Goal: Task Accomplishment & Management: Use online tool/utility

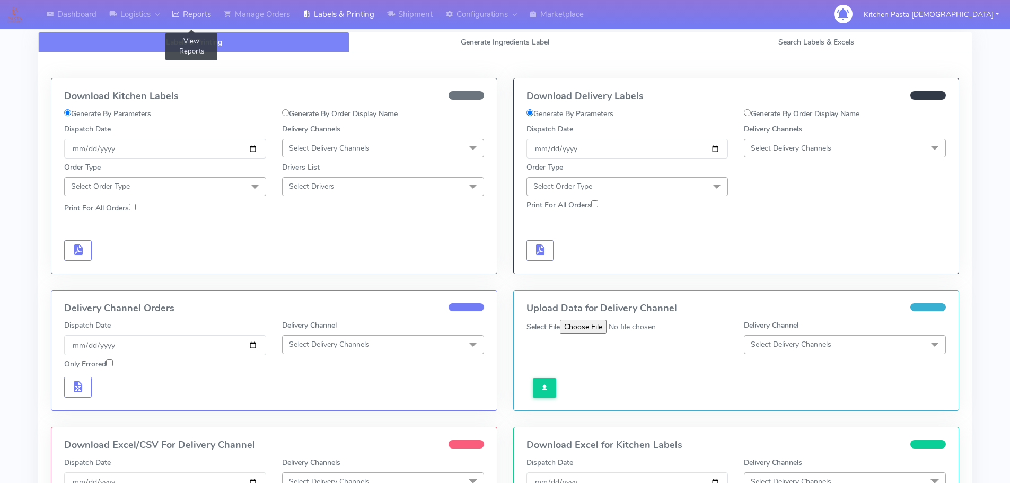
click at [177, 13] on icon at bounding box center [176, 14] width 8 height 11
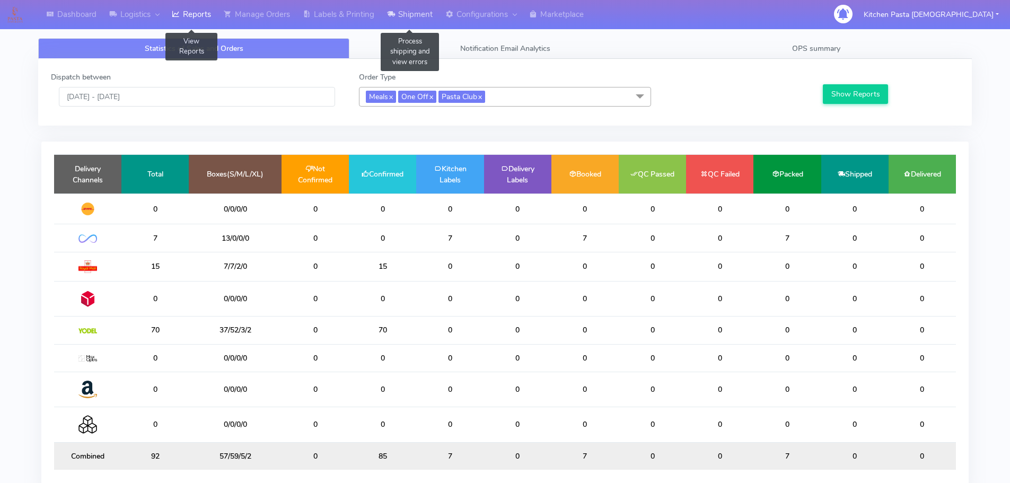
click at [412, 17] on link "Shipment" at bounding box center [410, 14] width 58 height 29
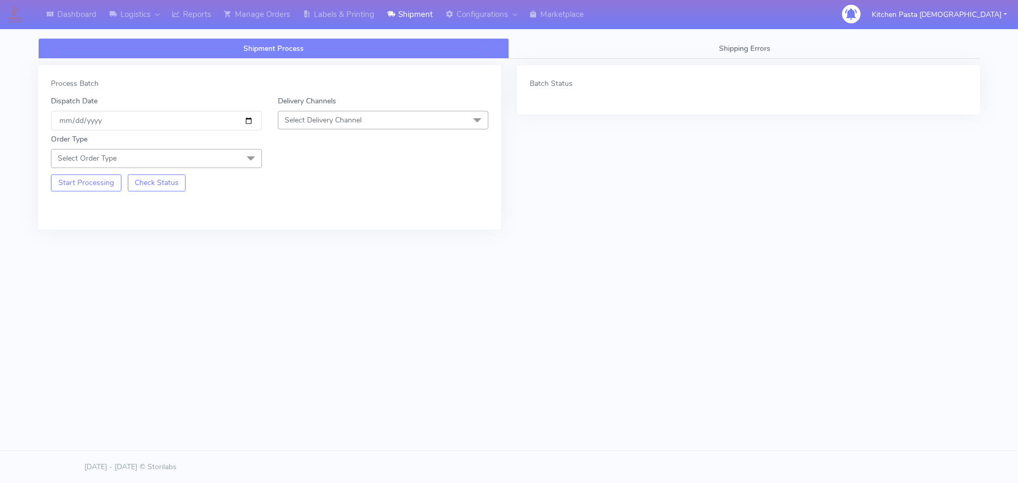
click at [404, 124] on span "Select Delivery Channel" at bounding box center [383, 120] width 211 height 19
click at [323, 239] on div "Yodel" at bounding box center [383, 239] width 199 height 11
click at [242, 155] on span at bounding box center [250, 159] width 21 height 20
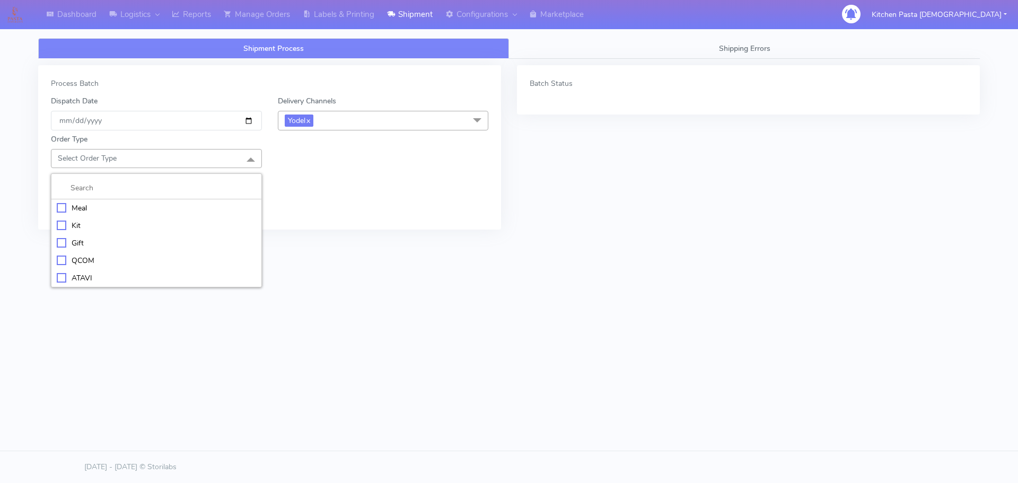
click at [188, 200] on li "Meal" at bounding box center [156, 207] width 210 height 17
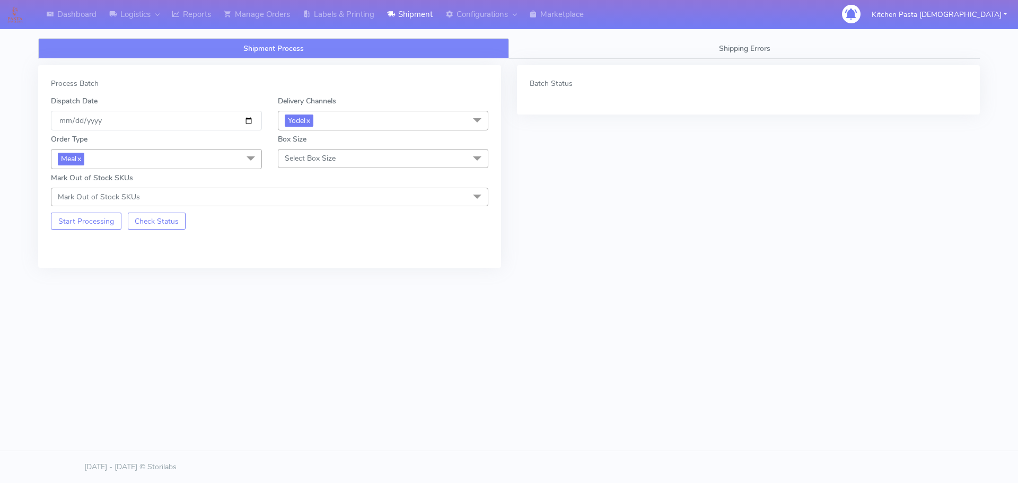
click at [310, 157] on span "Select Box Size" at bounding box center [310, 158] width 51 height 10
click at [306, 282] on div "Mega" at bounding box center [383, 277] width 199 height 11
click at [94, 225] on button "Start Processing" at bounding box center [86, 221] width 71 height 17
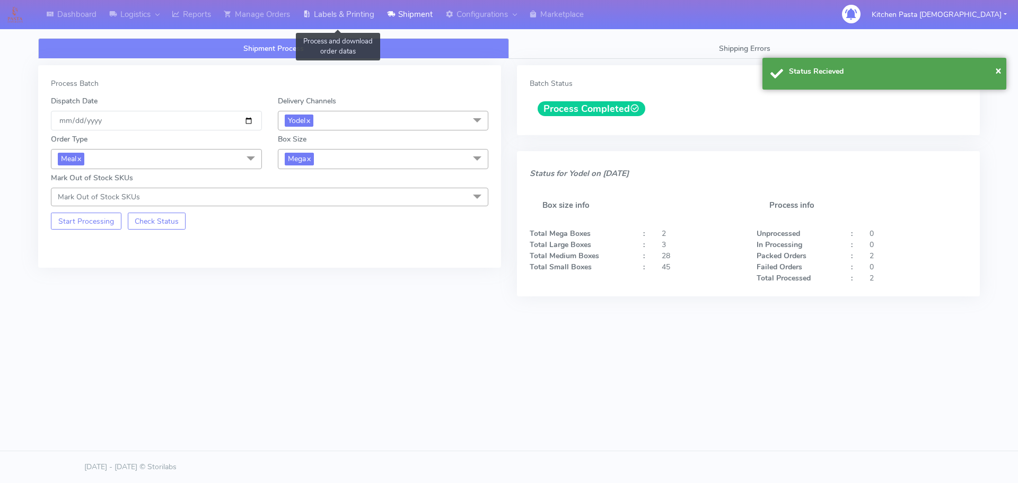
click at [369, 14] on link "Labels & Printing" at bounding box center [338, 14] width 84 height 29
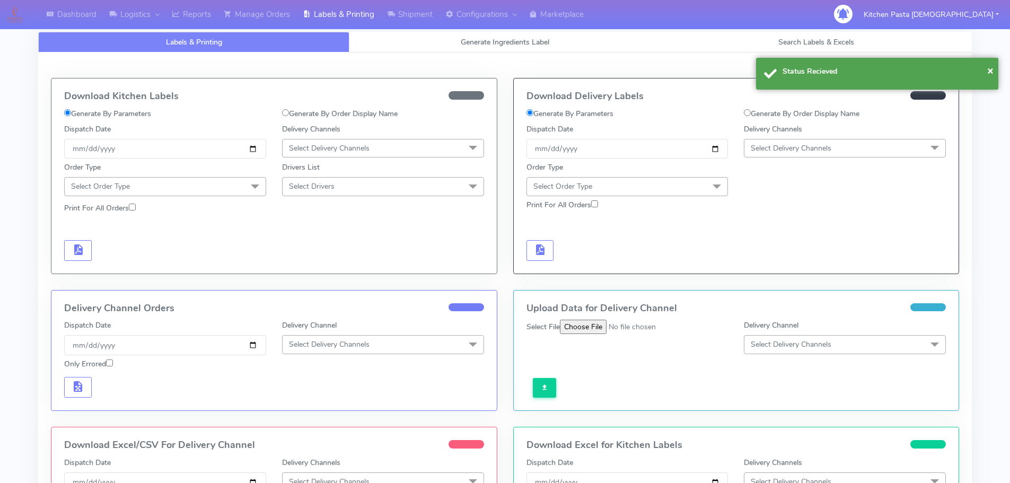
click at [795, 152] on span "Select Delivery Channels" at bounding box center [791, 148] width 81 height 10
click at [798, 266] on div "Yodel" at bounding box center [845, 267] width 190 height 11
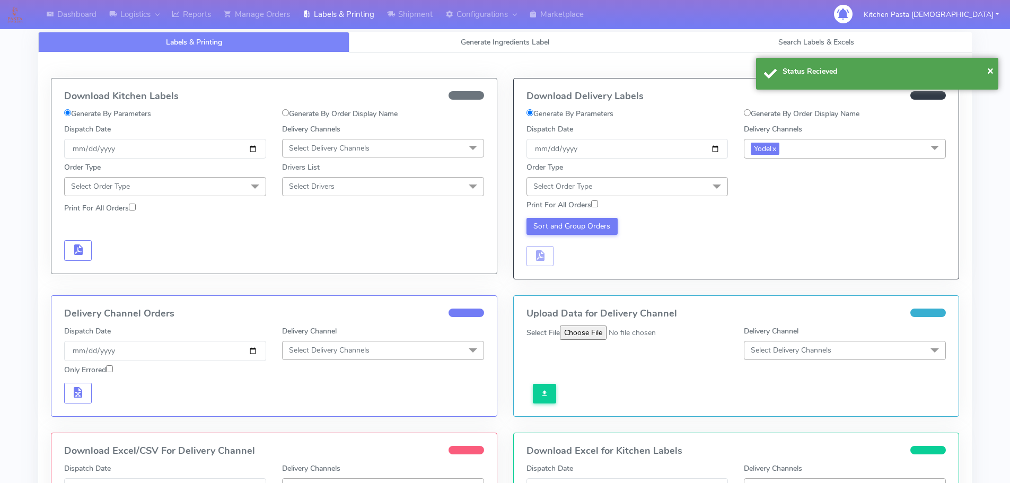
click at [675, 189] on span "Select Order Type" at bounding box center [627, 186] width 202 height 19
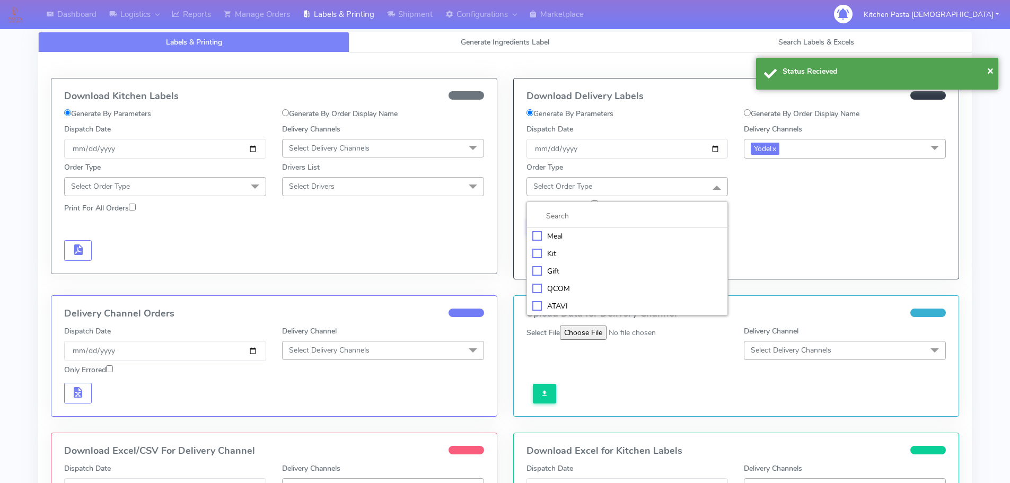
click at [600, 235] on div "Meal" at bounding box center [627, 236] width 190 height 11
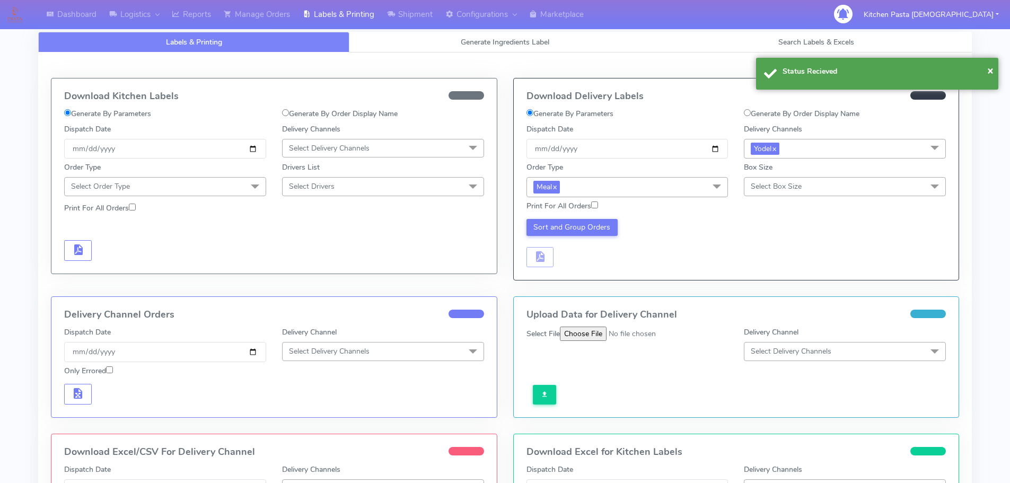
click at [774, 181] on span "Select Box Size" at bounding box center [845, 186] width 202 height 19
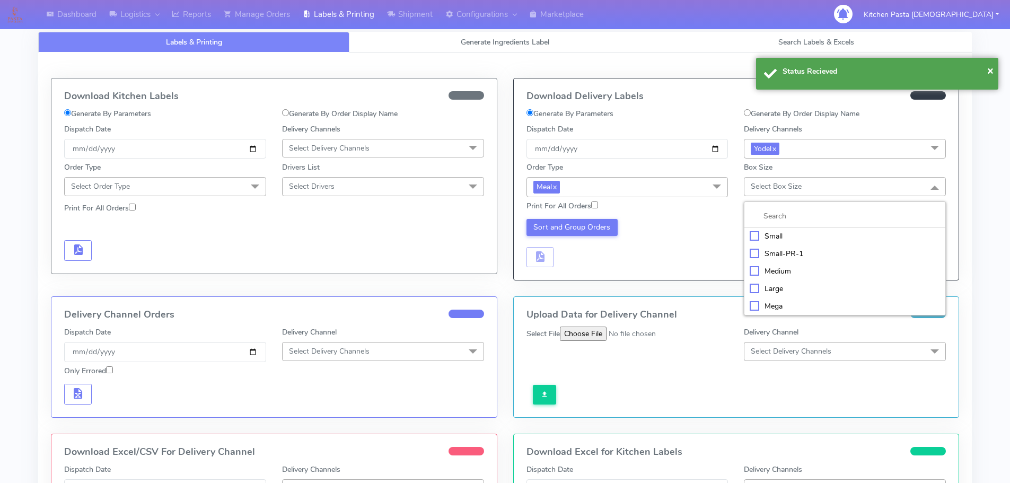
click at [775, 302] on div "Mega" at bounding box center [845, 306] width 190 height 11
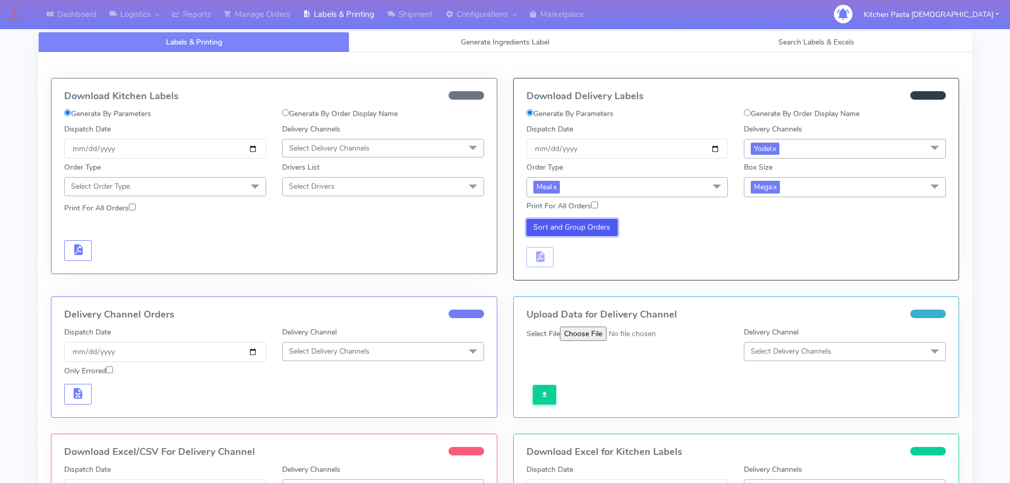
click at [546, 230] on button "Sort and Group Orders" at bounding box center [572, 227] width 92 height 17
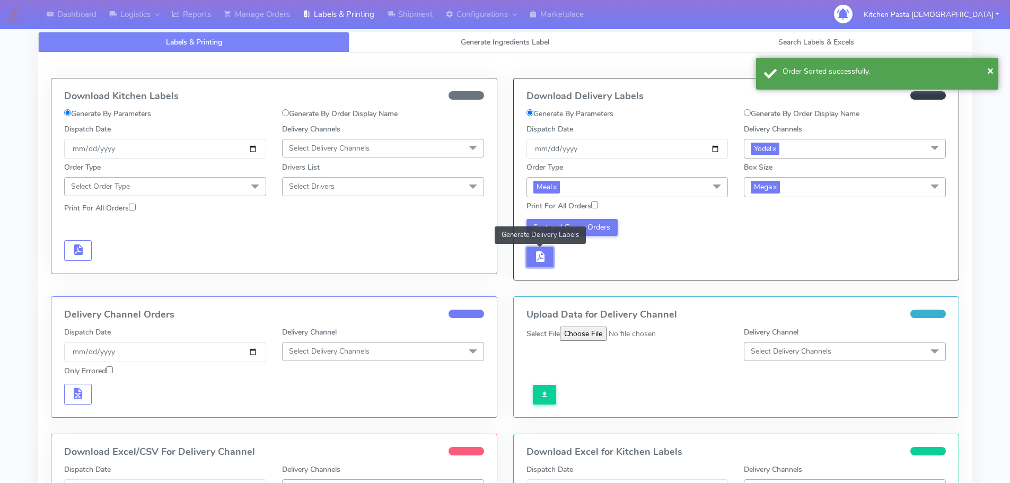
click at [543, 257] on span "button" at bounding box center [539, 259] width 13 height 10
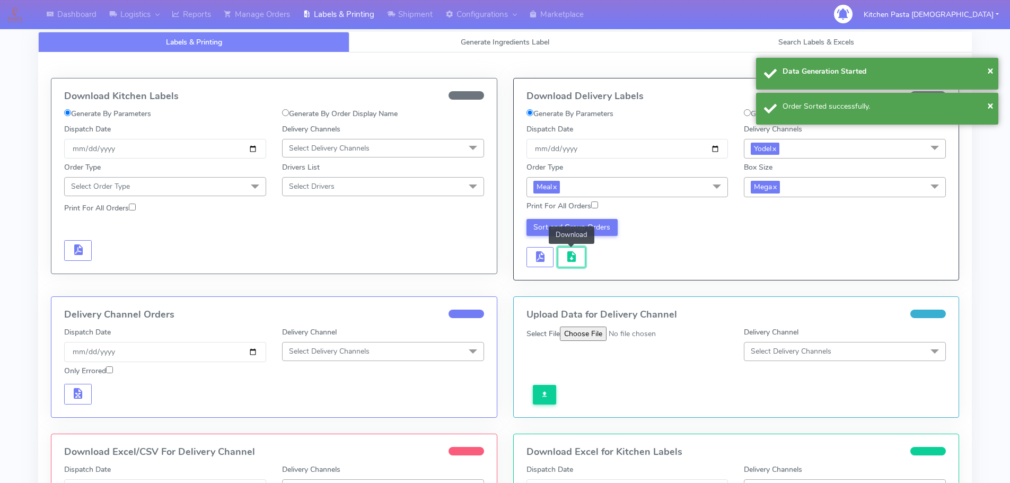
click at [572, 258] on span "button" at bounding box center [571, 259] width 13 height 10
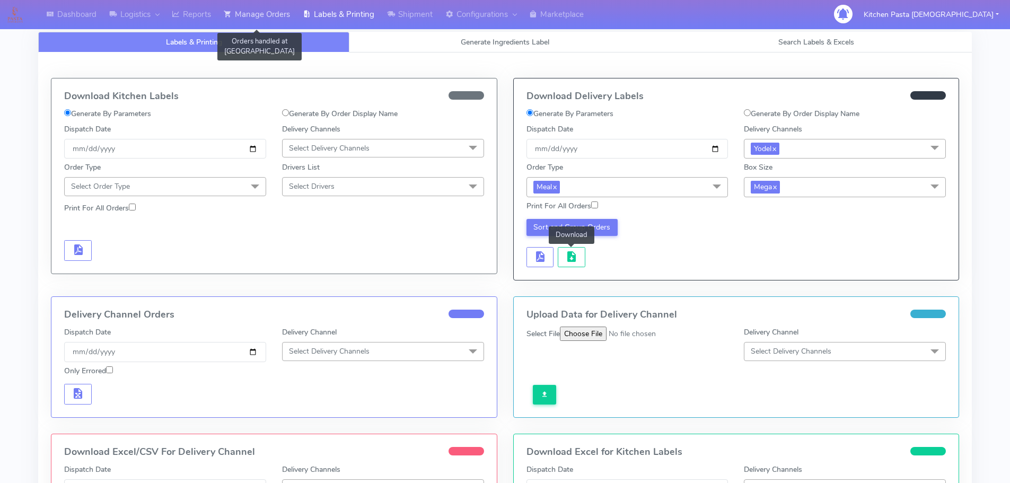
click at [284, 13] on link "Manage Orders" at bounding box center [256, 14] width 79 height 29
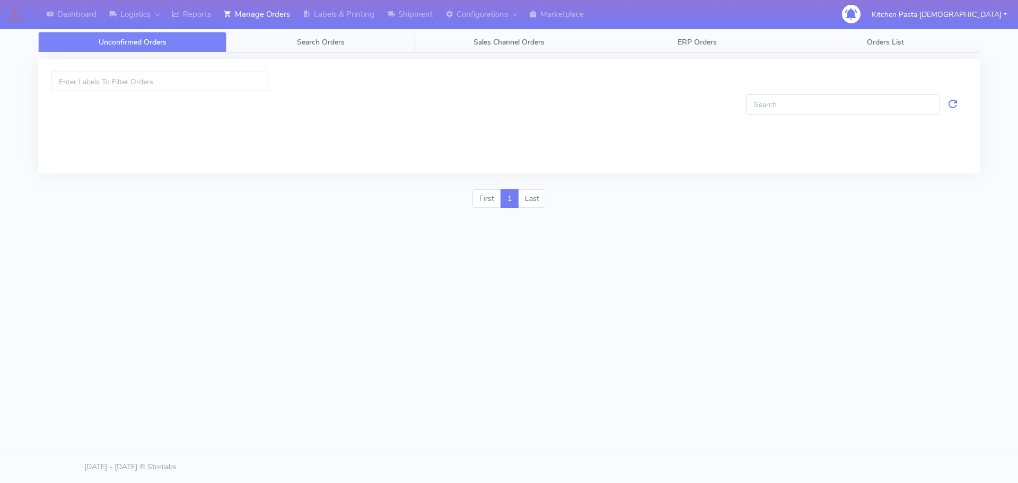
click at [350, 43] on link "Search Orders" at bounding box center [320, 42] width 188 height 21
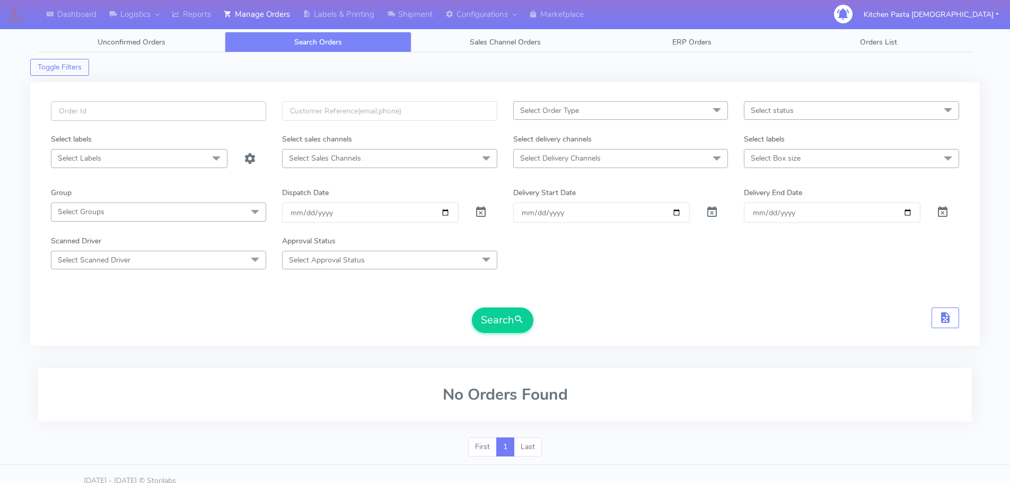
paste input "#1628674_1"
type input "#1628674_1"
click at [507, 318] on button "Search" at bounding box center [502, 319] width 61 height 25
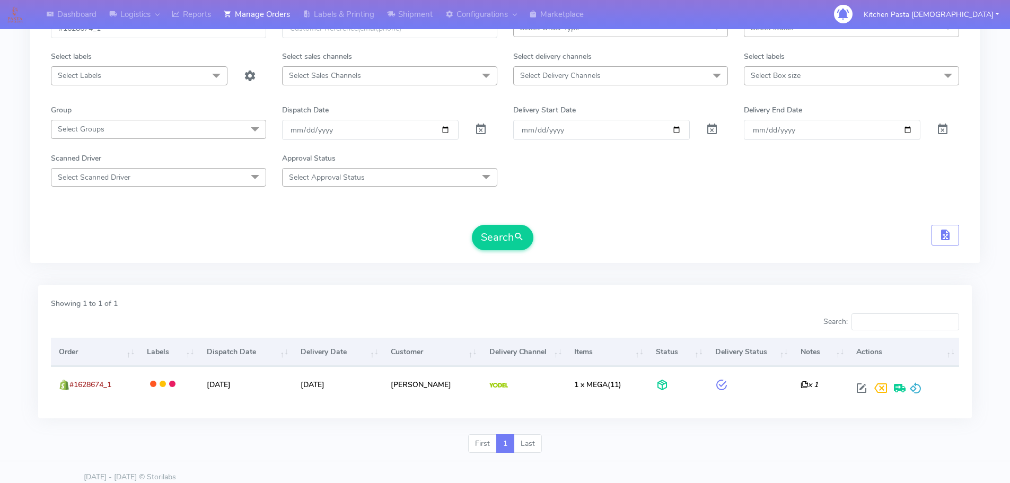
scroll to position [93, 0]
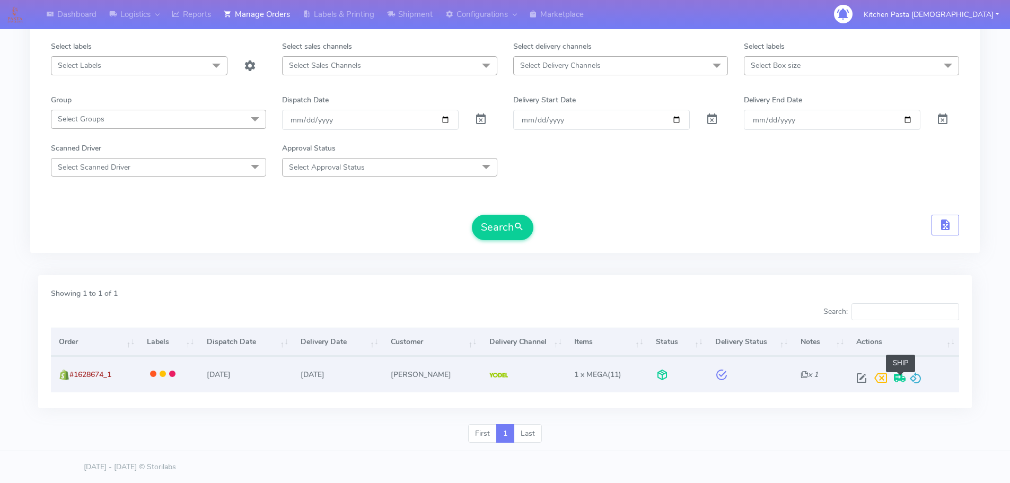
click at [909, 377] on span at bounding box center [899, 380] width 19 height 10
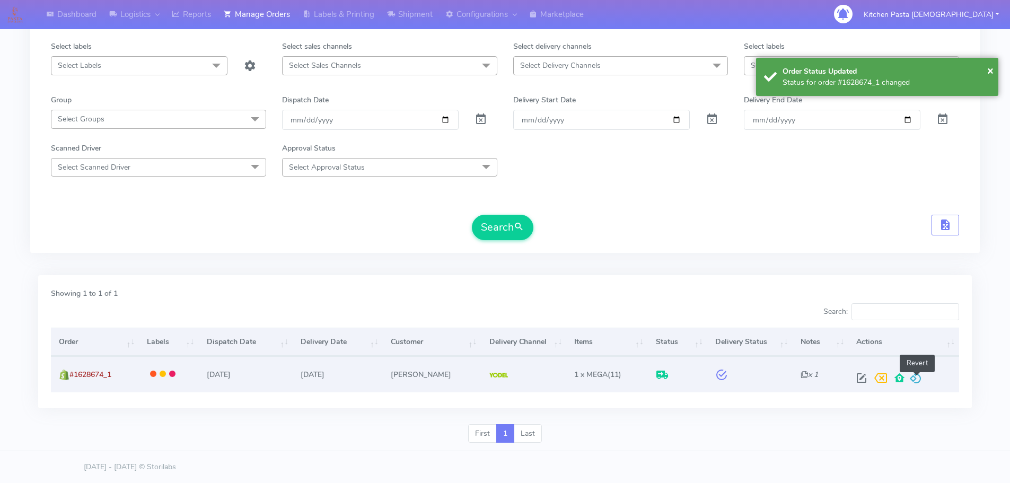
click at [913, 378] on span at bounding box center [915, 380] width 13 height 10
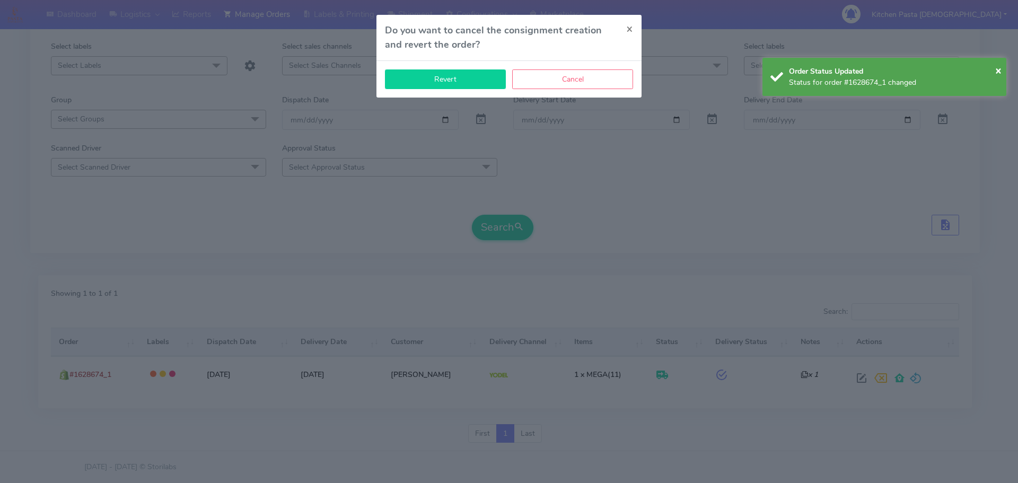
click at [417, 78] on button "Revert" at bounding box center [445, 79] width 121 height 20
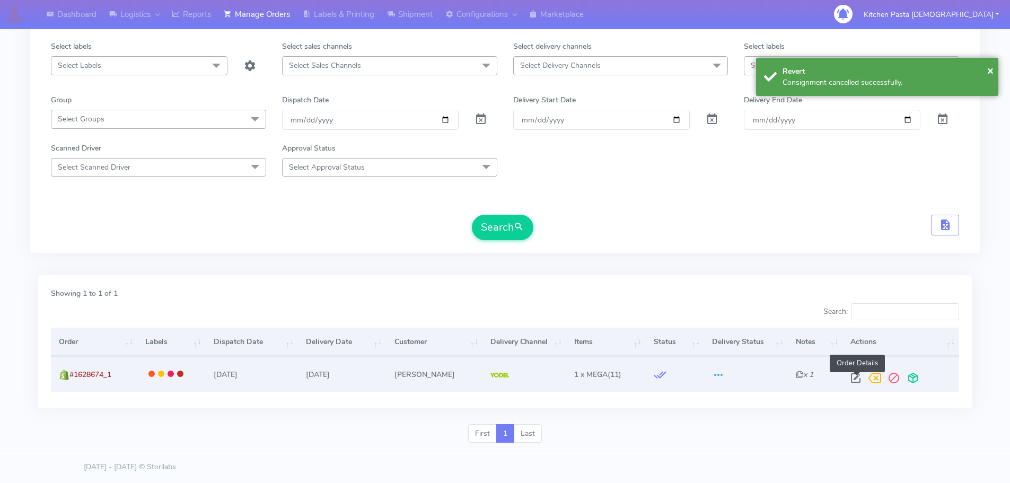
click at [857, 380] on span at bounding box center [855, 380] width 19 height 10
select select "5"
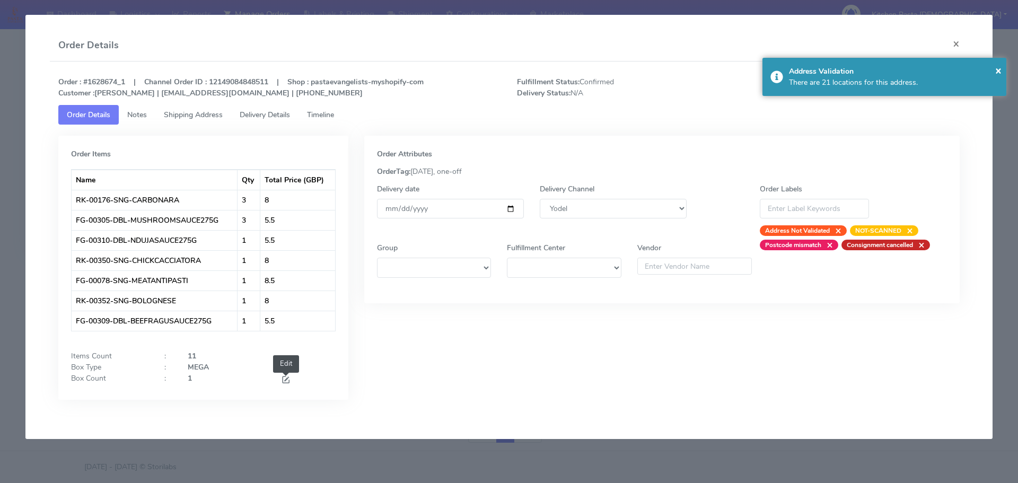
click at [282, 376] on span at bounding box center [286, 381] width 10 height 10
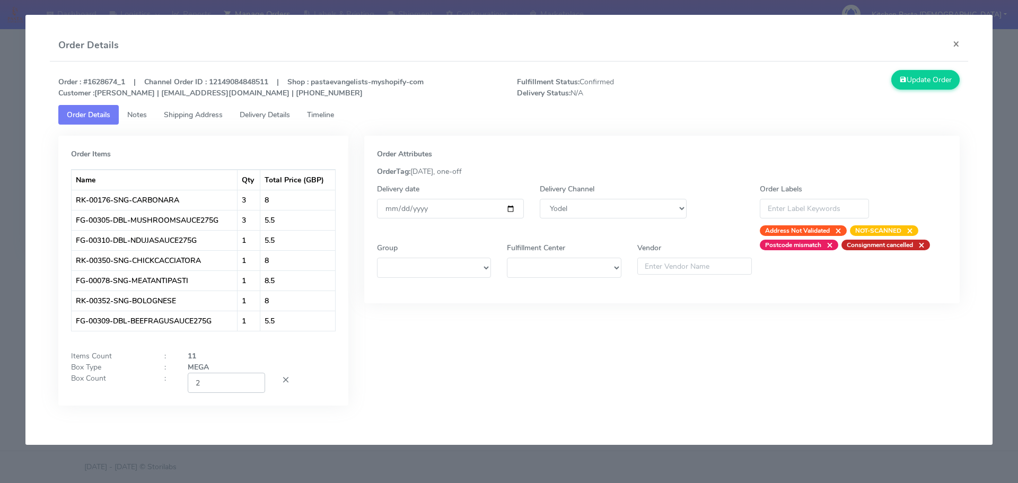
type input "2"
click at [253, 379] on input "2" at bounding box center [226, 383] width 77 height 20
click at [931, 87] on button "Update Order" at bounding box center [925, 80] width 69 height 20
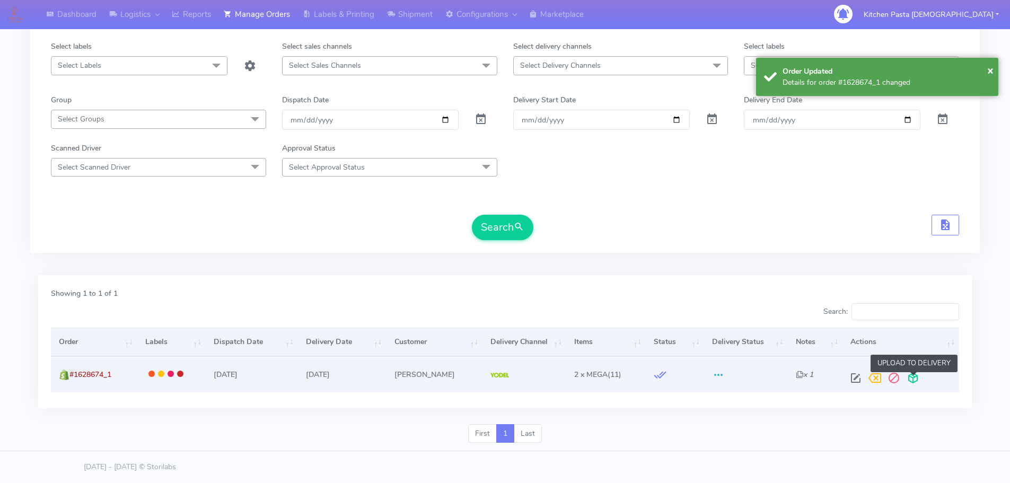
click at [917, 380] on span at bounding box center [912, 380] width 19 height 10
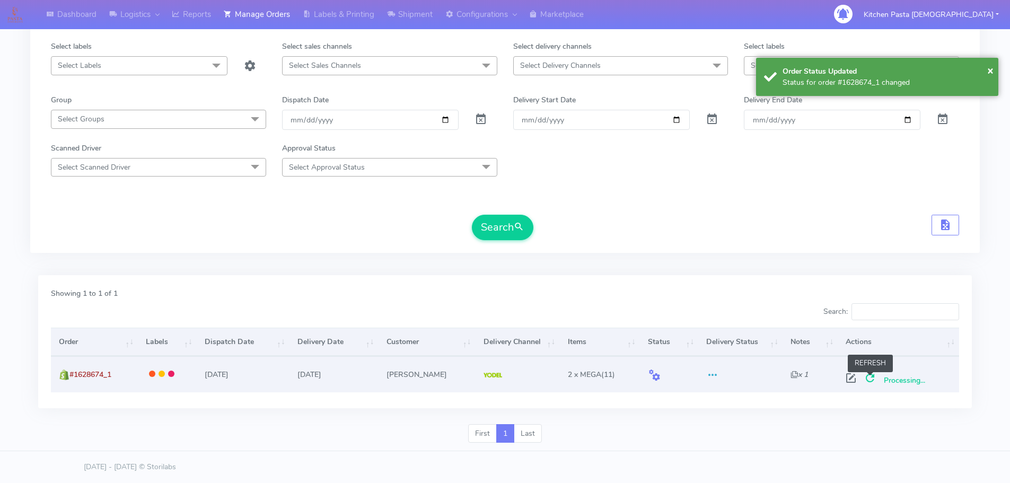
click at [873, 382] on span at bounding box center [869, 380] width 19 height 10
drag, startPoint x: 98, startPoint y: 377, endPoint x: 89, endPoint y: 374, distance: 9.4
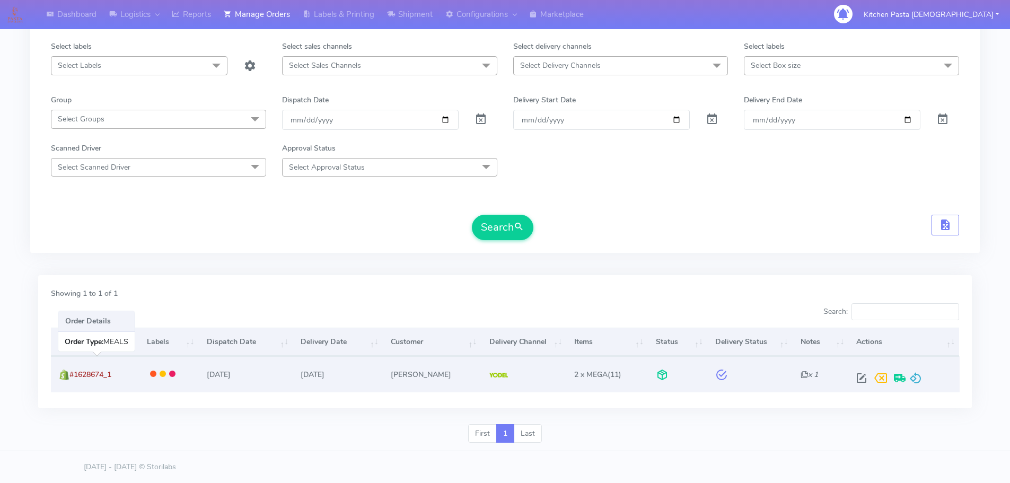
drag, startPoint x: 89, startPoint y: 374, endPoint x: 127, endPoint y: 374, distance: 38.7
click at [128, 374] on td "#1628674_1" at bounding box center [95, 374] width 88 height 36
drag, startPoint x: 119, startPoint y: 374, endPoint x: 71, endPoint y: 373, distance: 48.8
click at [71, 373] on td "#1628674_1" at bounding box center [95, 374] width 88 height 36
copy span "#1628674_1"
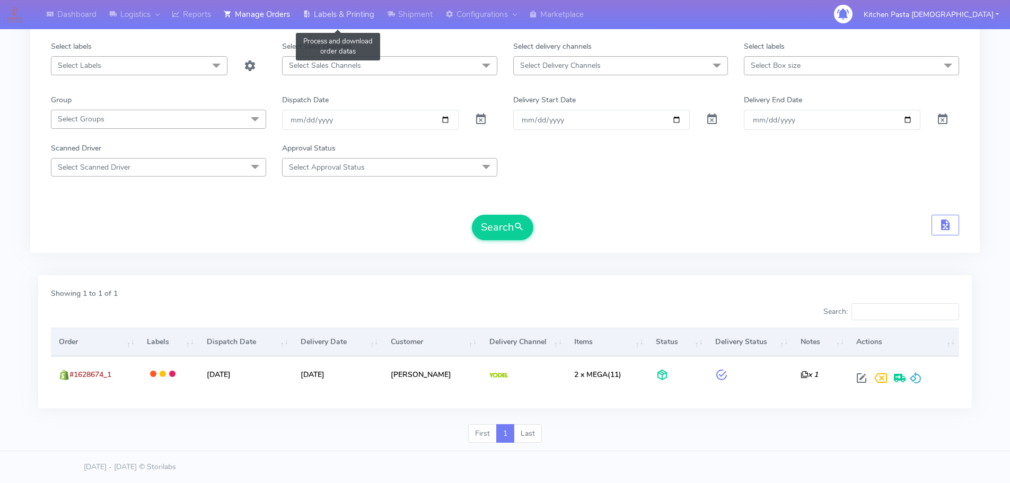
click at [335, 4] on link "Labels & Printing" at bounding box center [338, 14] width 84 height 29
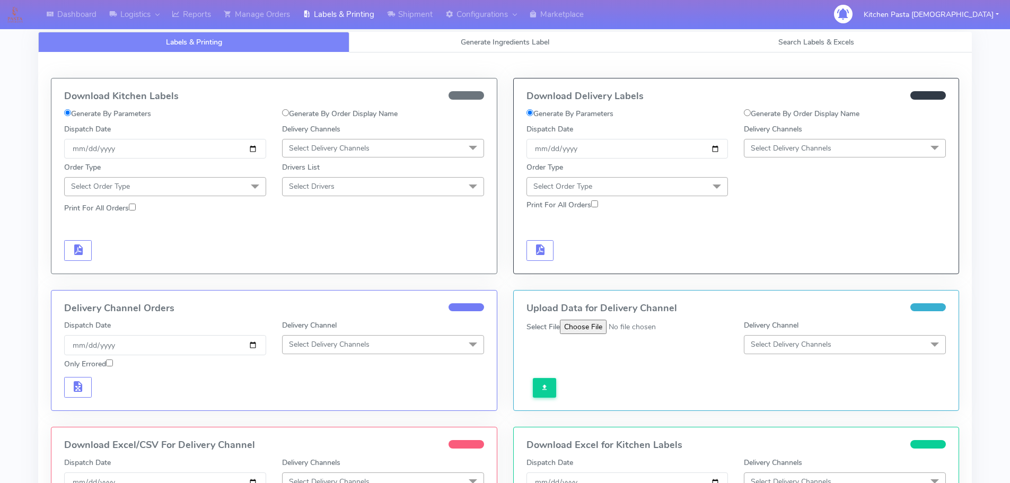
click at [781, 115] on label "Generate By Order Display Name" at bounding box center [802, 113] width 116 height 11
click at [751, 115] on input "Generate By Order Display Name" at bounding box center [747, 112] width 7 height 7
radio input "true"
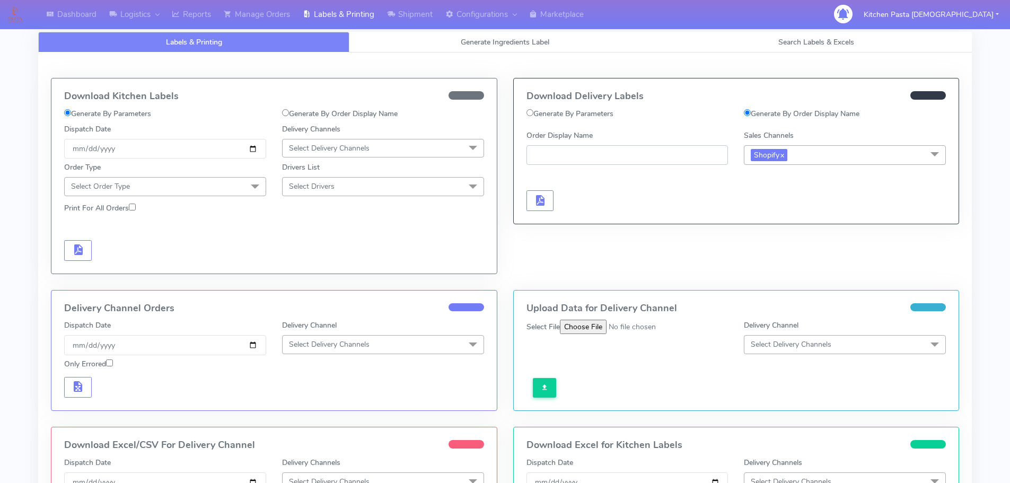
paste input "#1628674_1"
type input "#1628674_1"
click at [539, 191] on button "button" at bounding box center [540, 200] width 28 height 21
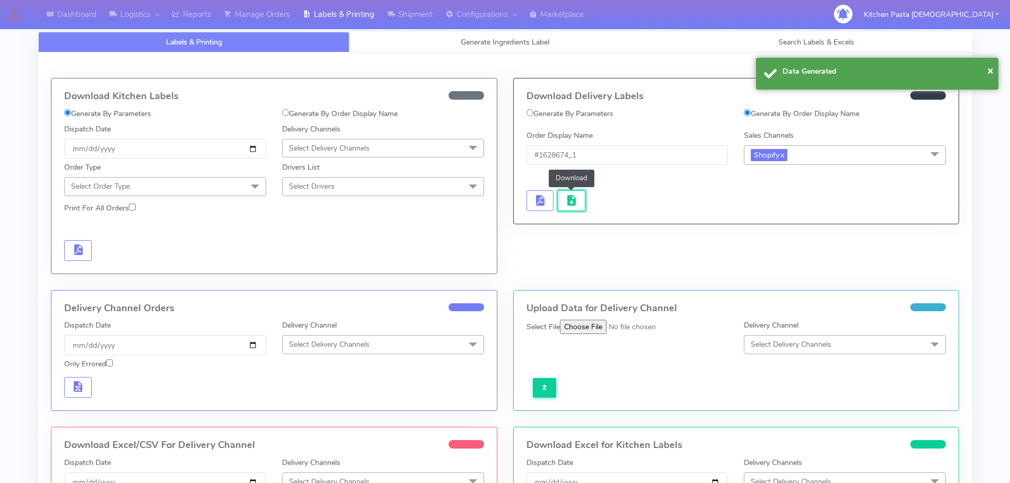
click at [572, 192] on button "button" at bounding box center [572, 200] width 28 height 21
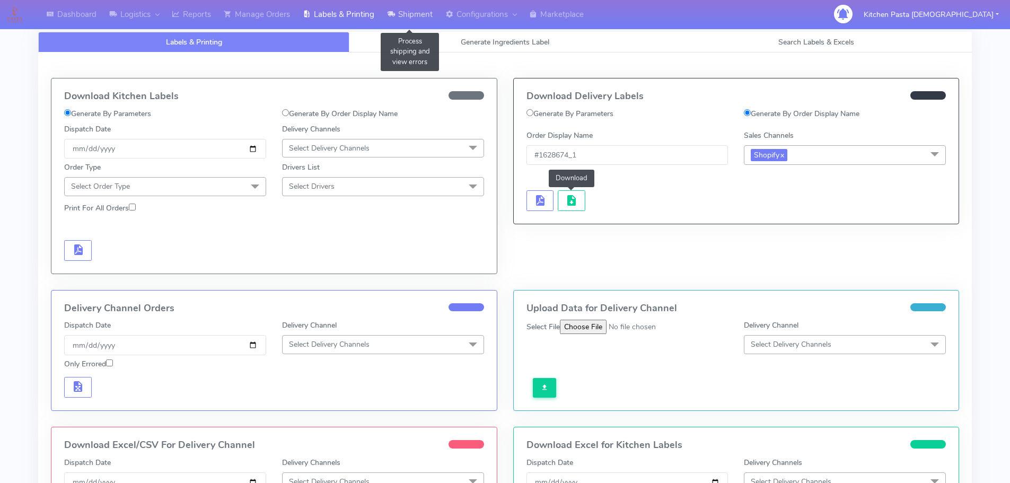
drag, startPoint x: 424, startPoint y: 11, endPoint x: 419, endPoint y: 25, distance: 14.8
click at [424, 11] on link "Shipment" at bounding box center [410, 14] width 58 height 29
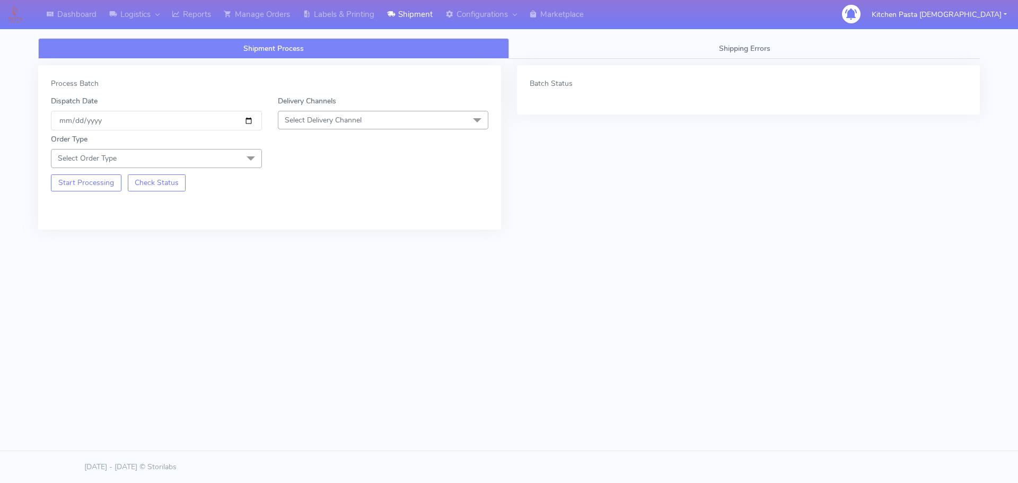
click at [396, 112] on span "Select Delivery Channel" at bounding box center [383, 120] width 211 height 19
click at [293, 241] on div "Yodel" at bounding box center [383, 239] width 199 height 11
click at [249, 164] on span at bounding box center [250, 159] width 21 height 20
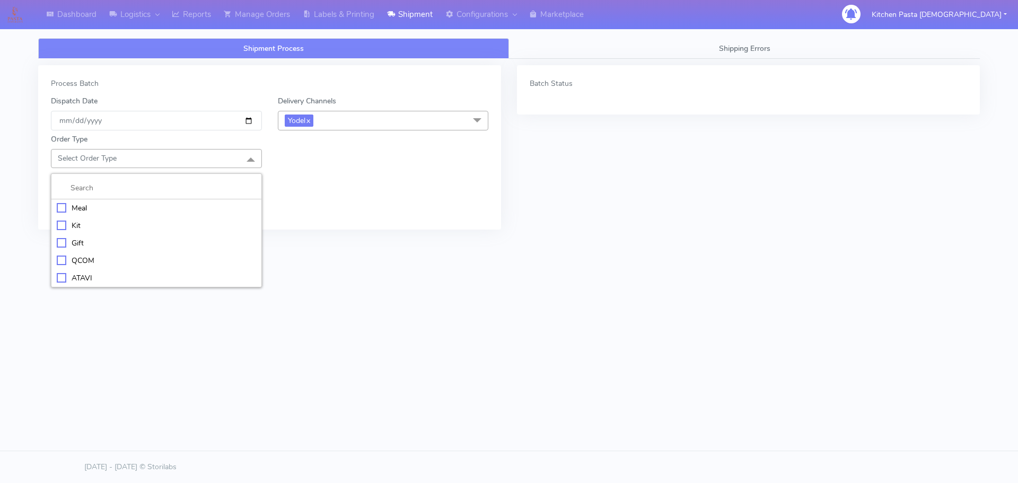
drag, startPoint x: 170, startPoint y: 206, endPoint x: 177, endPoint y: 207, distance: 6.4
click at [171, 206] on div "Meal" at bounding box center [156, 208] width 199 height 11
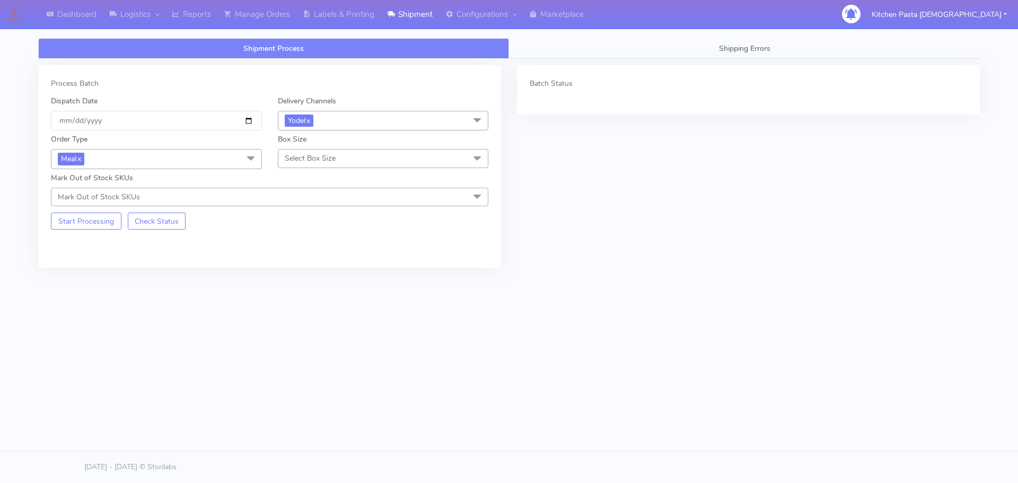
drag, startPoint x: 310, startPoint y: 161, endPoint x: 303, endPoint y: 192, distance: 32.5
click at [310, 161] on span "Select Box Size" at bounding box center [310, 158] width 51 height 10
click at [299, 256] on div "Large" at bounding box center [383, 260] width 199 height 11
click at [103, 224] on button "Start Processing" at bounding box center [86, 221] width 71 height 17
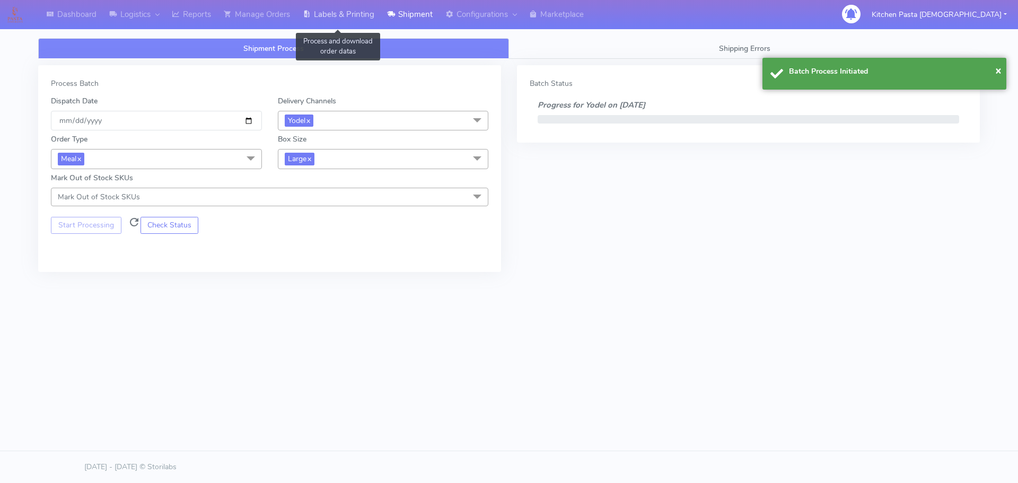
click at [356, 9] on link "Labels & Printing" at bounding box center [338, 14] width 84 height 29
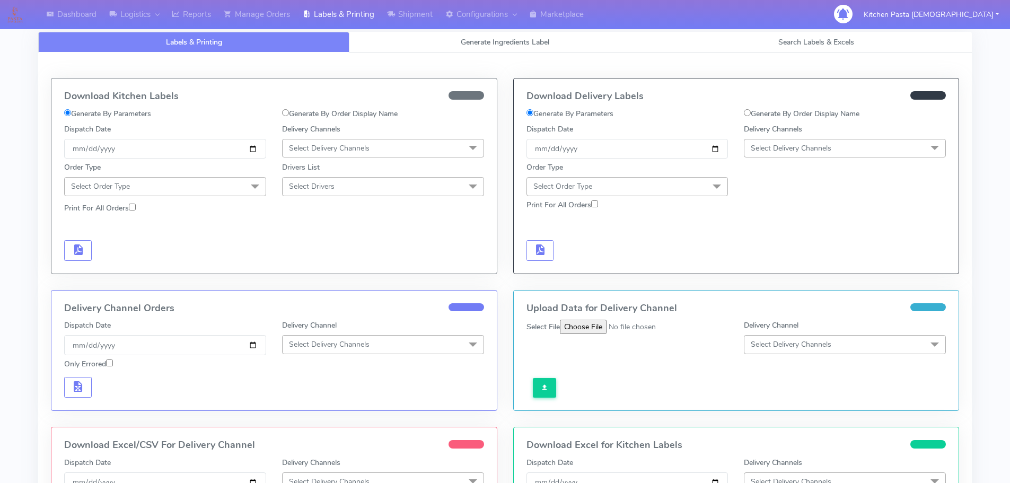
click at [882, 150] on span "Select Delivery Channels" at bounding box center [845, 148] width 202 height 19
click at [765, 268] on div "Yodel" at bounding box center [845, 267] width 190 height 11
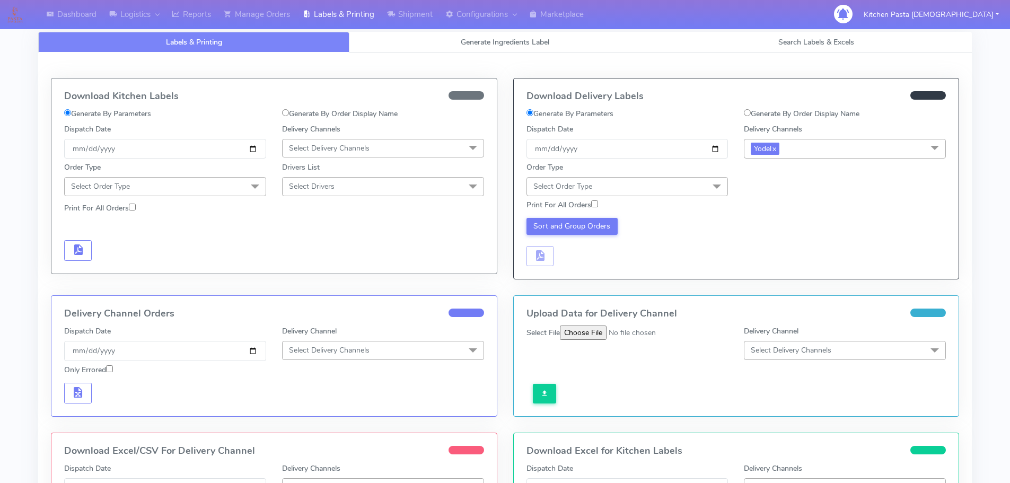
click at [670, 187] on span "Select Order Type" at bounding box center [627, 186] width 202 height 19
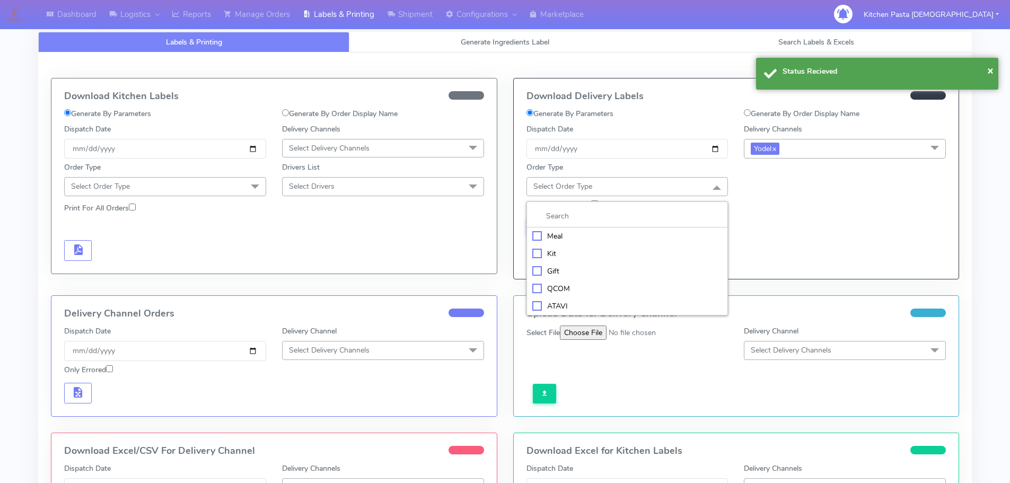
click at [546, 236] on div "Meal" at bounding box center [627, 236] width 190 height 11
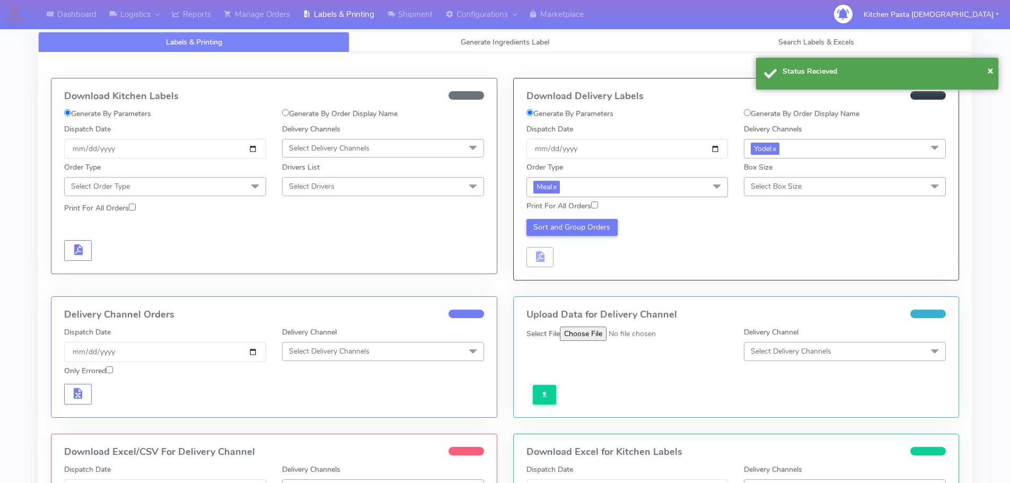
click at [795, 185] on span "Select Box Size" at bounding box center [776, 186] width 51 height 10
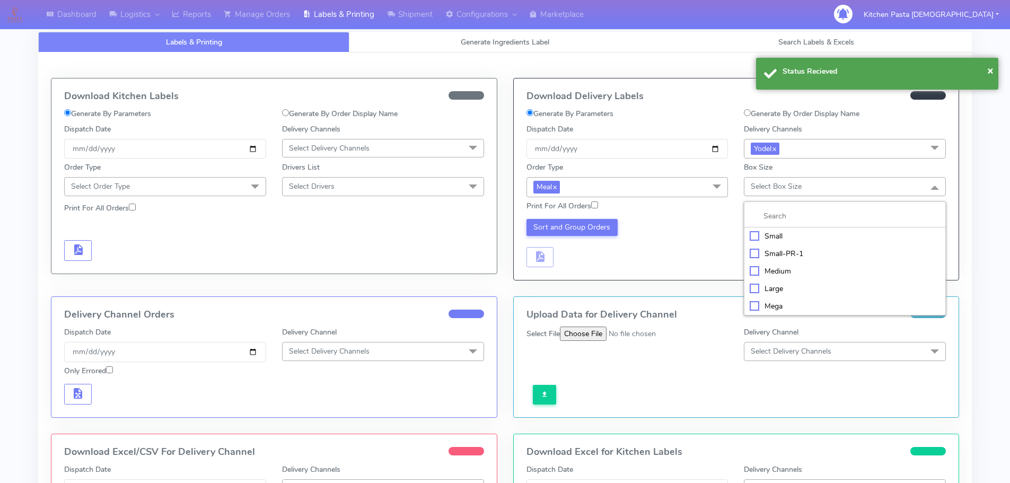
click at [784, 283] on div "Large" at bounding box center [845, 288] width 190 height 11
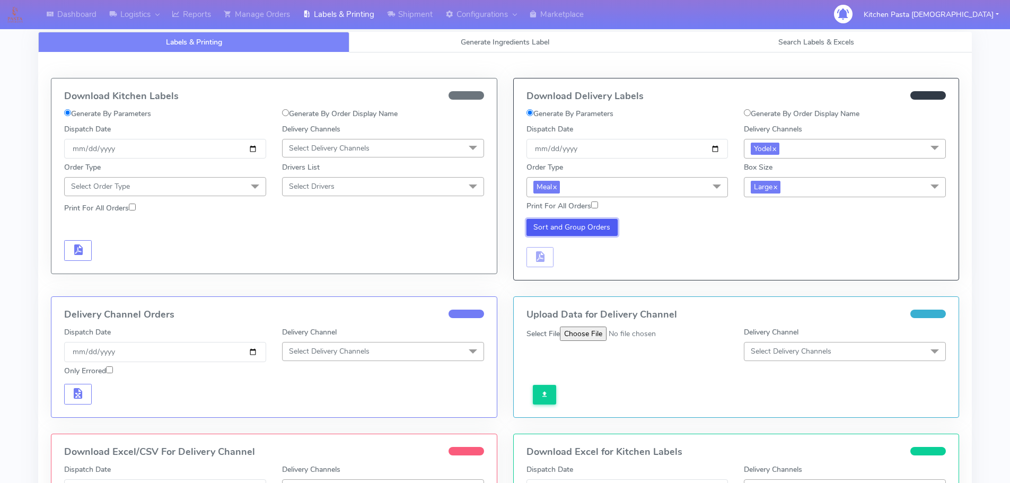
click at [577, 221] on button "Sort and Group Orders" at bounding box center [572, 227] width 92 height 17
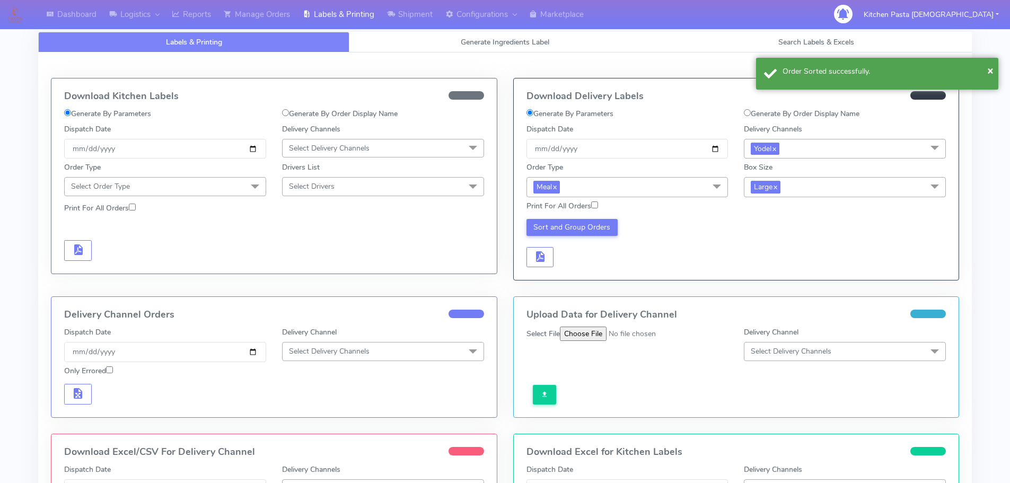
click at [548, 244] on div "Sort and Group Orders" at bounding box center [627, 243] width 218 height 49
click at [550, 251] on button "button" at bounding box center [540, 257] width 28 height 21
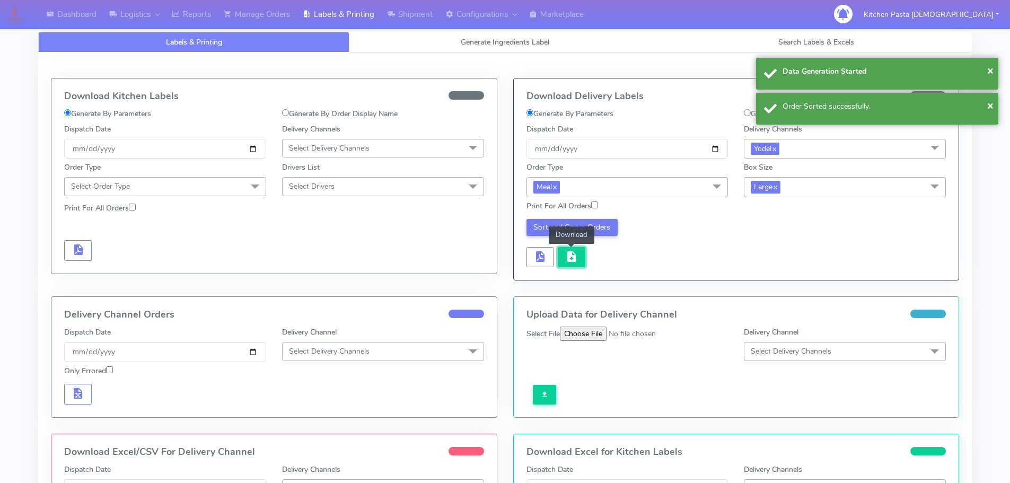
click at [569, 254] on span "button" at bounding box center [571, 259] width 13 height 10
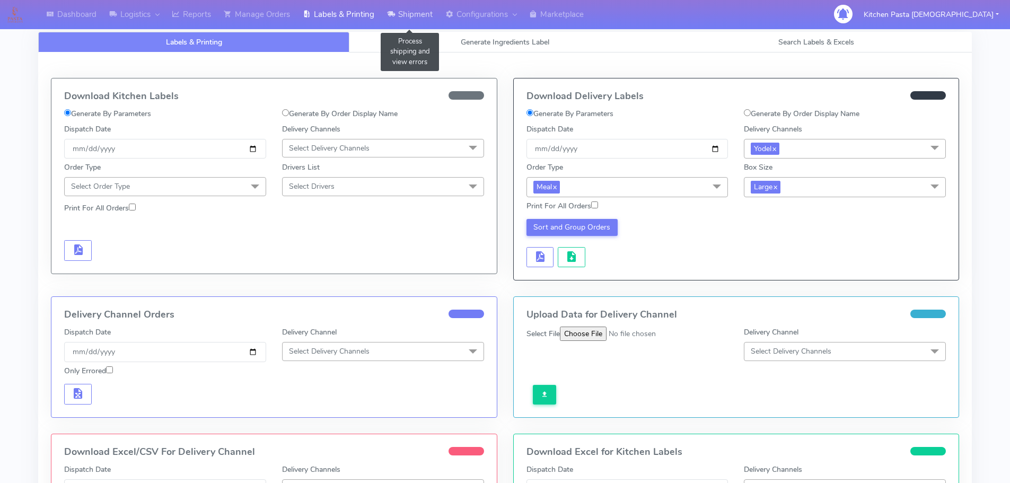
click at [406, 3] on link "Shipment" at bounding box center [410, 14] width 58 height 29
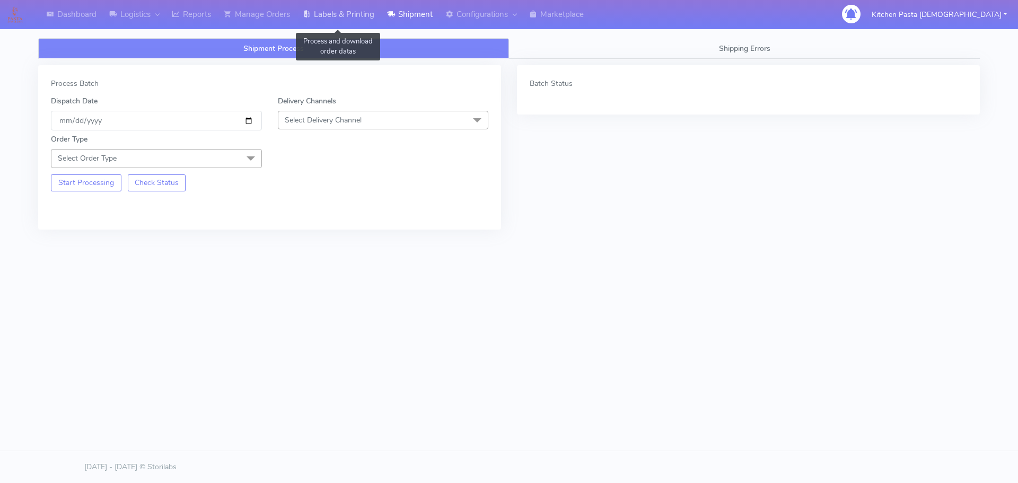
click at [333, 10] on link "Labels & Printing" at bounding box center [338, 14] width 84 height 29
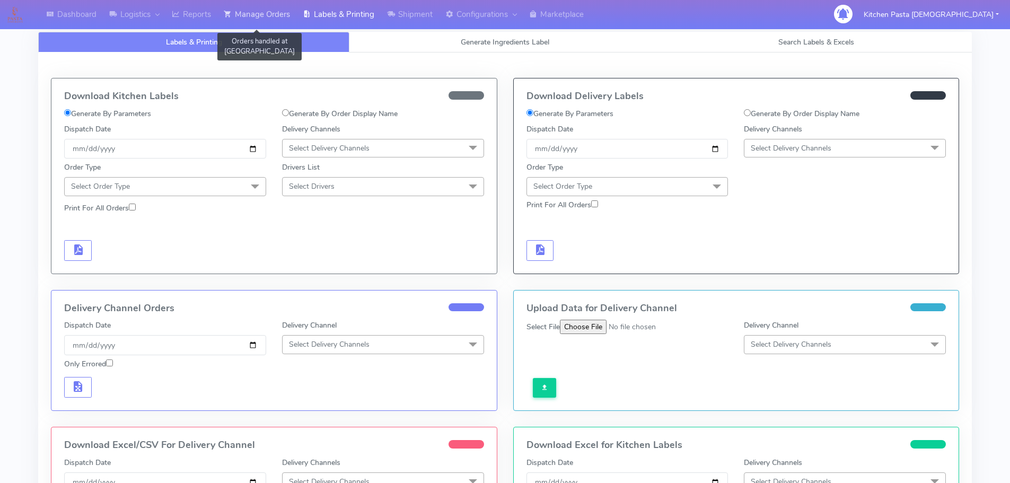
click at [269, 19] on link "Manage Orders" at bounding box center [256, 14] width 79 height 29
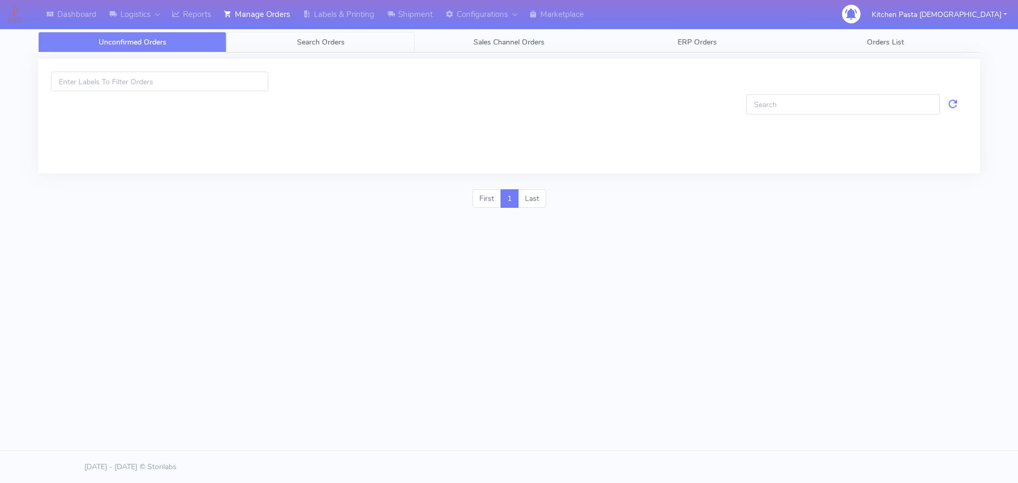
click at [341, 39] on span "Search Orders" at bounding box center [321, 42] width 48 height 10
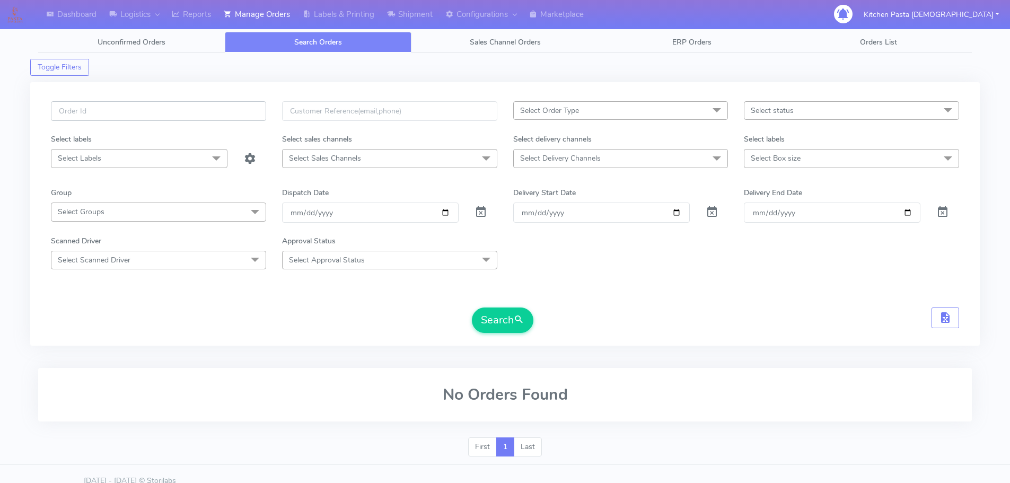
paste input "#1627532_1"
type input "#1627532_1"
click at [504, 320] on button "Search" at bounding box center [502, 319] width 61 height 25
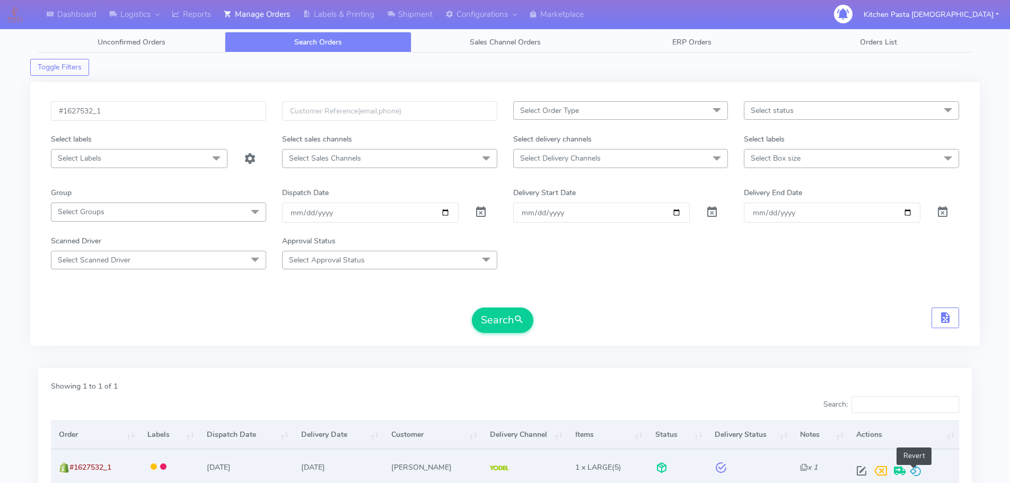
click at [912, 469] on span at bounding box center [915, 473] width 13 height 10
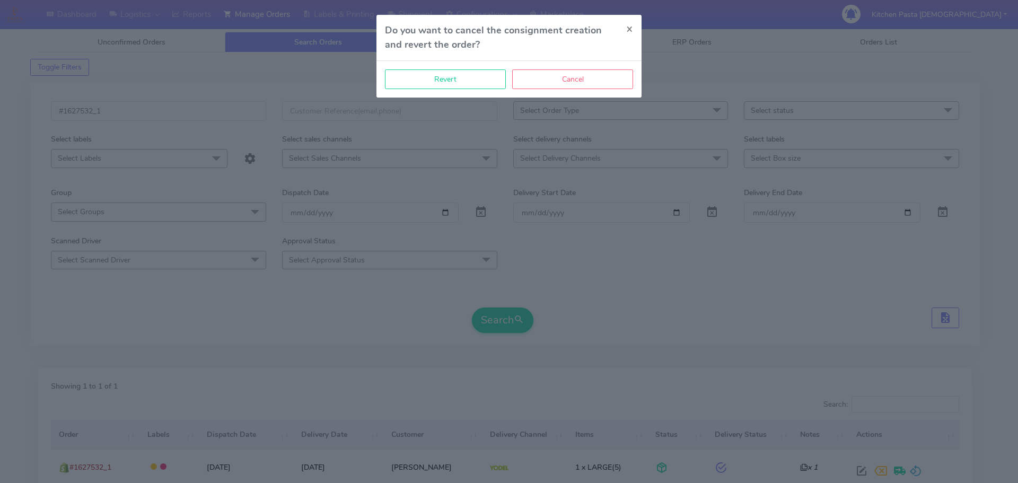
click at [438, 91] on div "Revert Cancel" at bounding box center [508, 79] width 265 height 37
click at [453, 76] on button "Revert" at bounding box center [445, 79] width 121 height 20
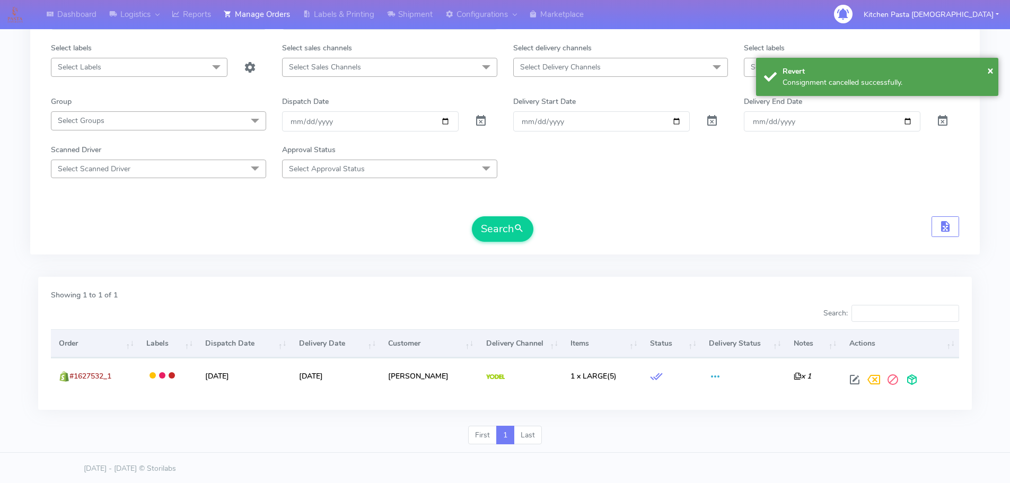
scroll to position [93, 0]
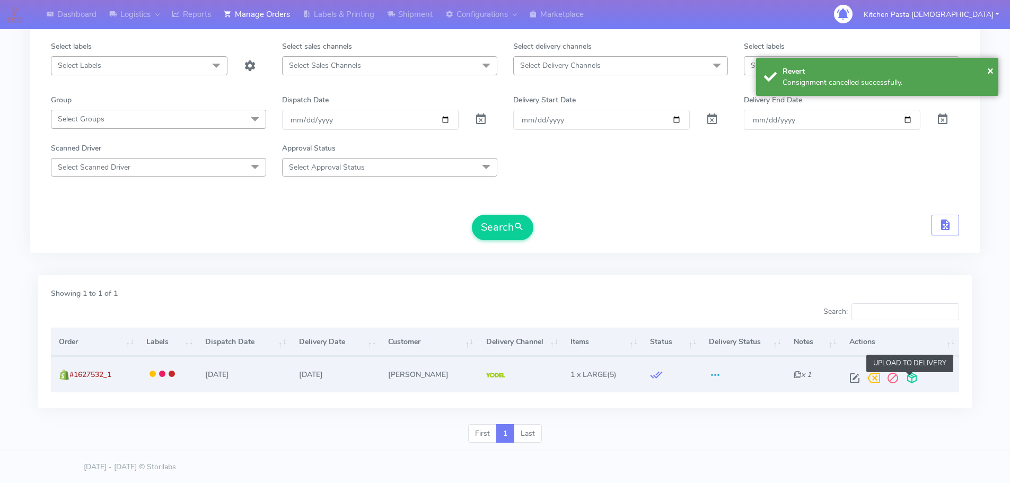
click at [904, 375] on span at bounding box center [911, 380] width 19 height 10
click at [864, 376] on span at bounding box center [869, 380] width 19 height 10
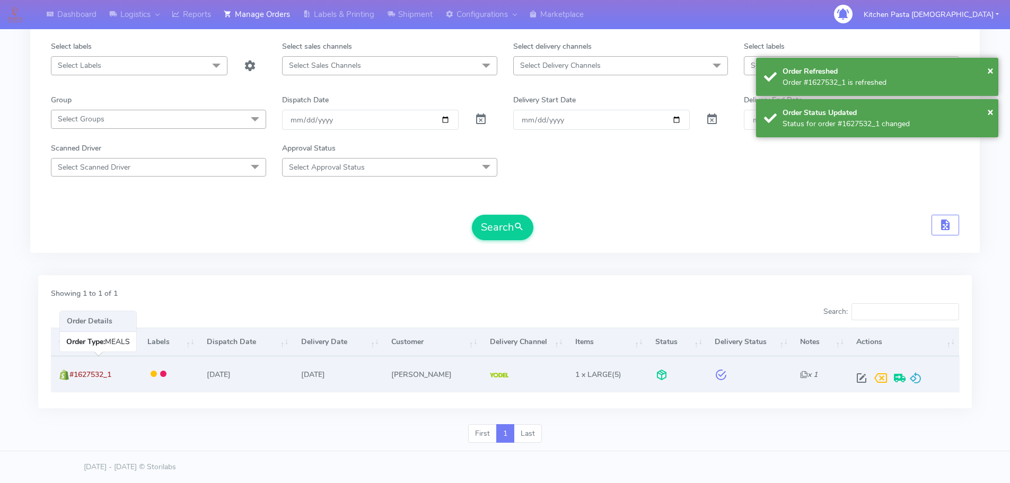
drag, startPoint x: 117, startPoint y: 376, endPoint x: 71, endPoint y: 370, distance: 46.0
click at [71, 370] on td "#1627532_1" at bounding box center [95, 374] width 89 height 36
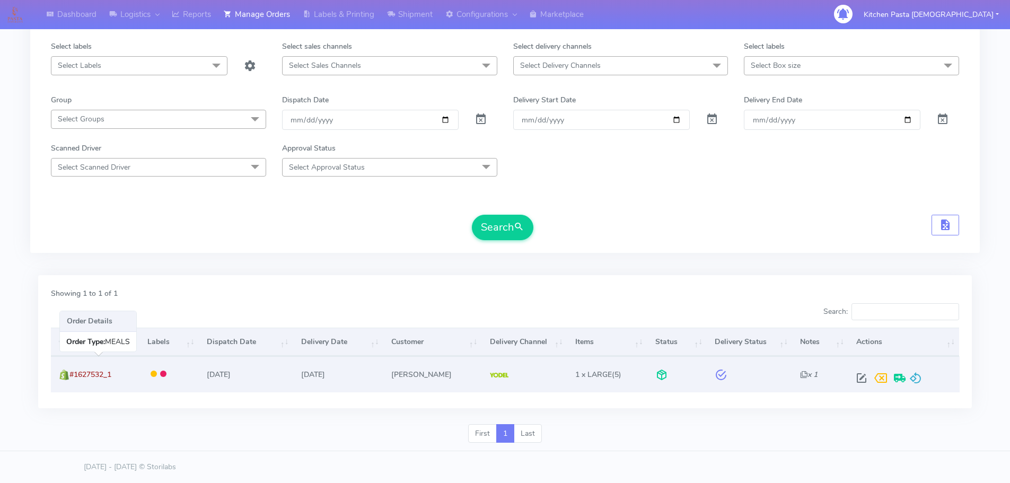
copy span "#1627532_1"
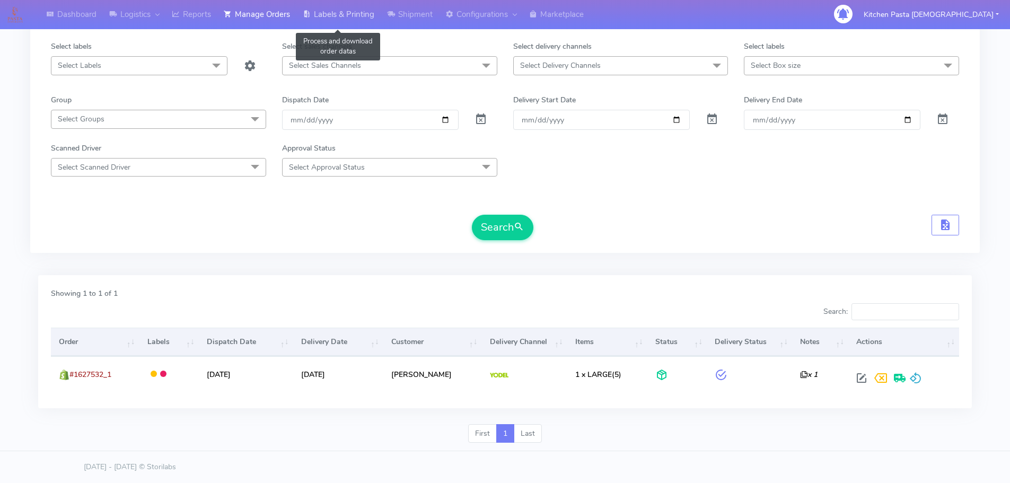
click at [351, 16] on link "Labels & Printing" at bounding box center [338, 14] width 84 height 29
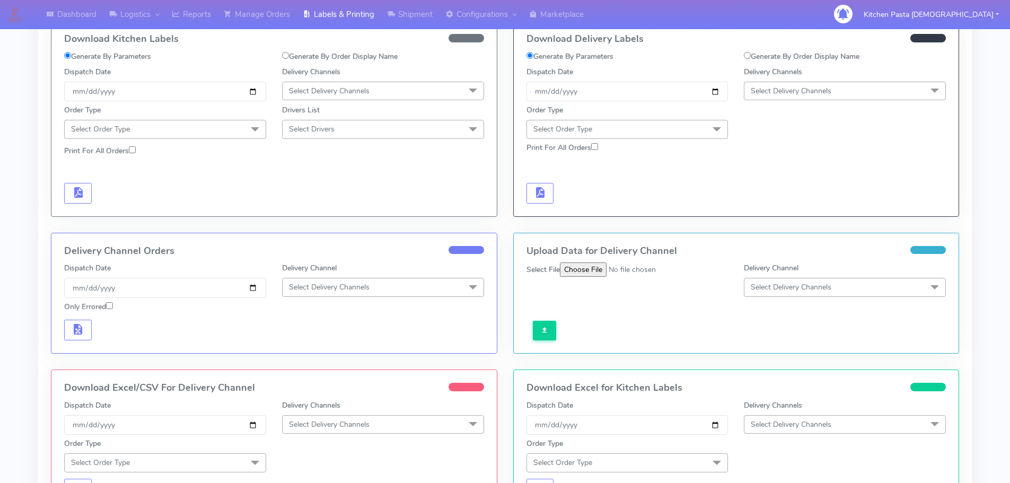
scroll to position [53, 0]
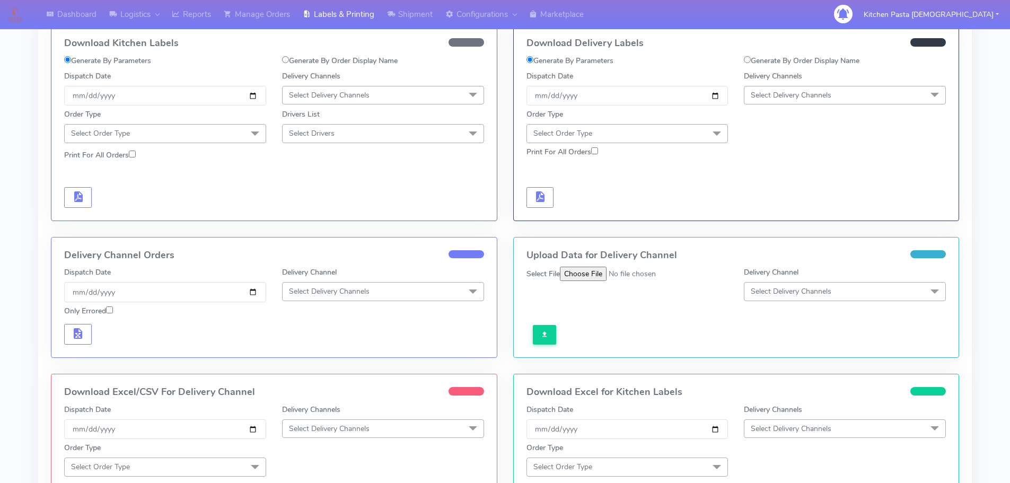
click at [770, 59] on label "Generate By Order Display Name" at bounding box center [802, 60] width 116 height 11
click at [751, 59] on input "Generate By Order Display Name" at bounding box center [747, 59] width 7 height 7
radio input "true"
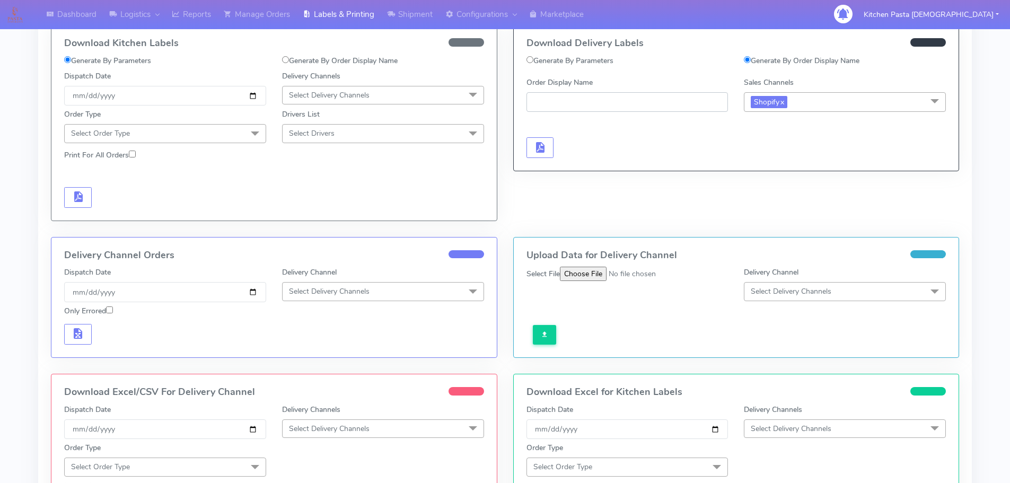
paste input "#1627532_1"
type input "#1627532_1"
click at [546, 145] on span "button" at bounding box center [539, 150] width 13 height 10
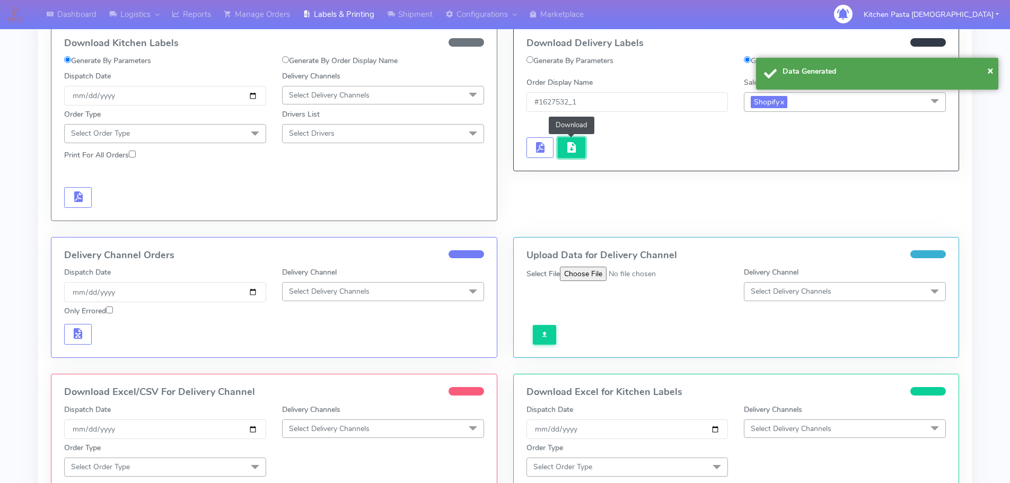
click at [567, 146] on span "button" at bounding box center [571, 150] width 13 height 10
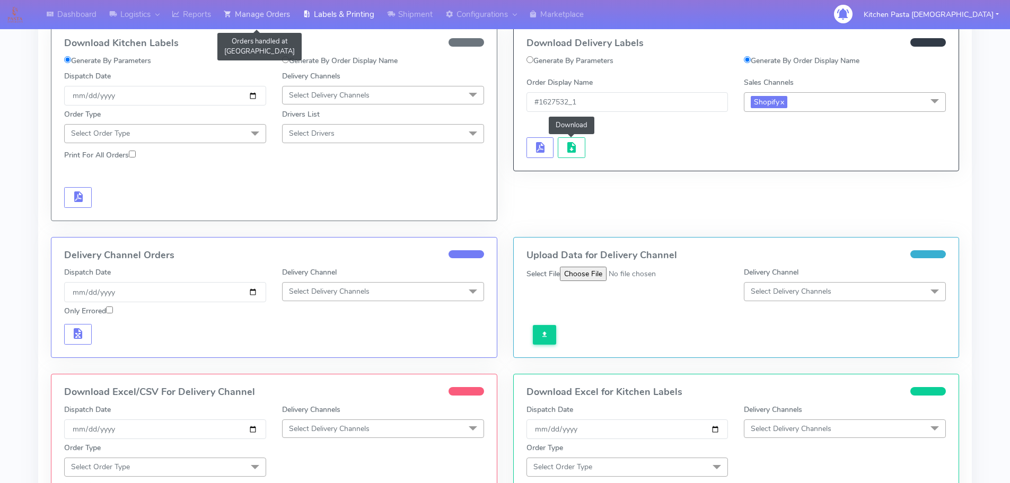
click at [261, 6] on link "Manage Orders" at bounding box center [256, 14] width 79 height 29
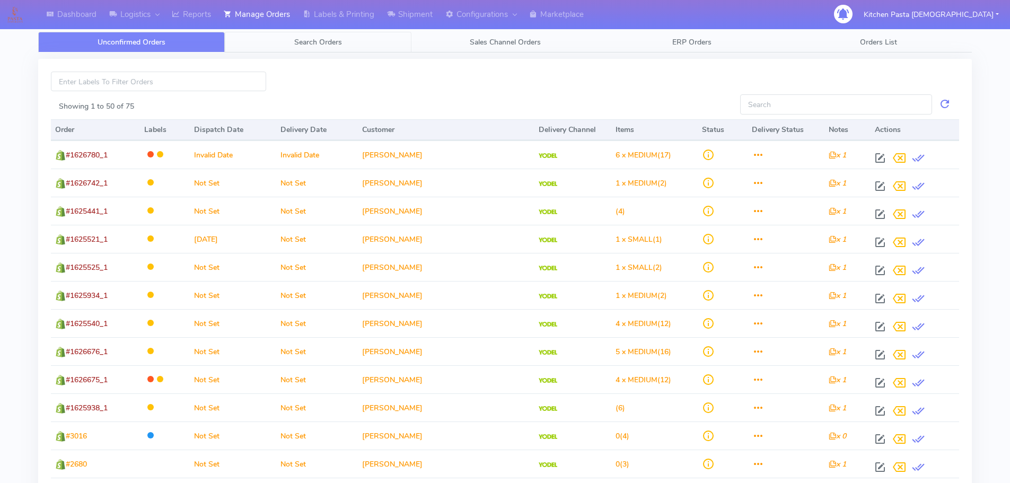
click at [312, 47] on span "Search Orders" at bounding box center [318, 42] width 48 height 10
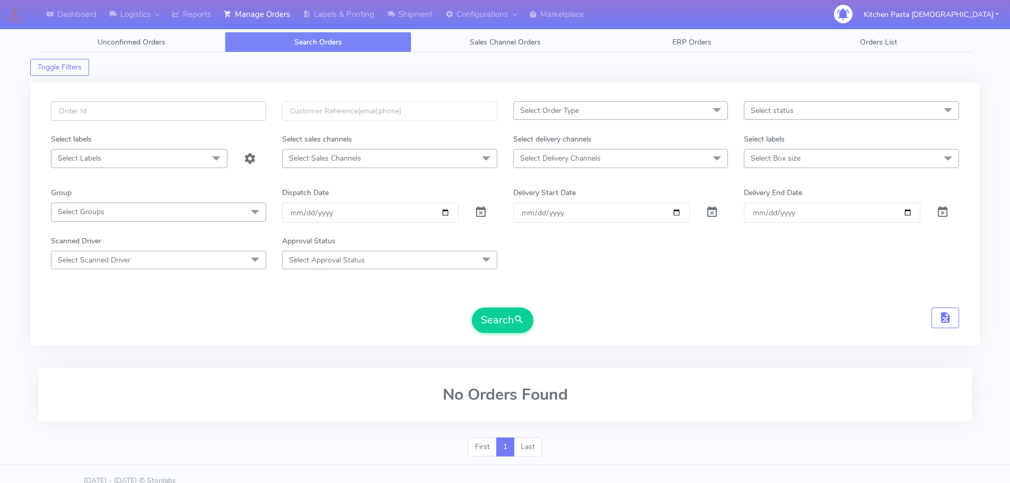
paste input ": #1627532_1"
click at [514, 317] on button "Search" at bounding box center [502, 319] width 61 height 25
click at [499, 314] on button "Search" at bounding box center [502, 319] width 61 height 25
click at [65, 110] on input ": #1627532_1" at bounding box center [158, 111] width 215 height 20
click at [472, 307] on button "Search" at bounding box center [502, 319] width 61 height 25
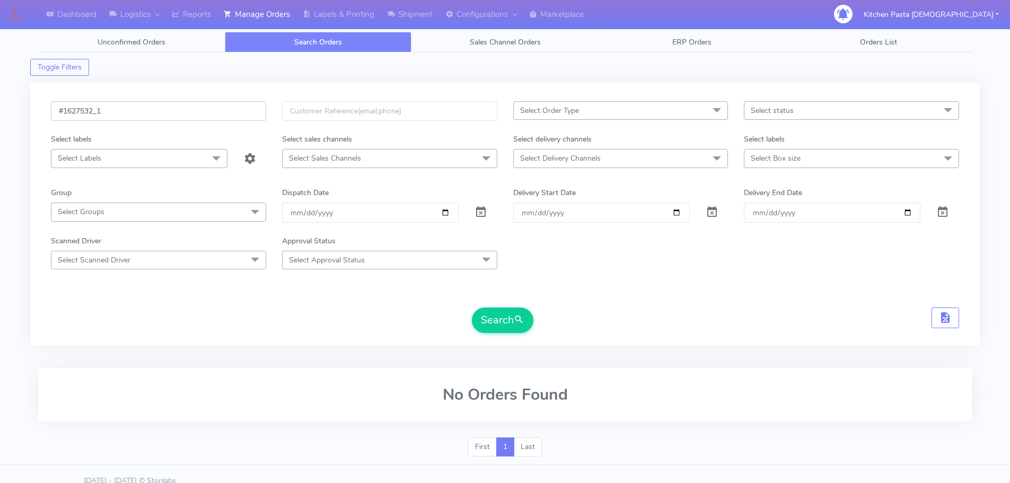
type input "#1627532_1"
click at [472, 307] on button "Search" at bounding box center [502, 319] width 61 height 25
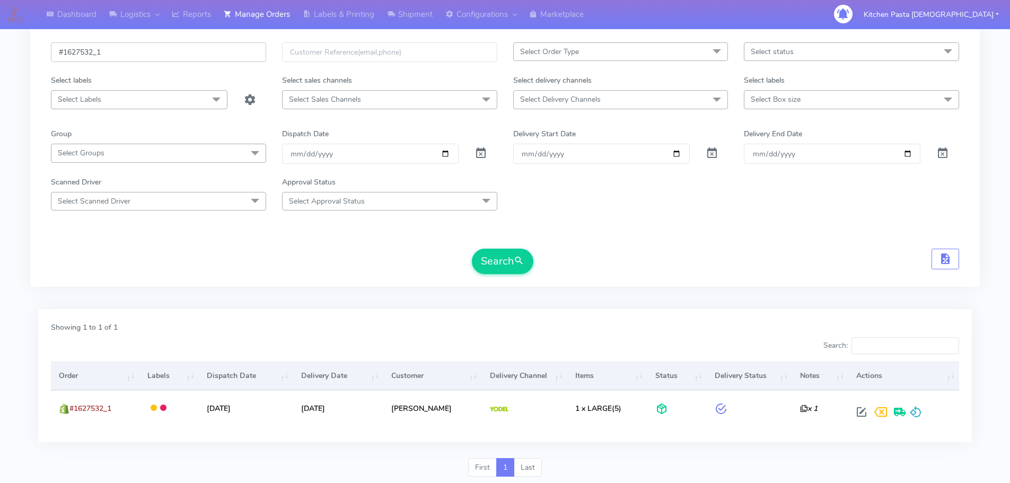
scroll to position [93, 0]
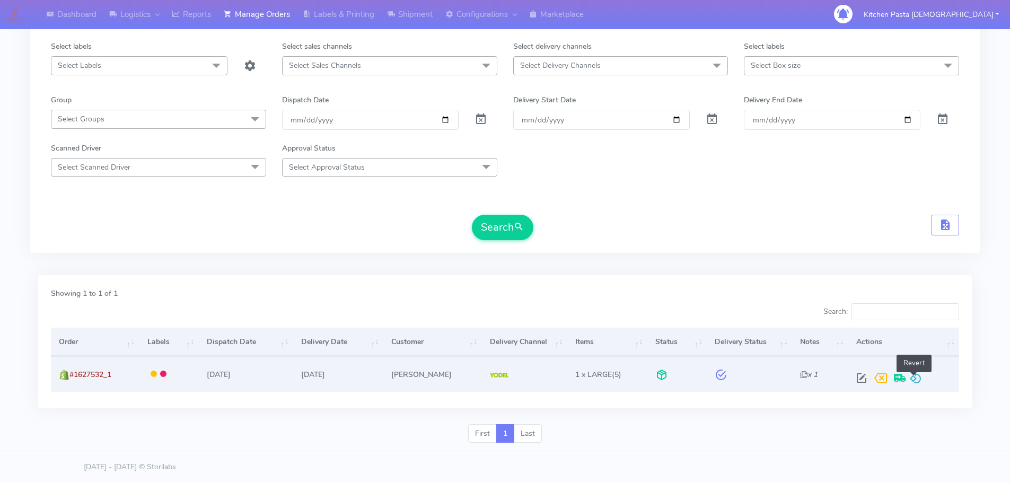
click at [913, 383] on span at bounding box center [915, 380] width 13 height 10
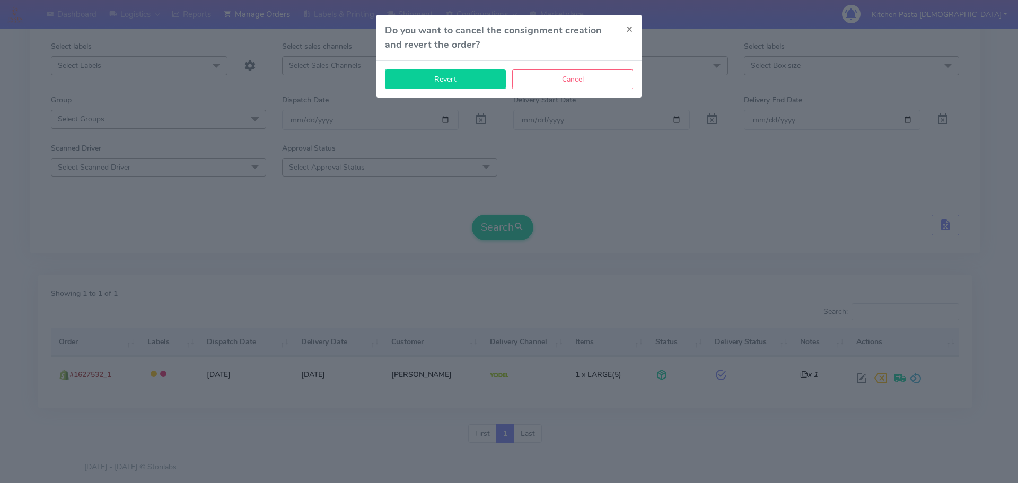
click at [402, 88] on button "Revert" at bounding box center [445, 79] width 121 height 20
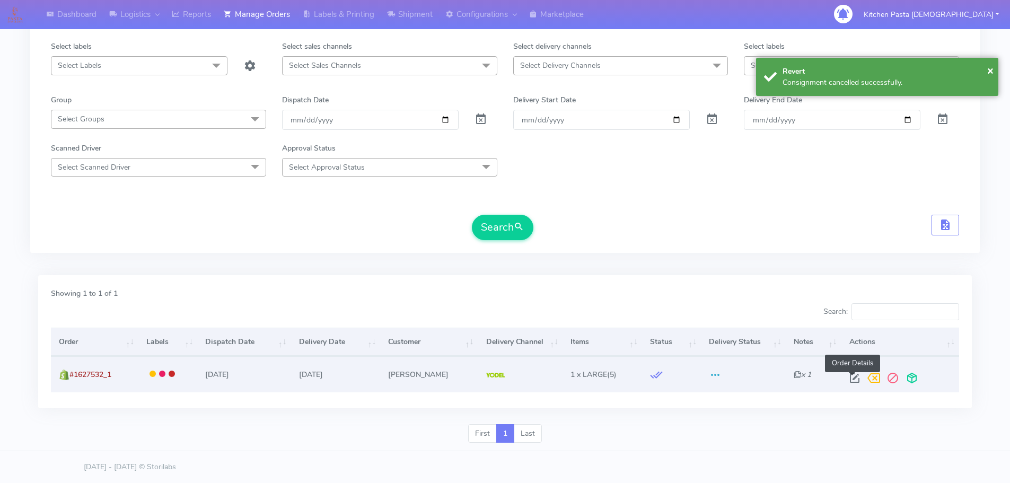
click at [850, 383] on span at bounding box center [854, 380] width 19 height 10
select select "5"
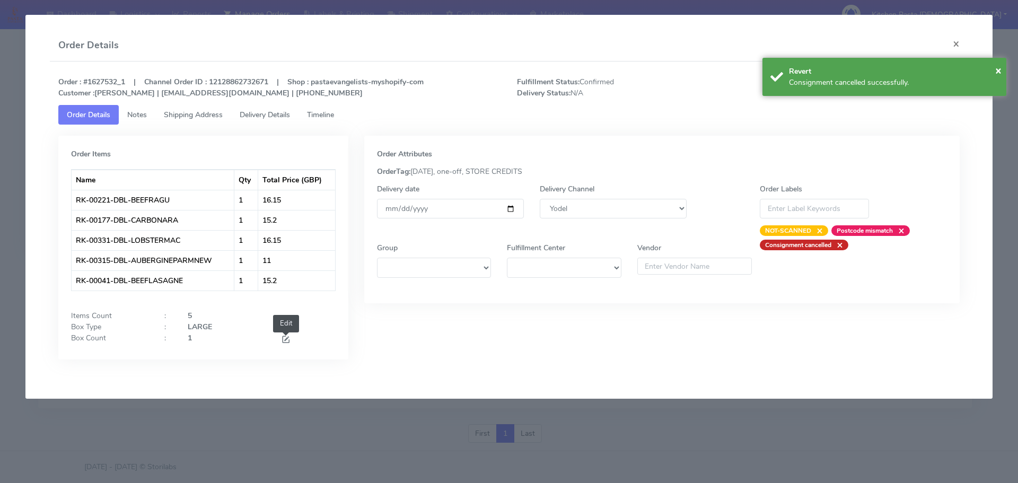
click at [287, 344] on span at bounding box center [286, 341] width 10 height 10
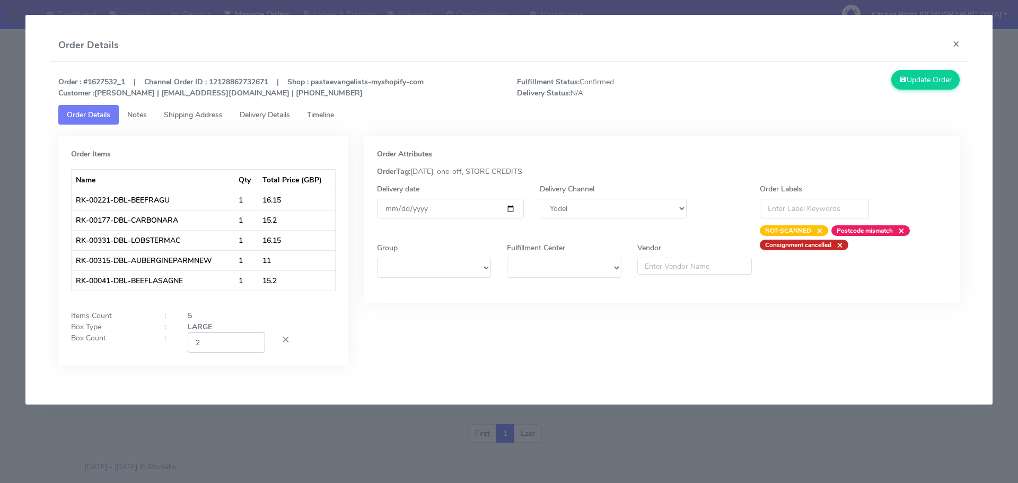
type input "2"
click at [253, 339] on input "2" at bounding box center [226, 342] width 77 height 20
click at [923, 81] on button "Update Order" at bounding box center [925, 80] width 69 height 20
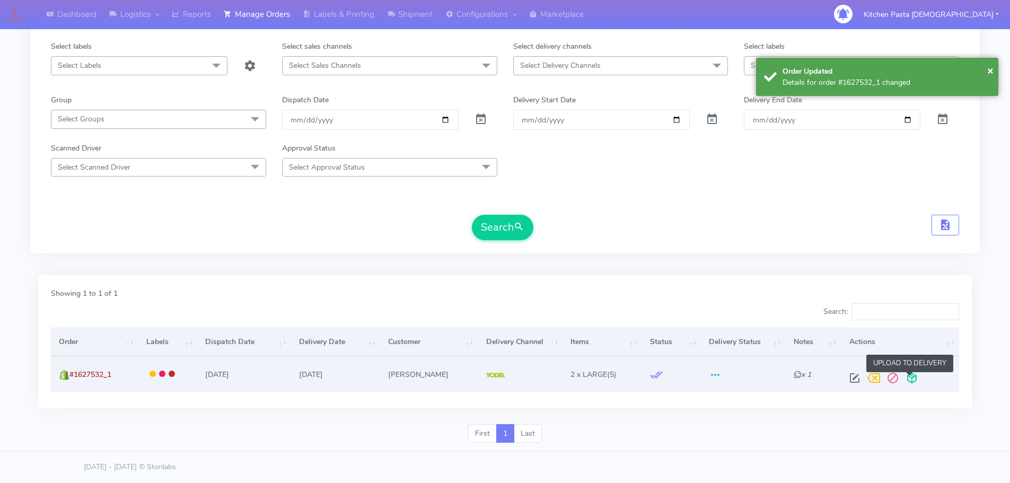
click at [911, 382] on span at bounding box center [911, 380] width 19 height 10
click at [868, 379] on span at bounding box center [869, 380] width 19 height 10
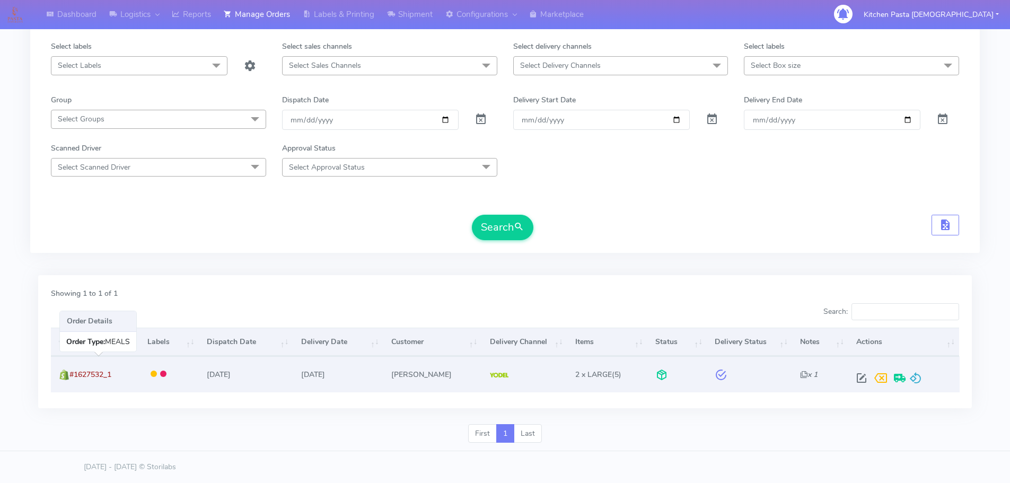
drag, startPoint x: 134, startPoint y: 377, endPoint x: 72, endPoint y: 376, distance: 62.0
click at [72, 376] on td "#1627532_1" at bounding box center [95, 374] width 89 height 36
copy span "#1627532_1"
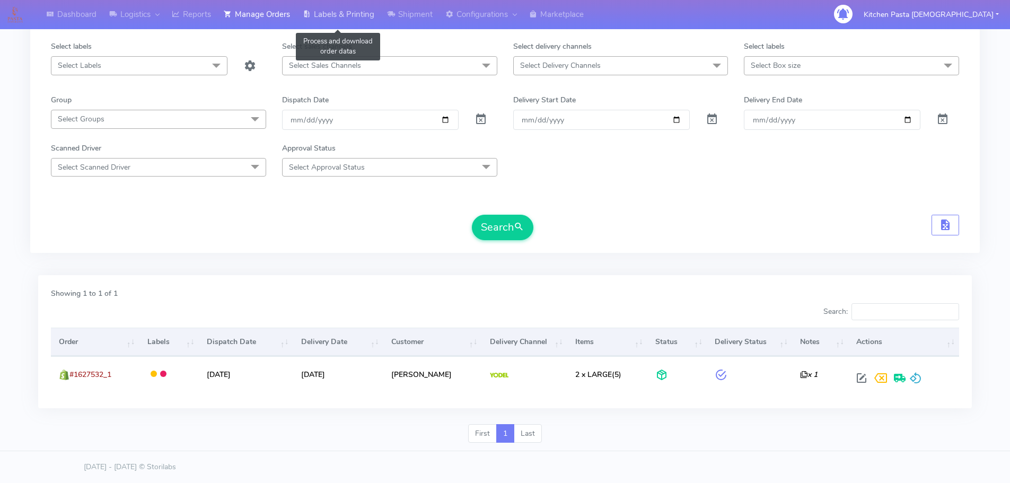
click at [335, 11] on link "Labels & Printing" at bounding box center [338, 14] width 84 height 29
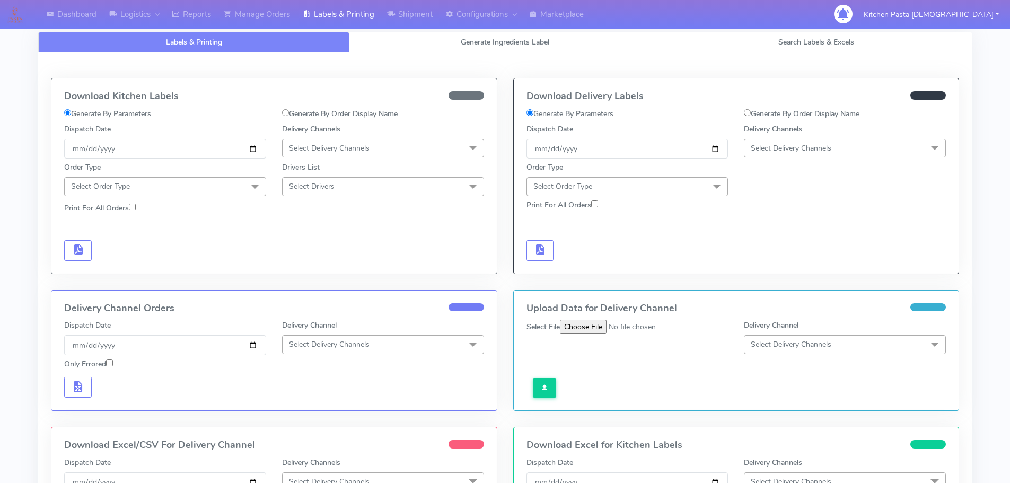
click at [762, 118] on label "Generate By Order Display Name" at bounding box center [802, 113] width 116 height 11
click at [751, 116] on input "Generate By Order Display Name" at bounding box center [747, 112] width 7 height 7
radio input "true"
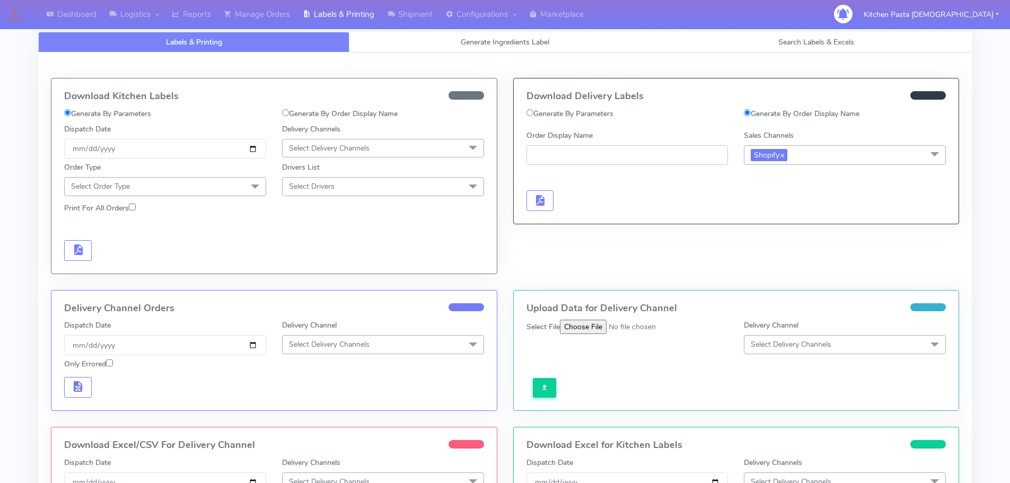
paste input "#1627532_1"
type input "#1627532_1"
click at [521, 192] on div "Generate Delivery Labels" at bounding box center [627, 189] width 218 height 43
click at [548, 192] on button "button" at bounding box center [540, 200] width 28 height 21
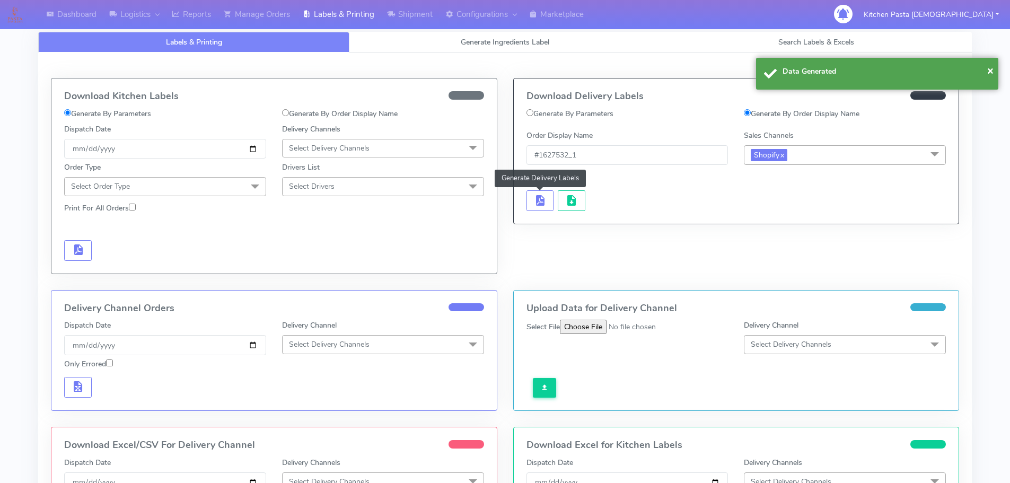
click at [557, 193] on div "Generate Delivery Labels" at bounding box center [627, 189] width 218 height 43
click at [563, 195] on button "button" at bounding box center [572, 200] width 28 height 21
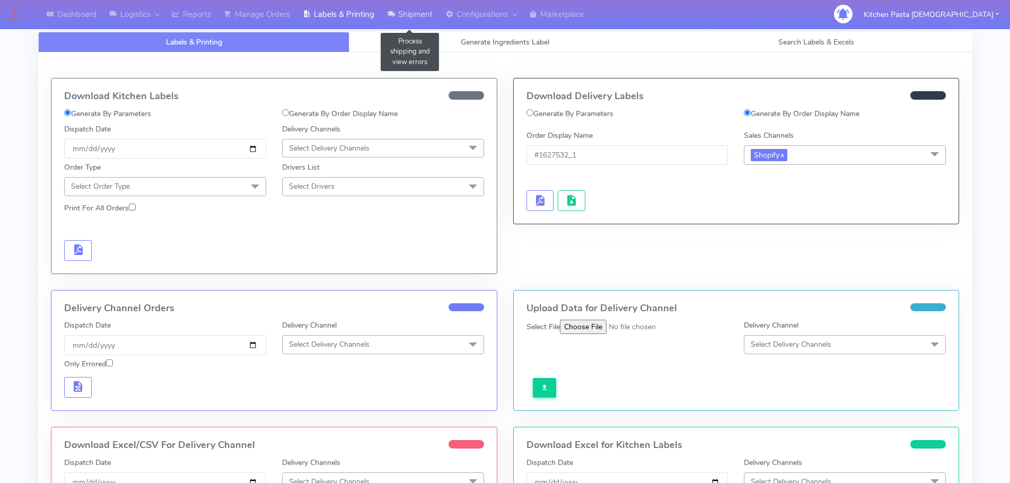
click at [408, 1] on link "Shipment" at bounding box center [410, 14] width 58 height 29
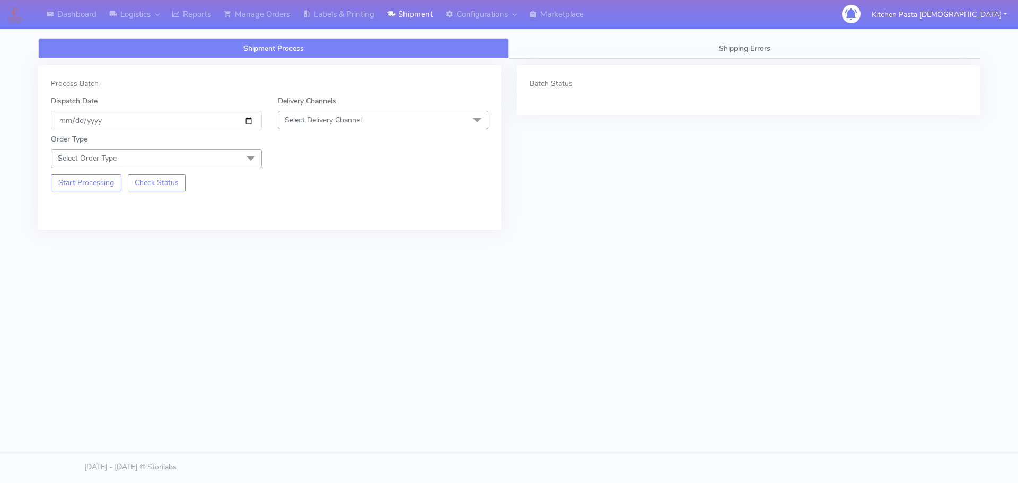
drag, startPoint x: 382, startPoint y: 112, endPoint x: 320, endPoint y: 200, distance: 108.0
click at [382, 112] on span "Select Delivery Channel" at bounding box center [383, 120] width 211 height 19
click at [330, 244] on div "Yodel" at bounding box center [383, 239] width 199 height 11
click at [232, 156] on span "Select Order Type" at bounding box center [156, 158] width 211 height 19
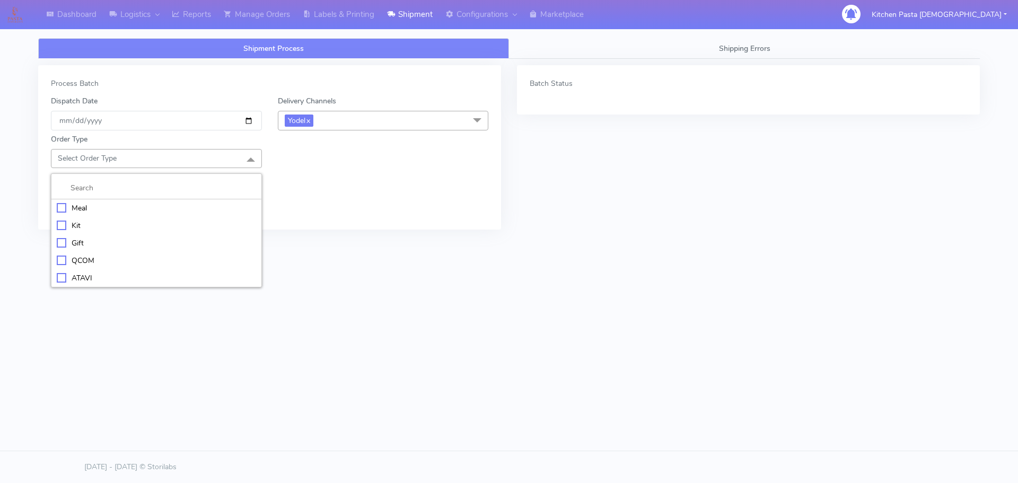
drag, startPoint x: 168, startPoint y: 209, endPoint x: 268, endPoint y: 161, distance: 110.7
click at [169, 209] on div "Meal" at bounding box center [156, 208] width 199 height 11
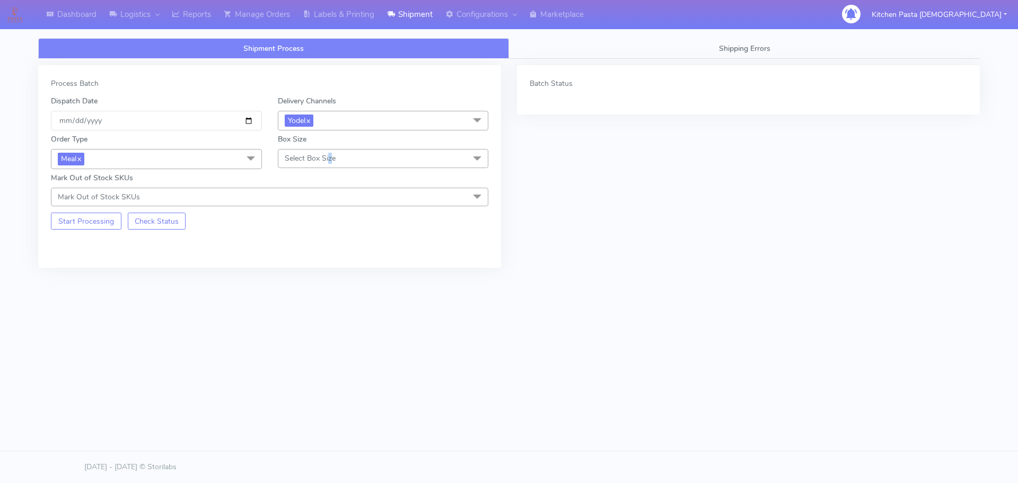
click at [331, 163] on span "Select Box Size" at bounding box center [310, 158] width 51 height 10
click at [317, 241] on div "Medium" at bounding box center [383, 243] width 199 height 11
click at [92, 223] on button "Start Processing" at bounding box center [86, 221] width 71 height 17
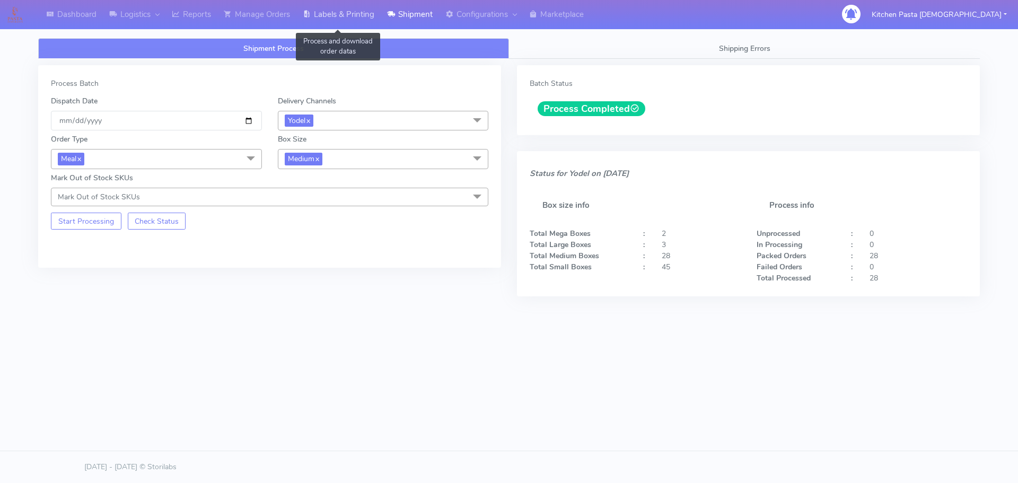
click at [347, 10] on link "Labels & Printing" at bounding box center [338, 14] width 84 height 29
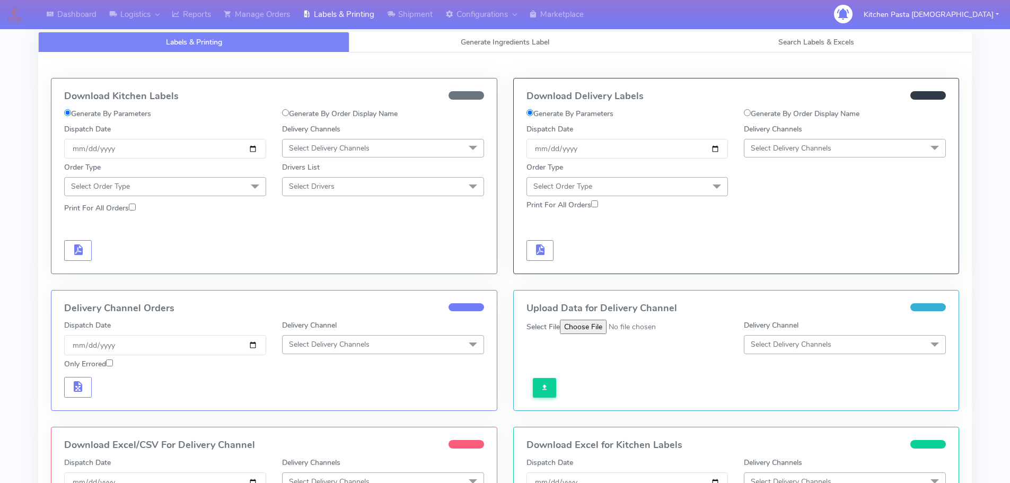
click at [842, 137] on div "Delivery Channels Select Delivery Channels DHL OnFleet Royal Mail DPD Yodel Max…" at bounding box center [845, 141] width 218 height 35
click at [821, 152] on span "Select Delivery Channels" at bounding box center [791, 148] width 81 height 10
click at [797, 268] on div "Yodel" at bounding box center [845, 267] width 190 height 11
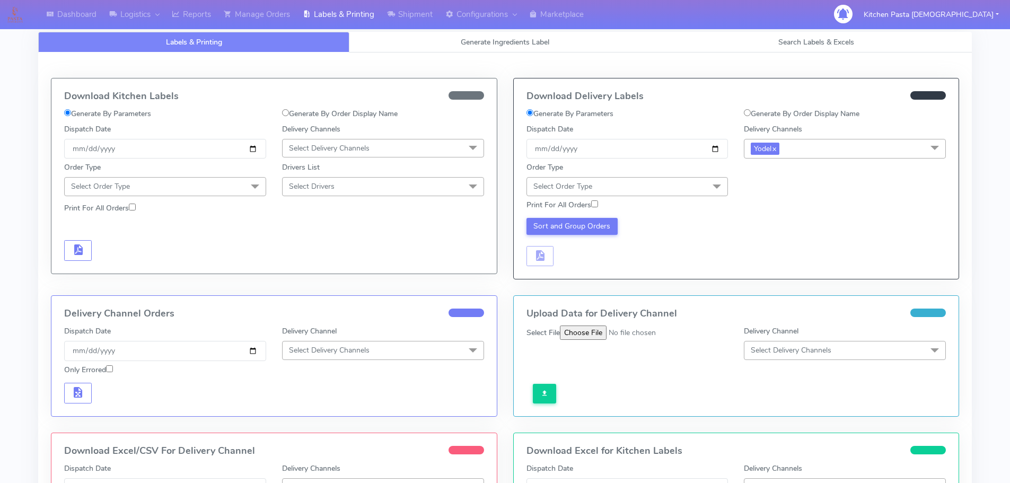
click at [661, 190] on span "Select Order Type" at bounding box center [627, 186] width 202 height 19
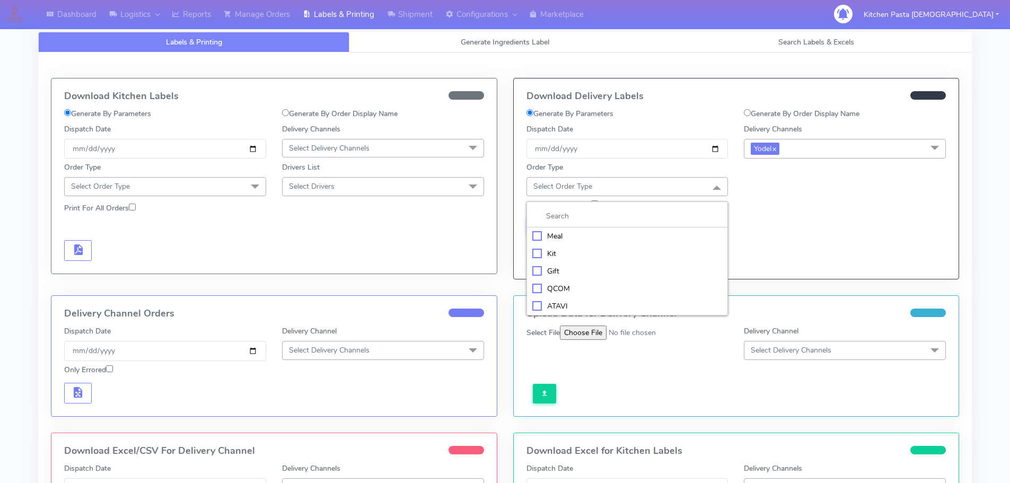
click at [607, 226] on li at bounding box center [627, 216] width 201 height 22
click at [562, 238] on div "Meal" at bounding box center [627, 236] width 190 height 11
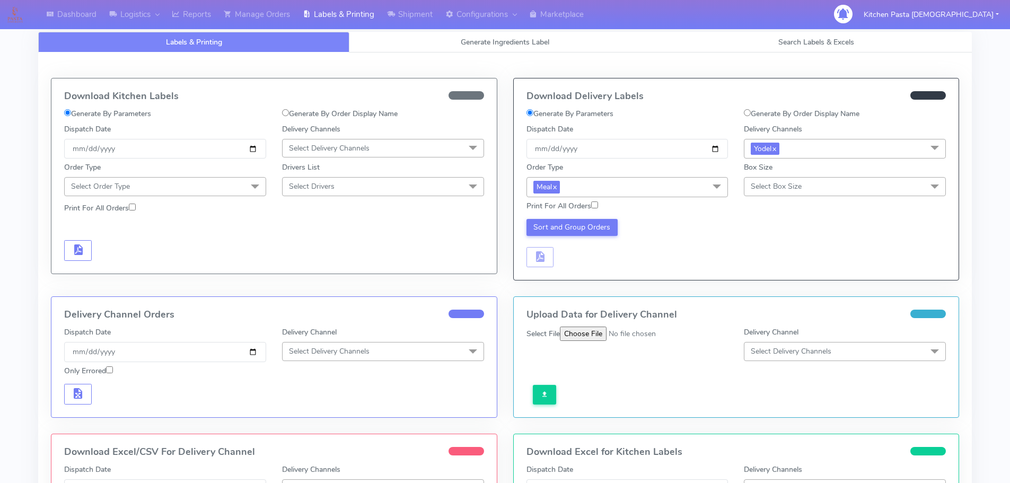
click at [759, 190] on span "Select Box Size" at bounding box center [776, 186] width 51 height 10
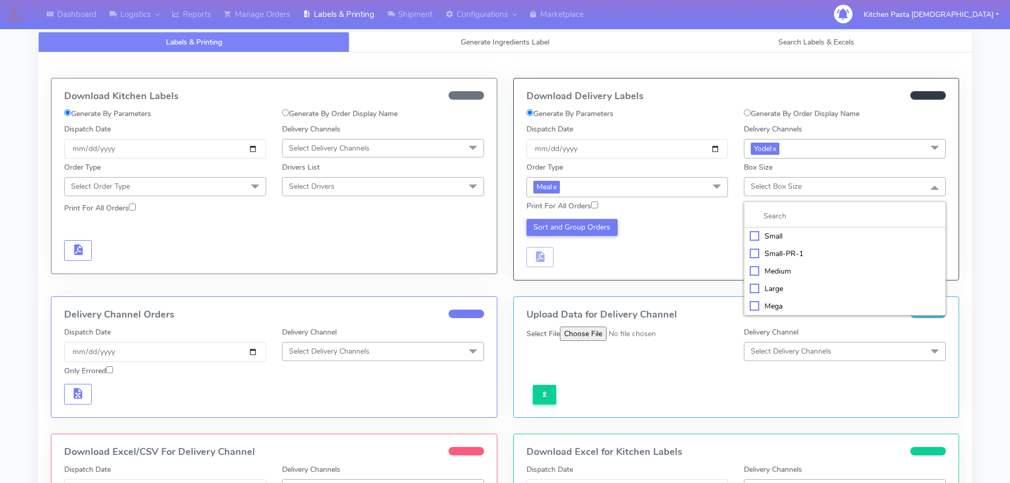
click at [758, 266] on div "Medium" at bounding box center [845, 271] width 190 height 11
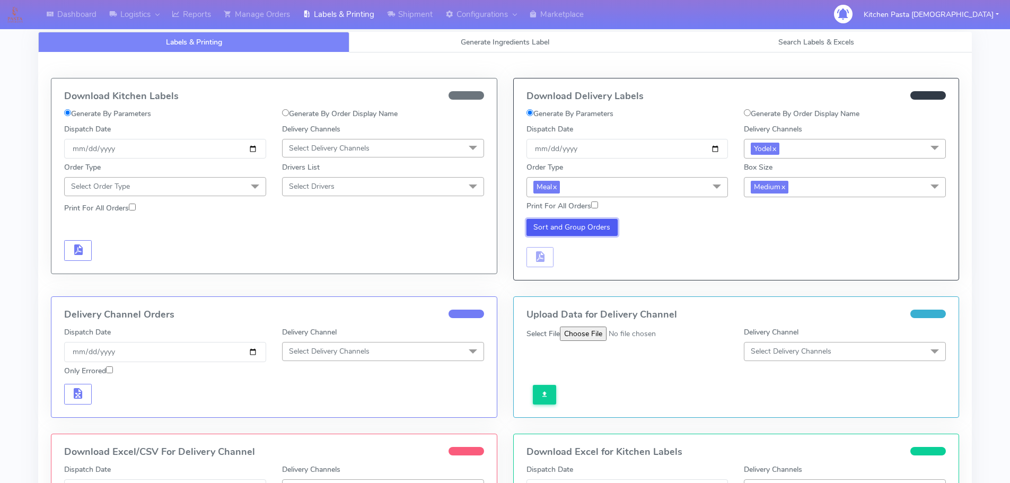
click at [601, 231] on button "Sort and Group Orders" at bounding box center [572, 227] width 92 height 17
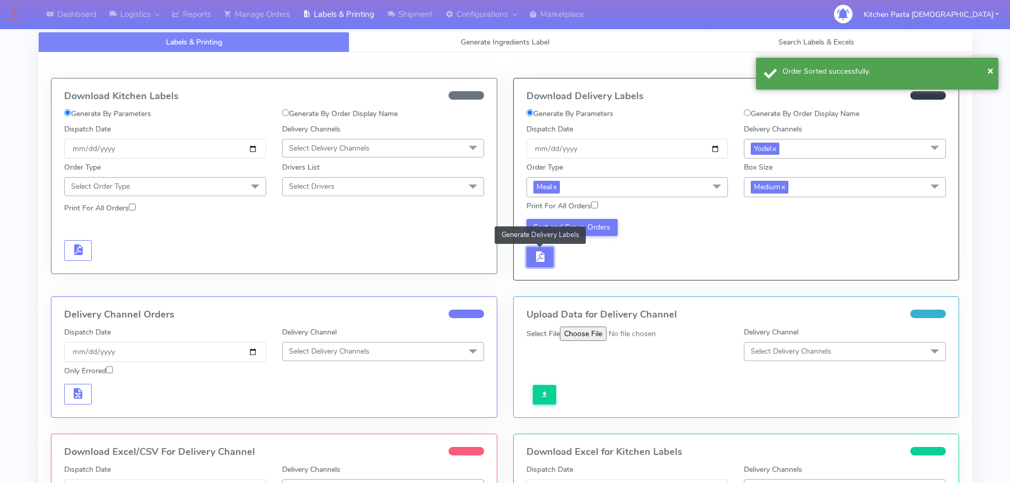
click at [547, 253] on button "button" at bounding box center [540, 257] width 28 height 21
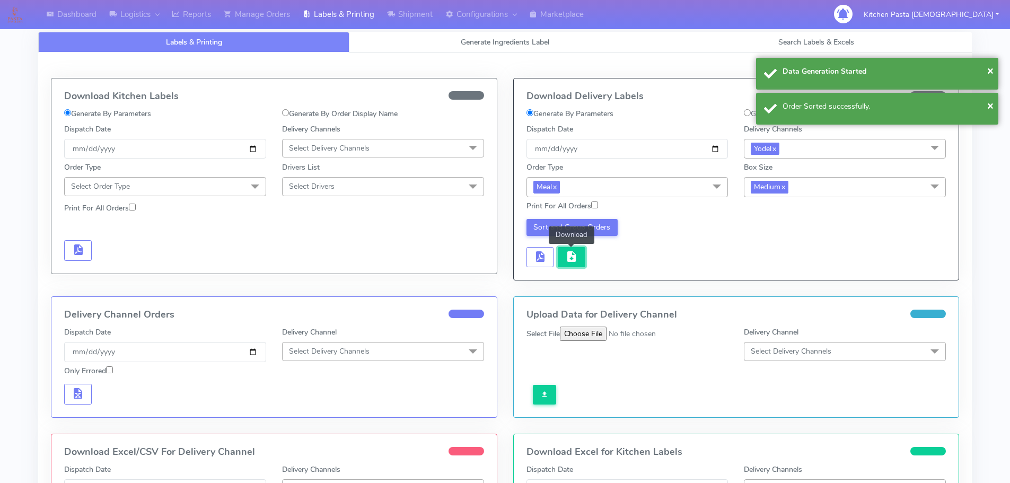
click at [559, 255] on button "button" at bounding box center [572, 257] width 28 height 21
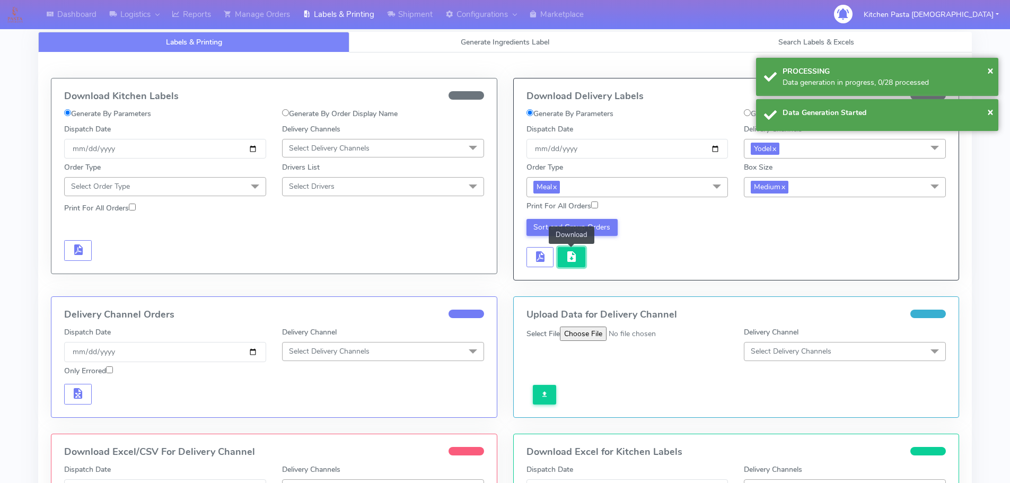
click at [569, 259] on span "button" at bounding box center [571, 259] width 13 height 10
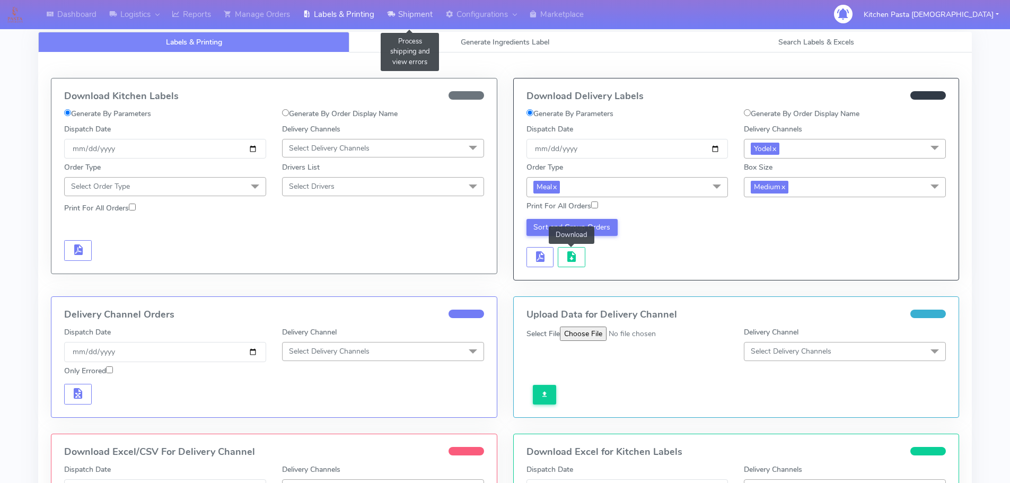
click at [431, 14] on link "Shipment" at bounding box center [410, 14] width 58 height 29
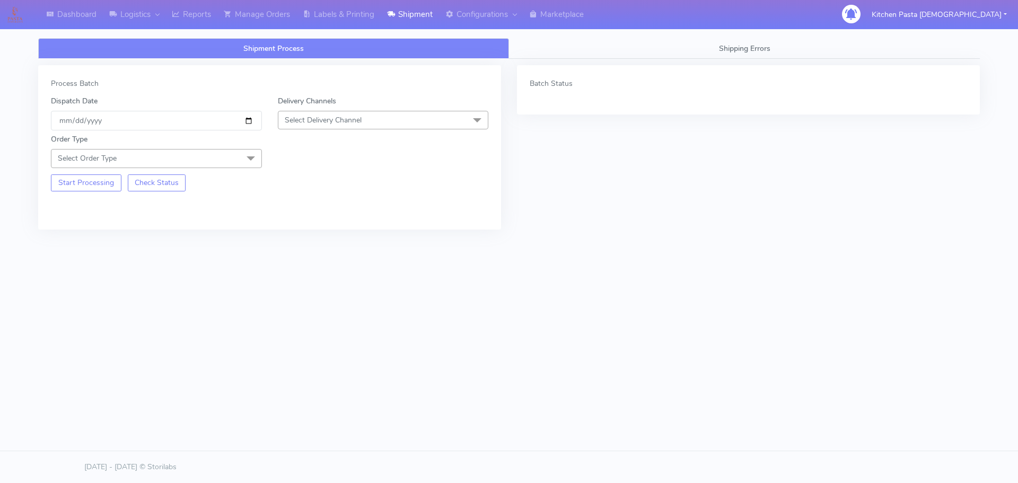
drag, startPoint x: 370, startPoint y: 113, endPoint x: 360, endPoint y: 125, distance: 14.7
click at [370, 113] on span "Select Delivery Channel" at bounding box center [383, 120] width 211 height 19
click at [291, 235] on div "Yodel" at bounding box center [383, 239] width 199 height 11
click at [227, 162] on span "Select Order Type" at bounding box center [156, 158] width 211 height 19
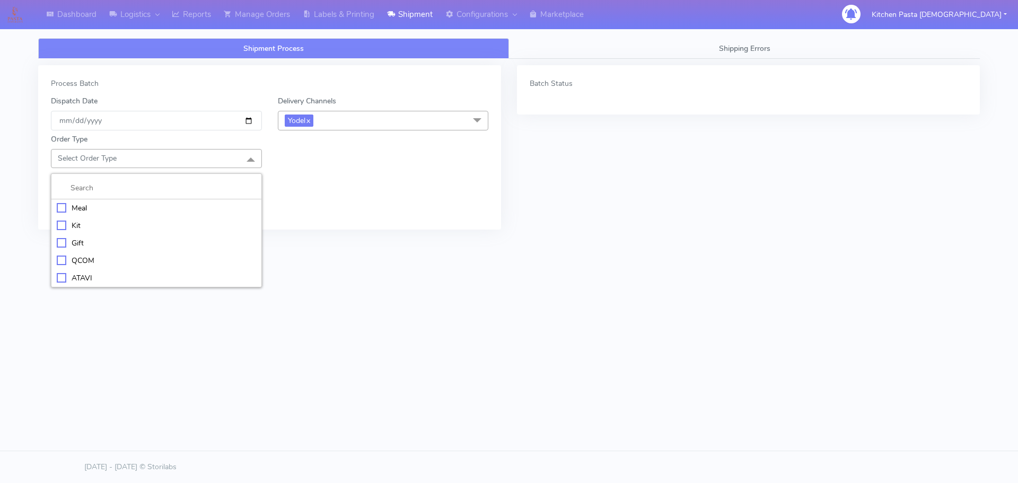
click at [172, 199] on li at bounding box center [156, 188] width 210 height 22
click at [175, 210] on div "Meal" at bounding box center [156, 208] width 199 height 11
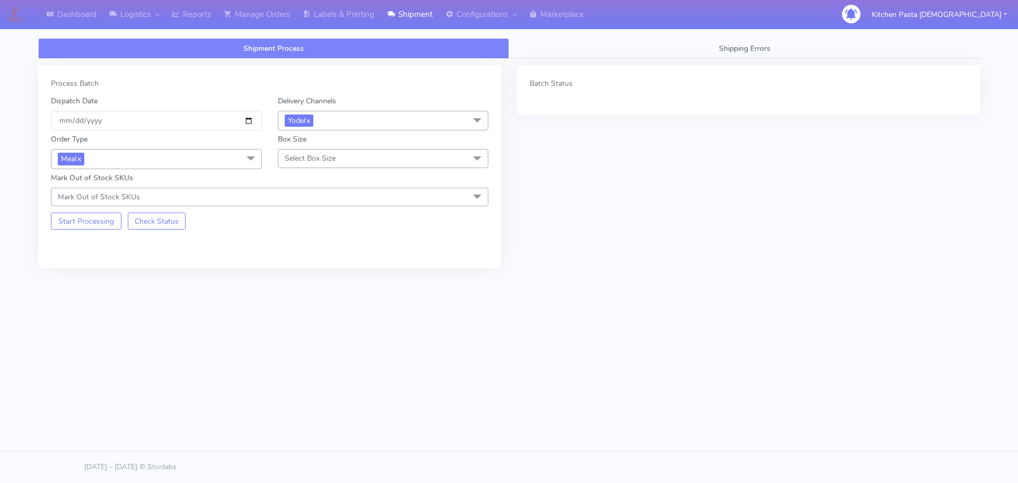
click at [308, 156] on span "Select Box Size" at bounding box center [310, 158] width 51 height 10
click at [287, 209] on div "Small" at bounding box center [383, 208] width 199 height 11
click at [86, 218] on button "Start Processing" at bounding box center [86, 221] width 71 height 17
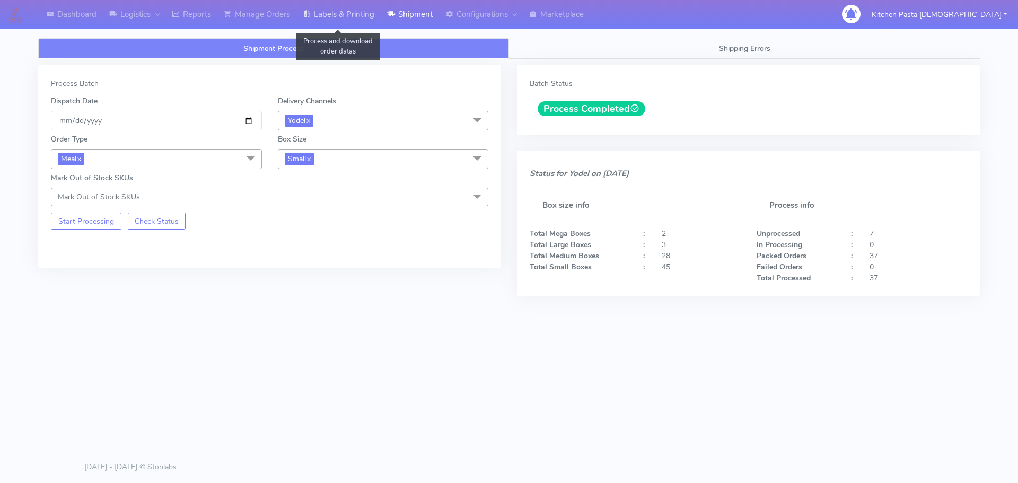
click at [339, 16] on link "Labels & Printing" at bounding box center [338, 14] width 84 height 29
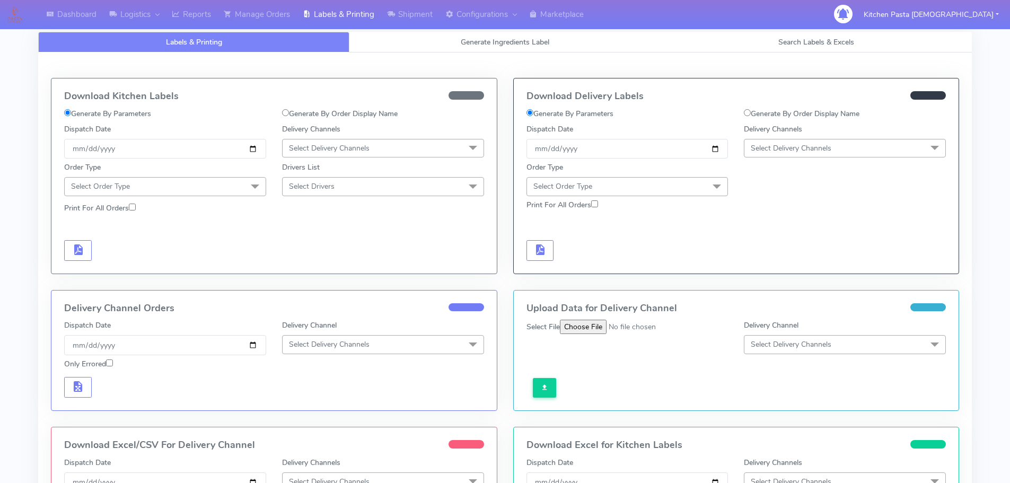
click at [757, 154] on span "Select Delivery Channels" at bounding box center [845, 148] width 202 height 19
click at [766, 262] on div "Yodel" at bounding box center [845, 267] width 190 height 11
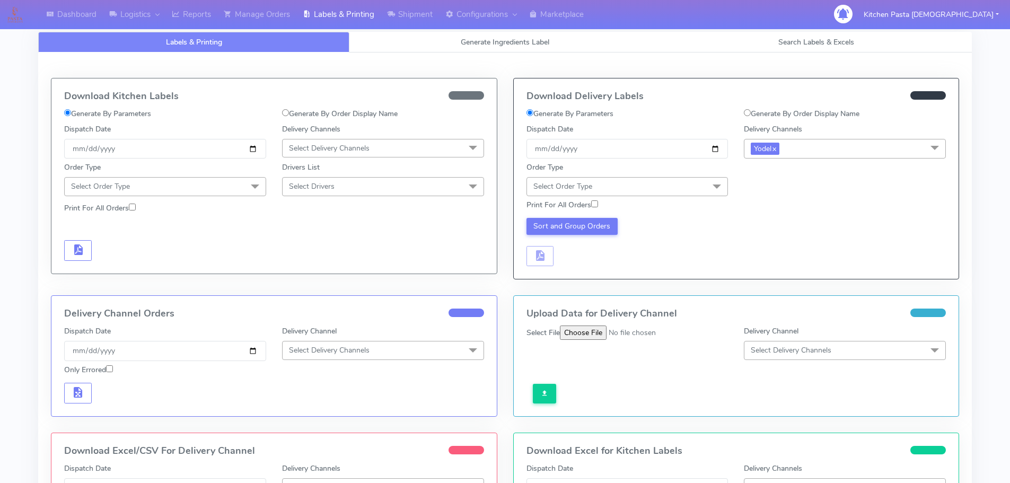
click at [710, 190] on span at bounding box center [716, 187] width 21 height 20
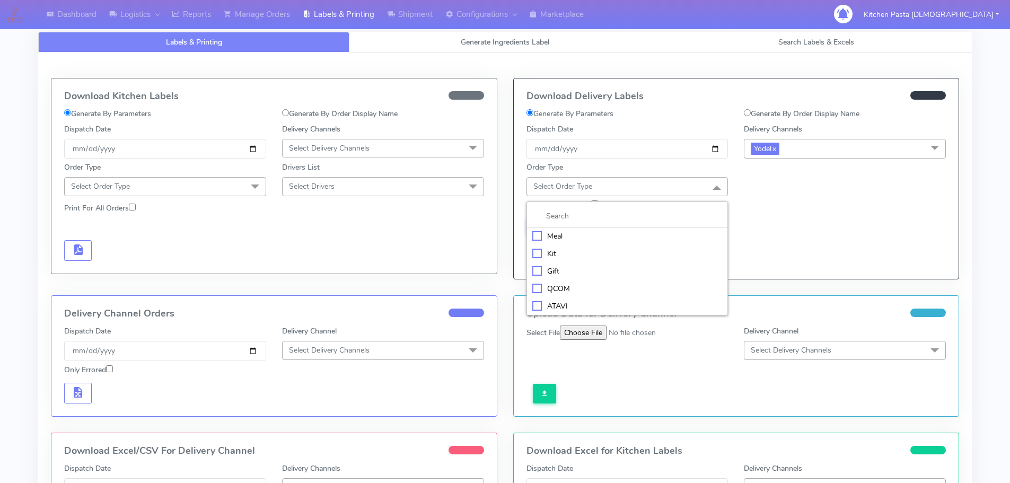
click at [674, 238] on div "Meal" at bounding box center [627, 236] width 190 height 11
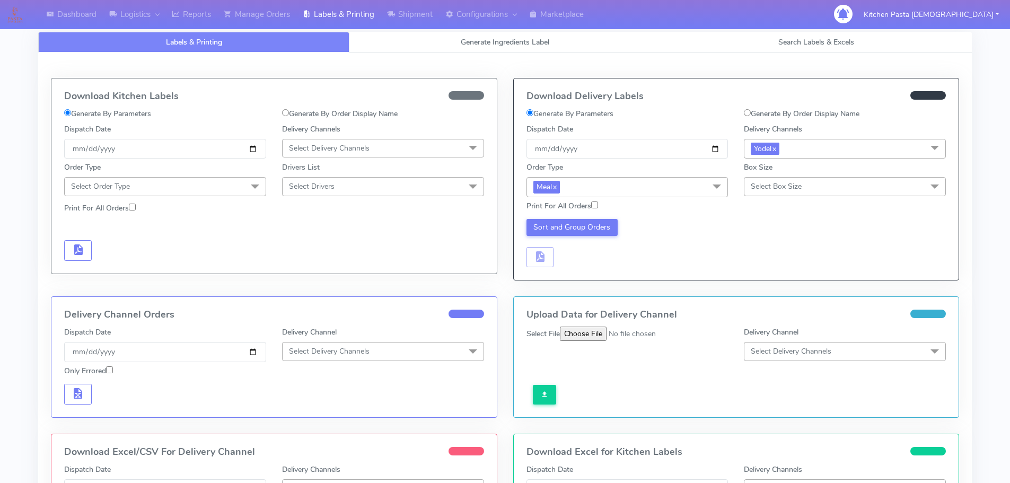
click at [774, 196] on span "Select Box Size" at bounding box center [845, 186] width 202 height 19
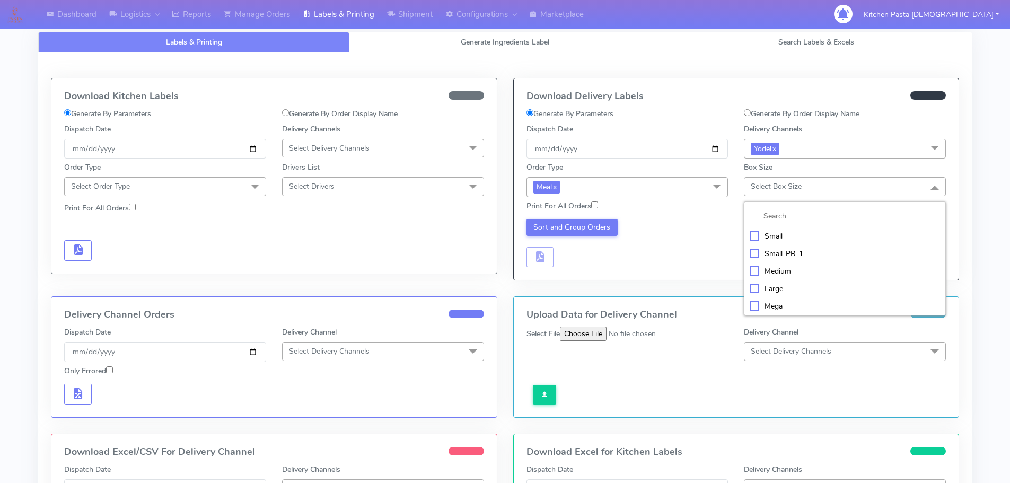
click at [774, 234] on div "Small" at bounding box center [845, 236] width 190 height 11
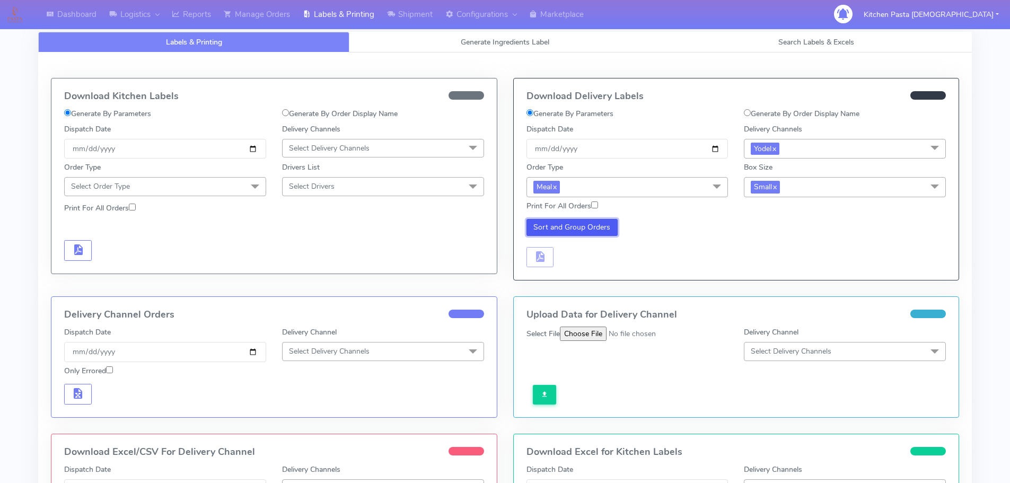
click at [592, 221] on button "Sort and Group Orders" at bounding box center [572, 227] width 92 height 17
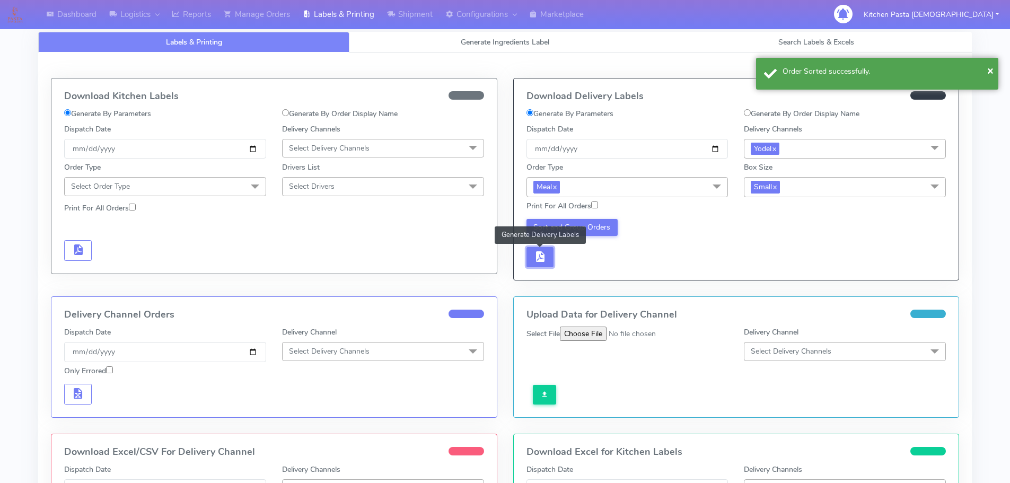
click at [550, 252] on button "button" at bounding box center [540, 257] width 28 height 21
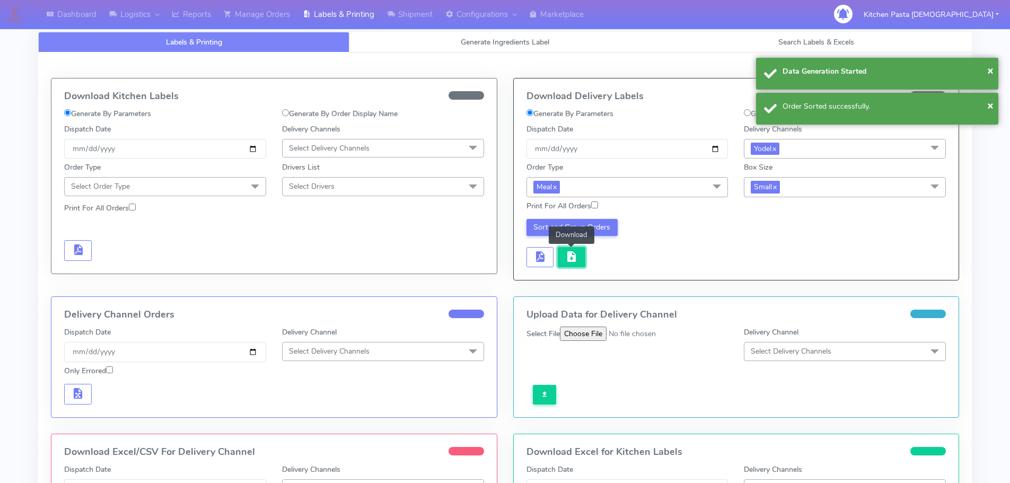
click at [576, 257] on span "button" at bounding box center [571, 259] width 13 height 10
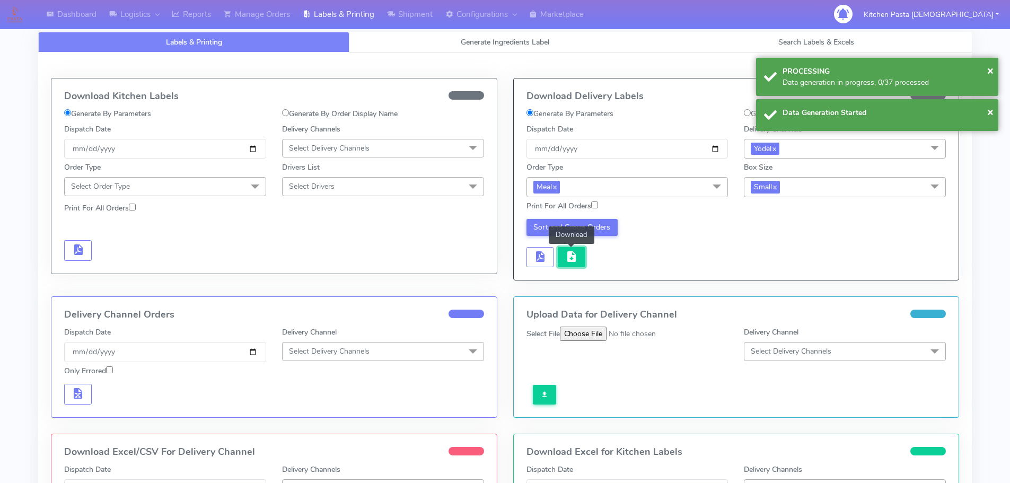
click at [576, 257] on span "button" at bounding box center [571, 259] width 13 height 10
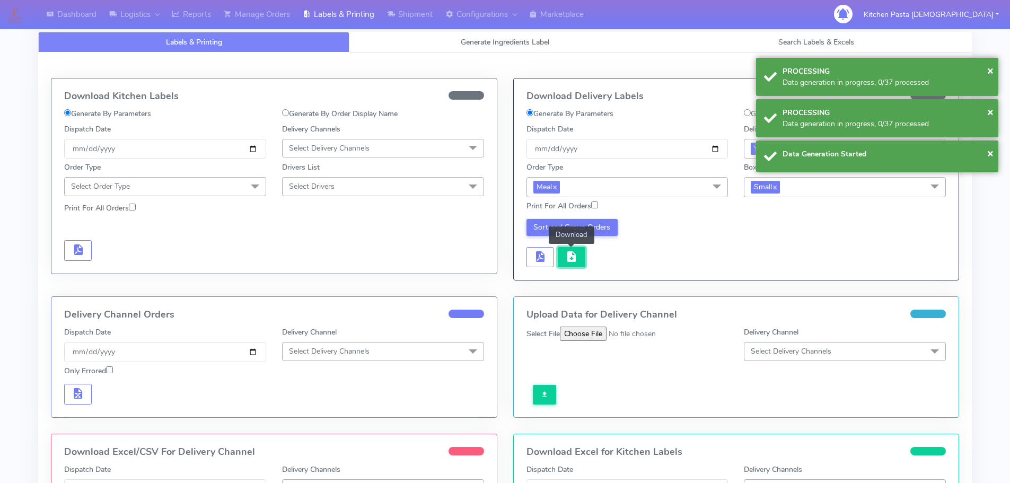
click at [576, 257] on span "button" at bounding box center [571, 259] width 13 height 10
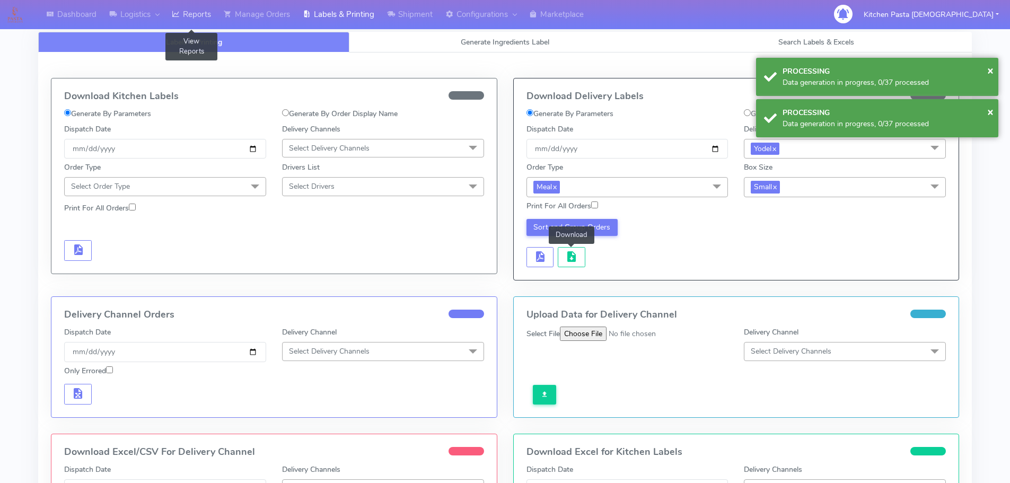
drag, startPoint x: 193, startPoint y: 16, endPoint x: 198, endPoint y: 8, distance: 9.6
click at [193, 16] on link "Reports" at bounding box center [191, 14] width 52 height 29
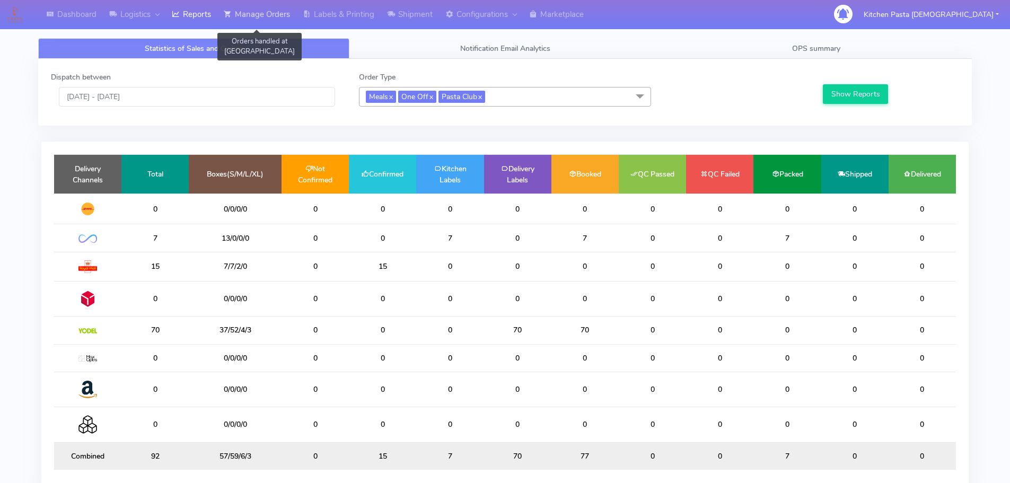
click at [260, 17] on link "Manage Orders" at bounding box center [256, 14] width 79 height 29
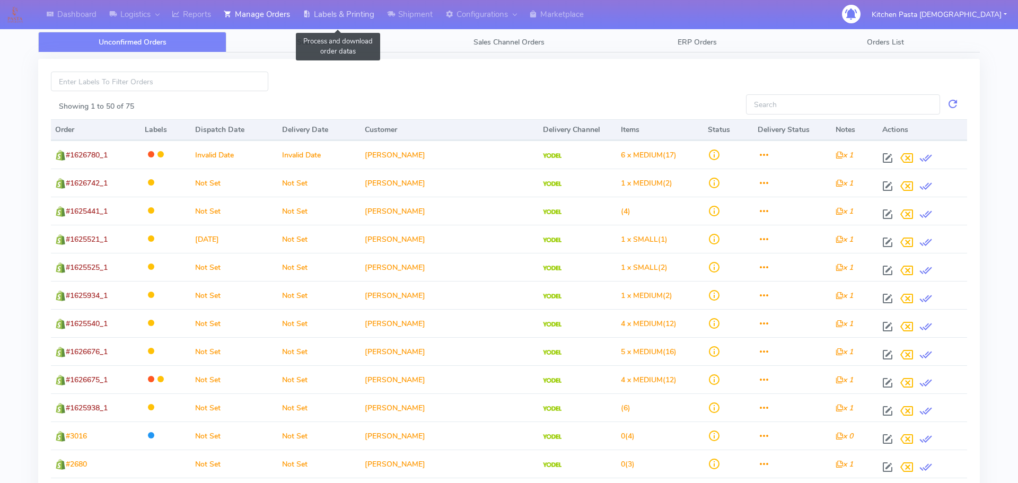
click at [327, 27] on link "Labels & Printing" at bounding box center [338, 14] width 84 height 29
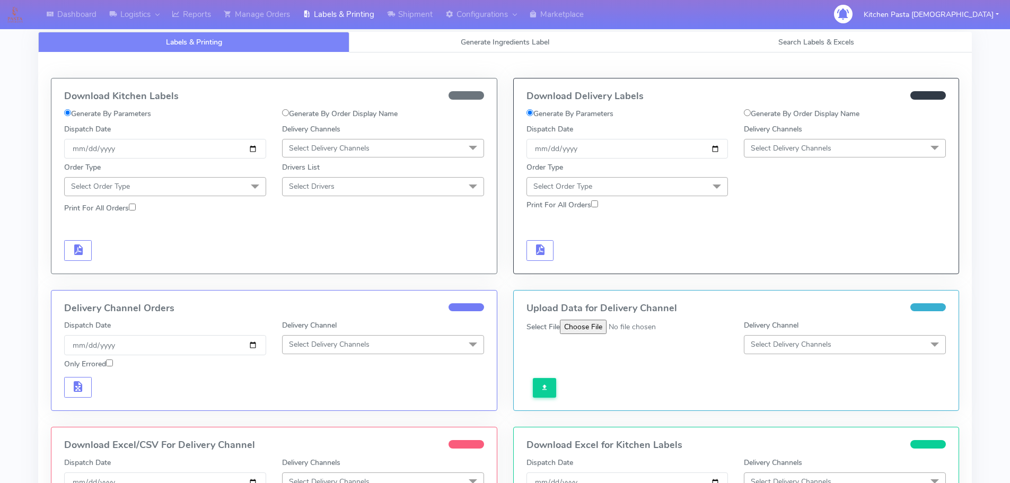
click at [348, 143] on span "Select Delivery Channels" at bounding box center [383, 148] width 202 height 19
click at [315, 233] on div "Royal Mail" at bounding box center [383, 232] width 190 height 11
click at [228, 190] on span "Select Order Type" at bounding box center [165, 186] width 202 height 19
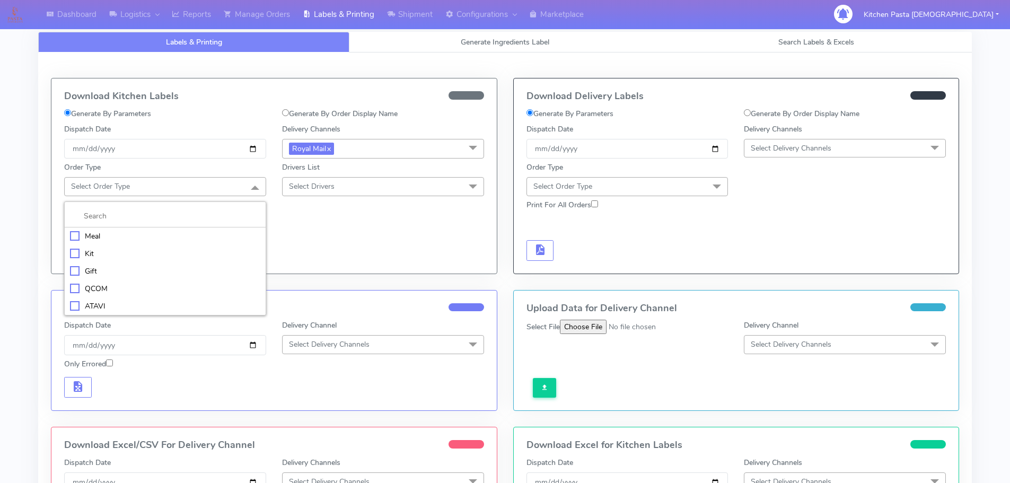
drag, startPoint x: 148, startPoint y: 241, endPoint x: 155, endPoint y: 239, distance: 7.1
click at [150, 241] on div "Meal" at bounding box center [165, 236] width 190 height 11
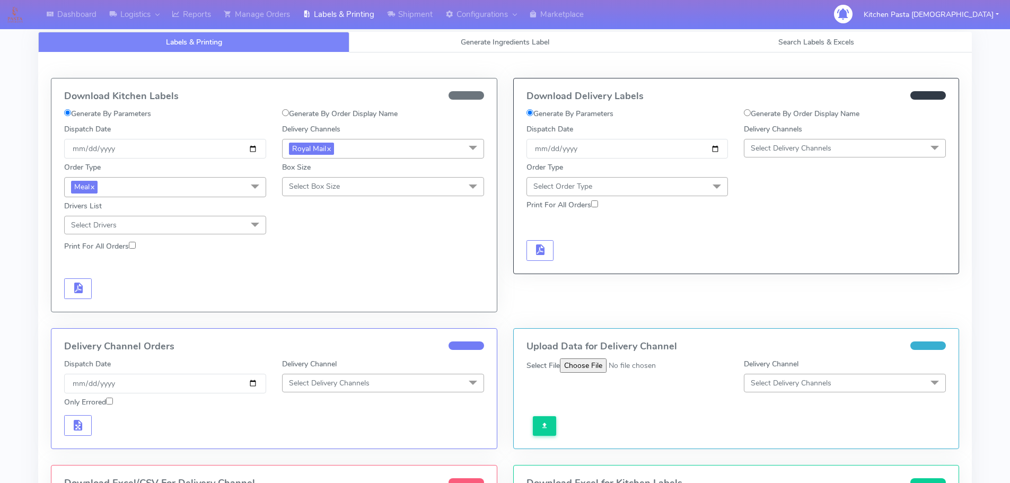
click at [338, 190] on span "Select Box Size" at bounding box center [314, 186] width 51 height 10
drag, startPoint x: 324, startPoint y: 274, endPoint x: 293, endPoint y: 270, distance: 31.4
click at [324, 272] on div "Medium" at bounding box center [383, 271] width 190 height 11
click at [76, 291] on span "button" at bounding box center [78, 290] width 13 height 10
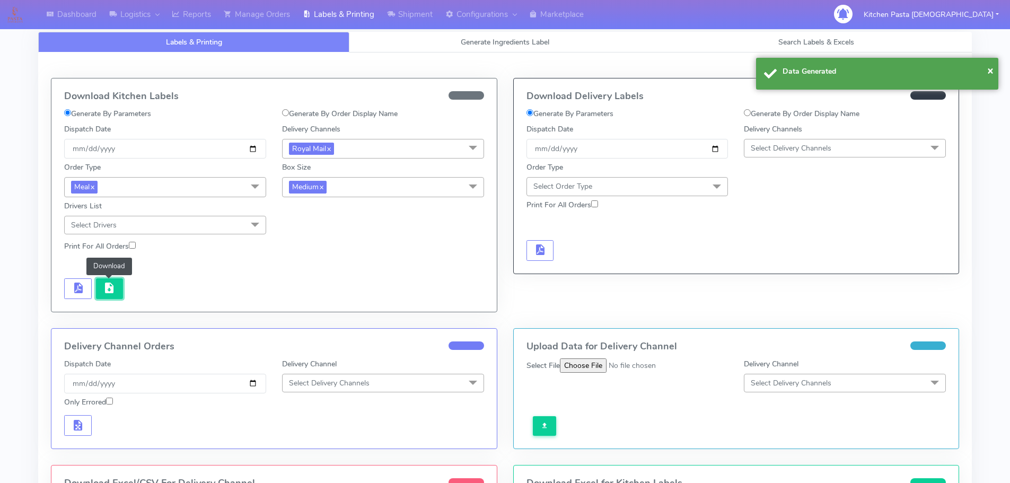
click at [111, 294] on span "button" at bounding box center [109, 290] width 13 height 10
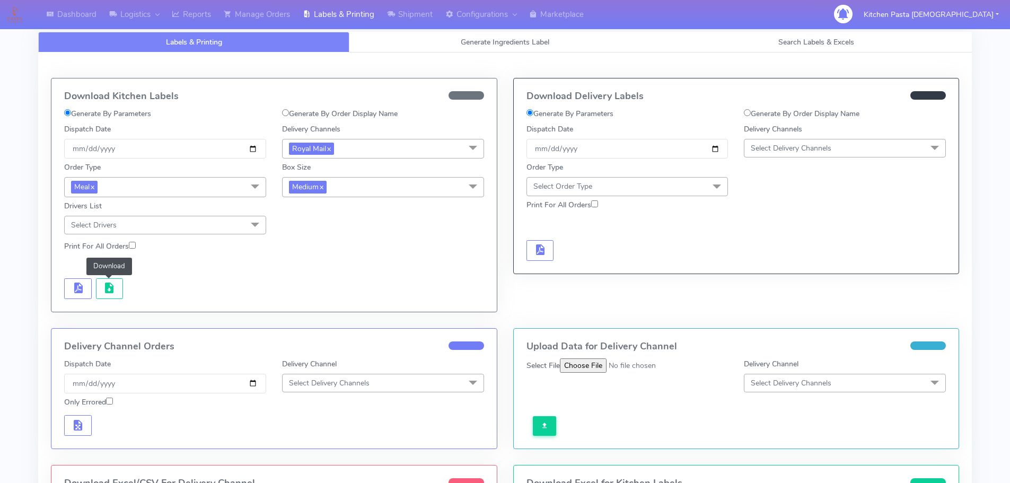
click at [341, 187] on span "Medium x" at bounding box center [383, 187] width 202 height 20
click at [311, 305] on div "Mega" at bounding box center [383, 307] width 190 height 11
click at [77, 292] on span "button" at bounding box center [78, 290] width 13 height 10
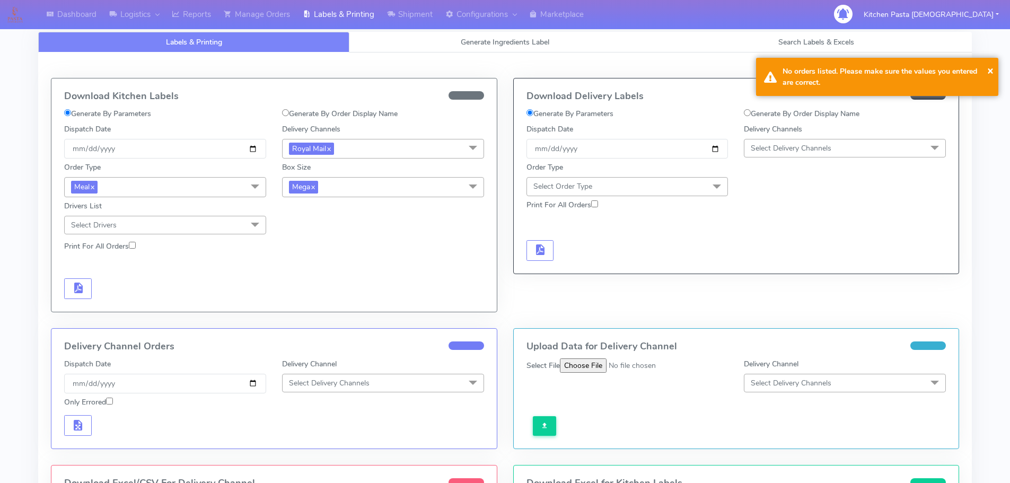
click at [355, 191] on span "Mega x" at bounding box center [383, 187] width 202 height 20
click at [304, 294] on div "Large" at bounding box center [383, 289] width 190 height 11
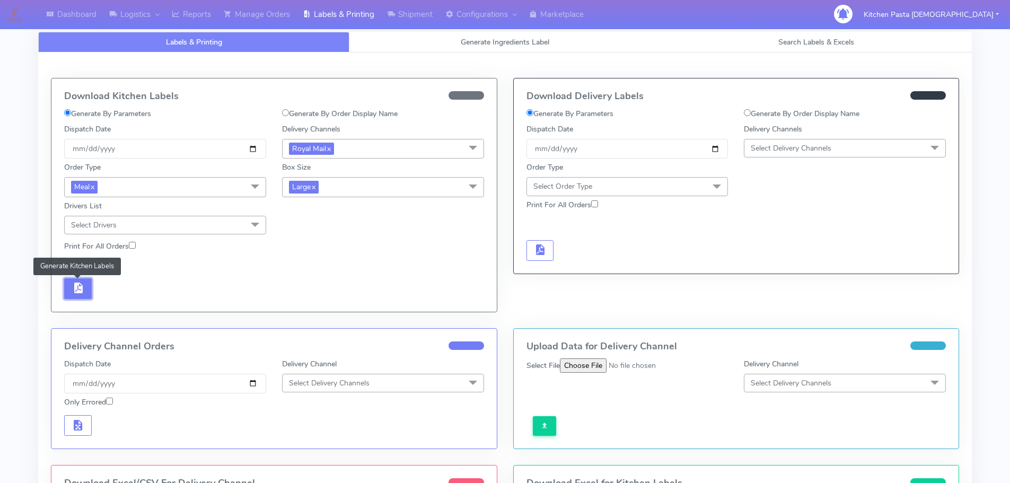
click at [74, 297] on button "button" at bounding box center [78, 288] width 28 height 21
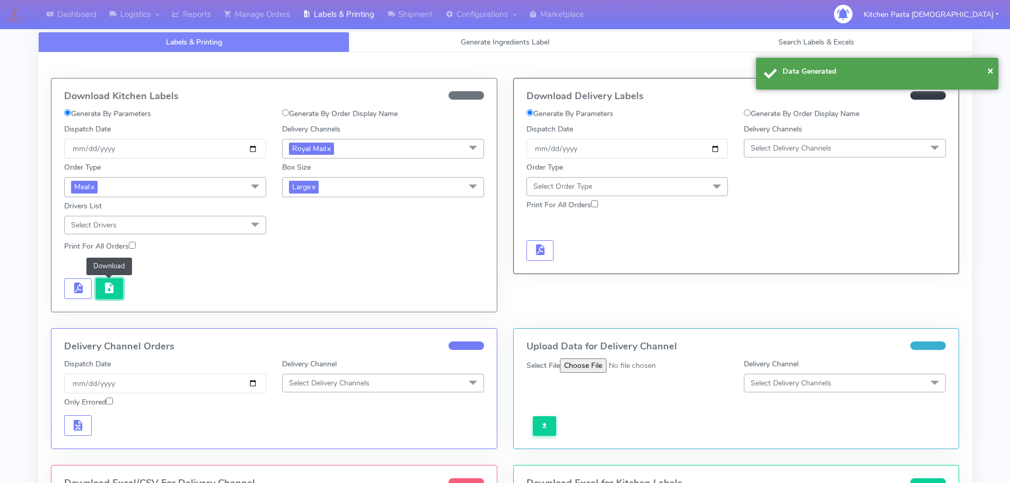
click at [117, 283] on button "button" at bounding box center [110, 288] width 28 height 21
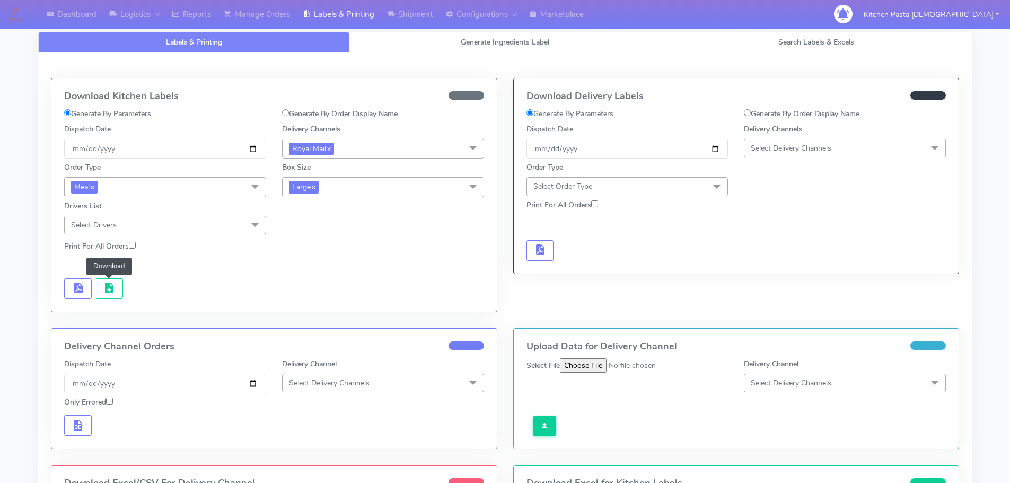
drag, startPoint x: 373, startPoint y: 179, endPoint x: 357, endPoint y: 201, distance: 27.3
click at [373, 179] on span "Large x" at bounding box center [383, 187] width 202 height 20
click at [321, 232] on div "Small" at bounding box center [383, 237] width 190 height 11
click at [76, 285] on span "button" at bounding box center [78, 290] width 13 height 10
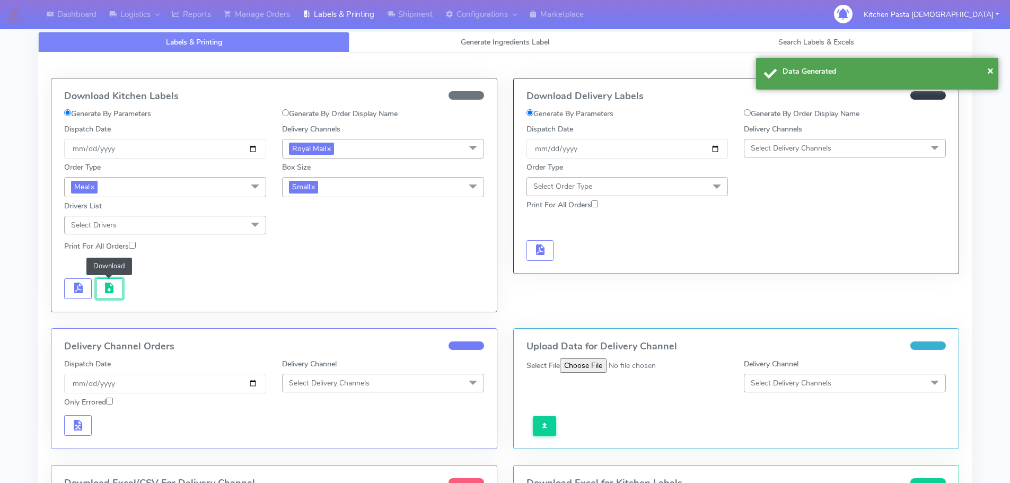
click at [100, 294] on button "button" at bounding box center [110, 288] width 28 height 21
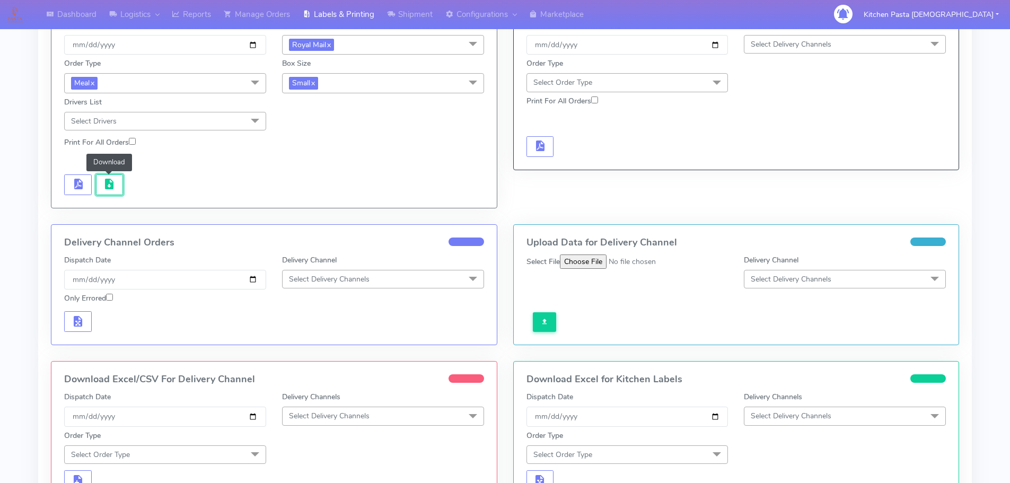
scroll to position [212, 0]
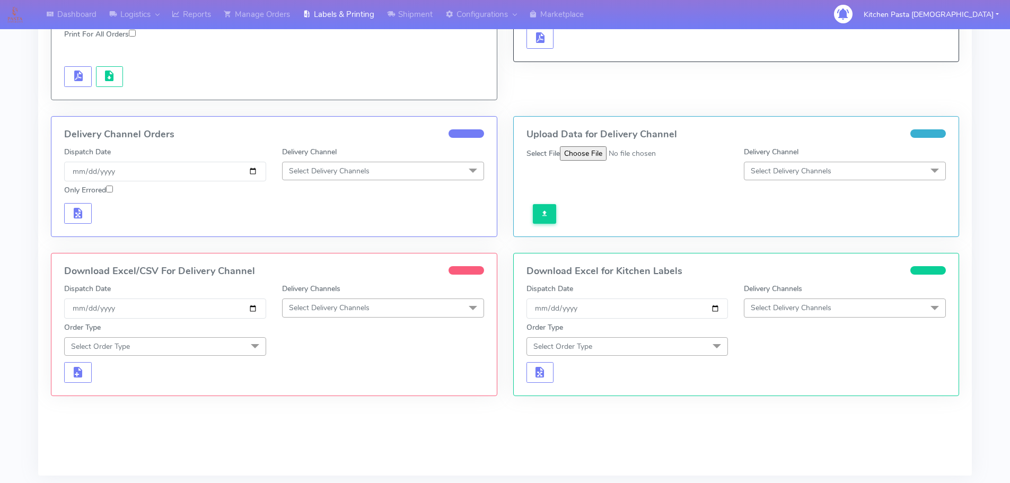
click at [367, 304] on span "Select Delivery Channels" at bounding box center [329, 308] width 81 height 10
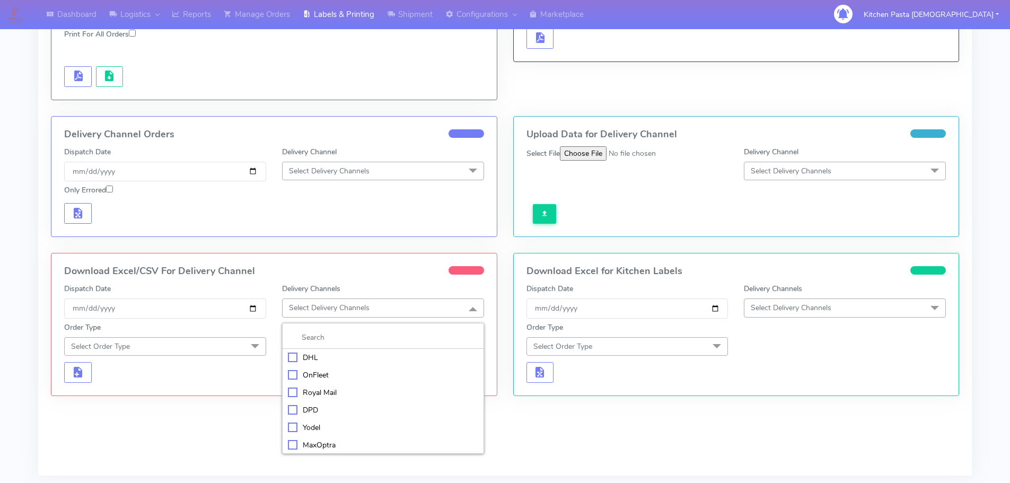
click at [327, 390] on div "Royal Mail" at bounding box center [383, 392] width 190 height 11
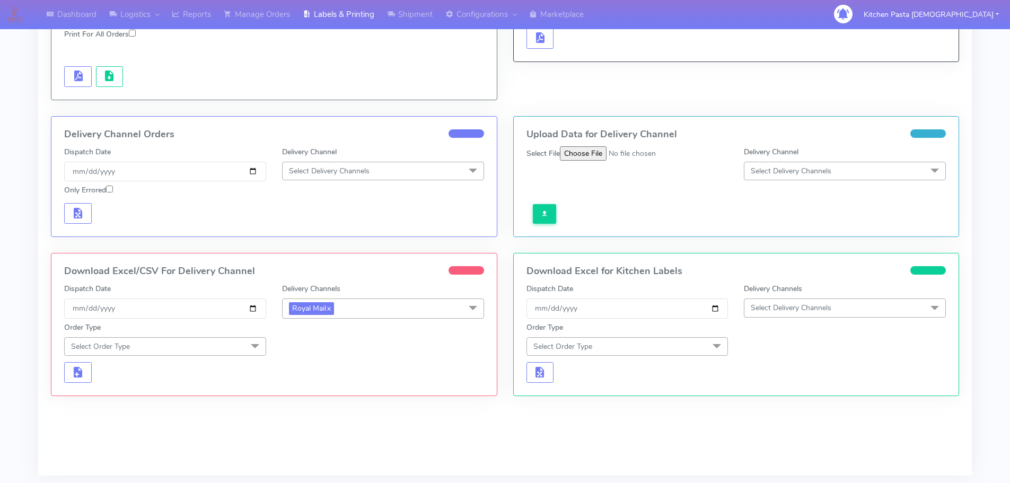
click at [245, 348] on span at bounding box center [254, 347] width 21 height 20
click at [140, 396] on div "Meal" at bounding box center [165, 395] width 190 height 11
click at [349, 343] on span "Select Box Size" at bounding box center [383, 346] width 202 height 19
click at [310, 449] on div "Large" at bounding box center [383, 448] width 190 height 11
click at [85, 368] on button "button" at bounding box center [78, 373] width 28 height 21
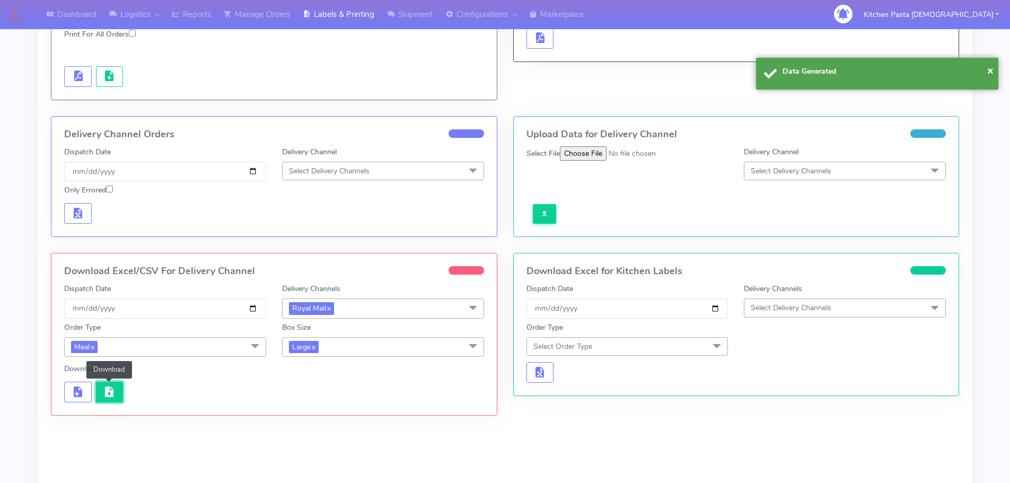
click at [111, 389] on span "button" at bounding box center [109, 394] width 13 height 10
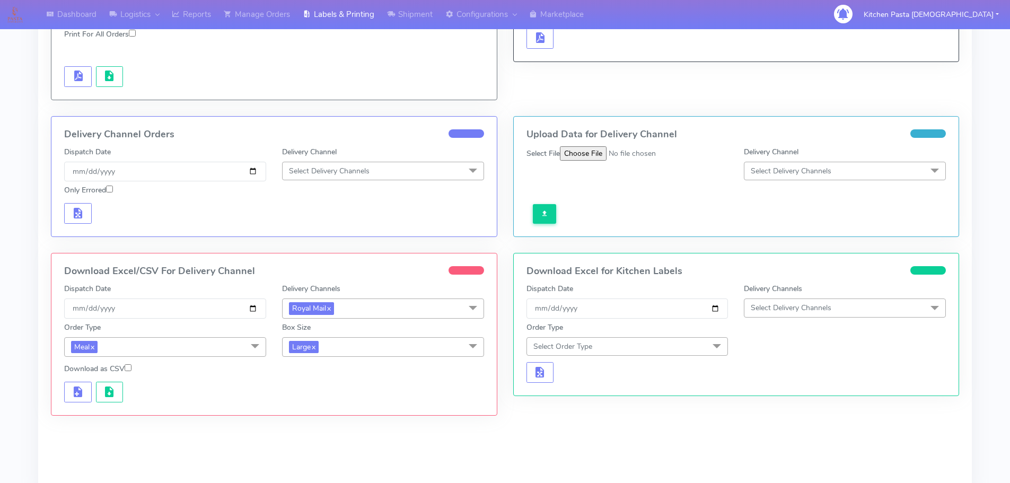
click at [354, 347] on span "Large x" at bounding box center [383, 347] width 202 height 20
click at [314, 427] on div "Medium" at bounding box center [383, 431] width 190 height 11
click at [86, 393] on button "button" at bounding box center [78, 392] width 28 height 21
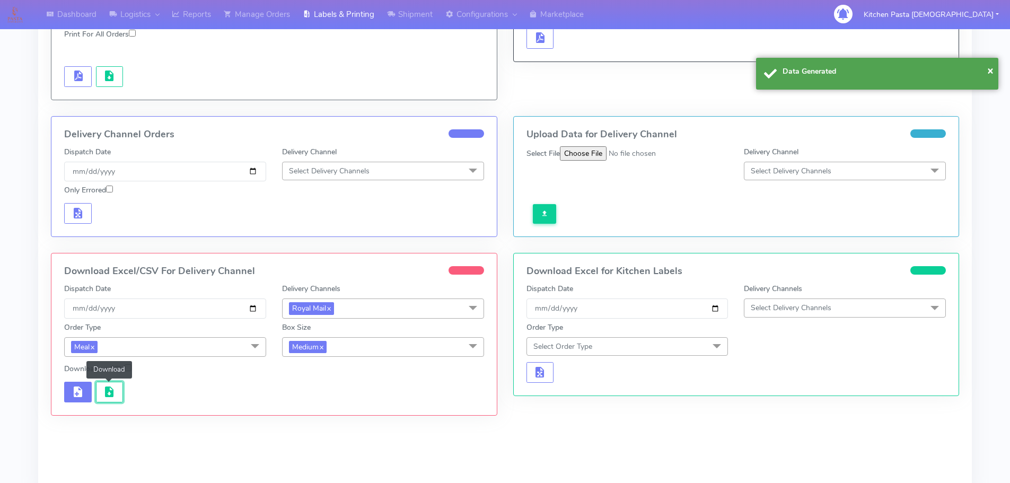
click at [109, 397] on span "button" at bounding box center [109, 394] width 13 height 10
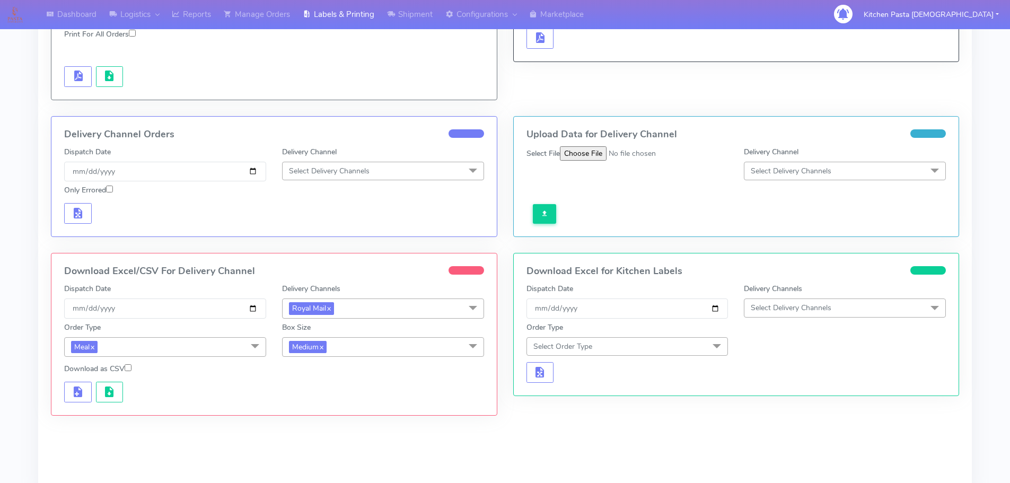
click at [361, 349] on span "Medium x" at bounding box center [383, 347] width 202 height 20
click at [300, 392] on div "Small" at bounding box center [383, 396] width 190 height 11
click at [83, 389] on span "button" at bounding box center [78, 394] width 13 height 10
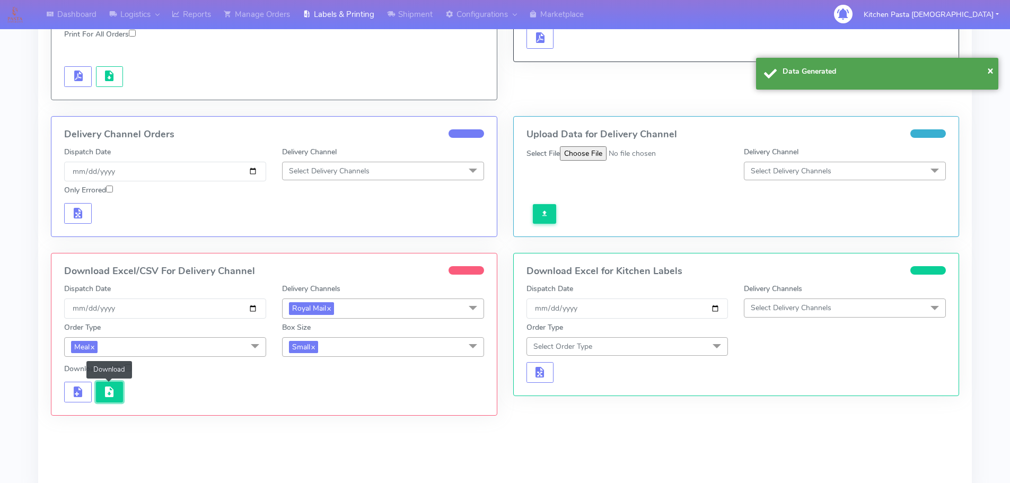
click at [100, 391] on button "button" at bounding box center [110, 392] width 28 height 21
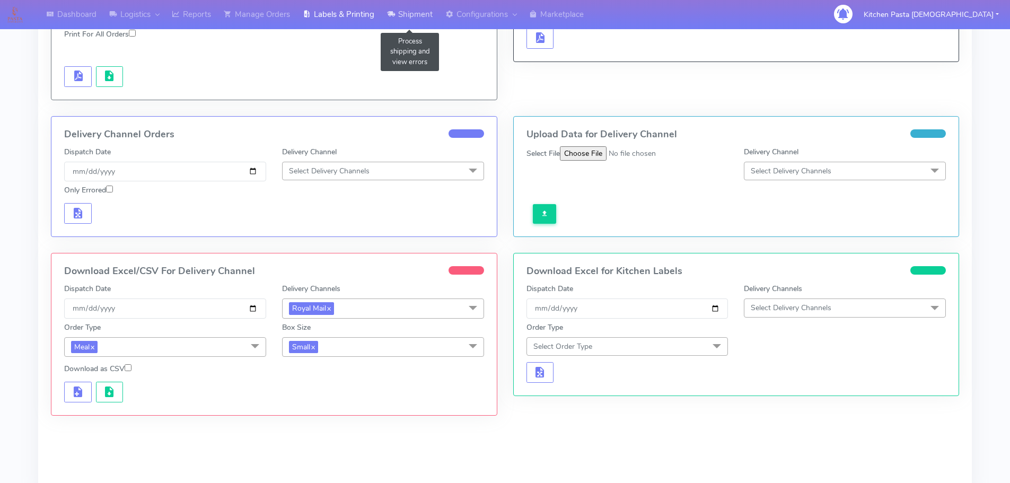
drag, startPoint x: 412, startPoint y: 13, endPoint x: 388, endPoint y: 25, distance: 27.7
click at [412, 13] on link "Shipment" at bounding box center [410, 14] width 58 height 29
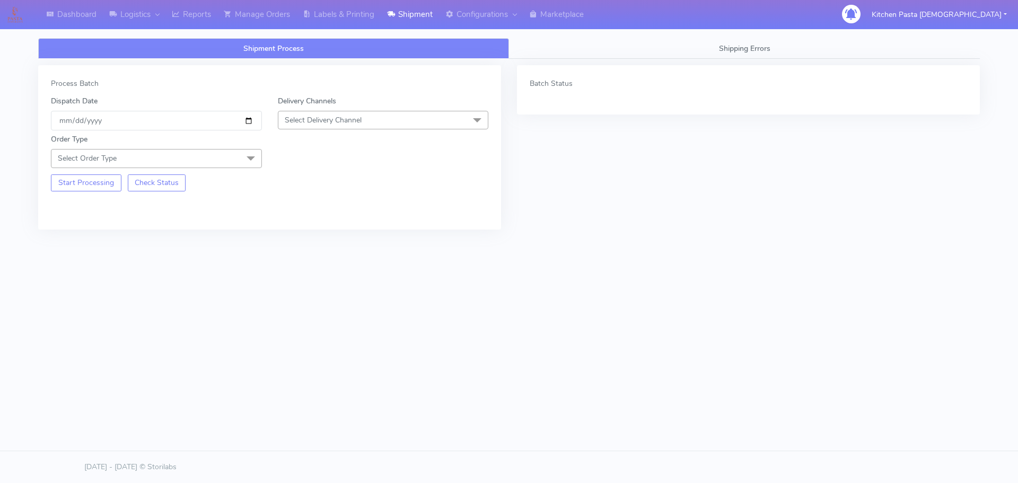
click at [347, 121] on span "Select Delivery Channel" at bounding box center [323, 120] width 77 height 10
click at [315, 242] on div "Yodel" at bounding box center [383, 239] width 199 height 11
click at [227, 165] on span "Select Order Type" at bounding box center [156, 158] width 211 height 19
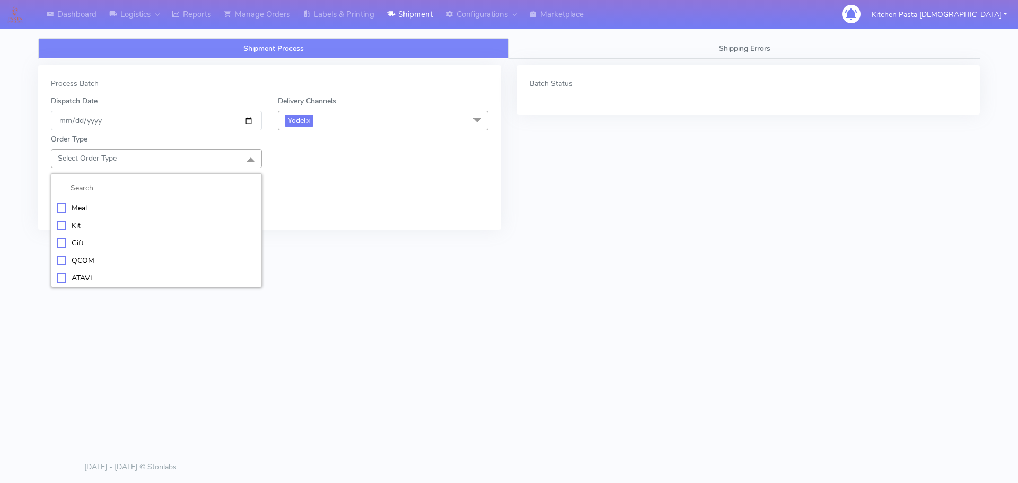
click at [106, 225] on div "Kit" at bounding box center [156, 225] width 199 height 11
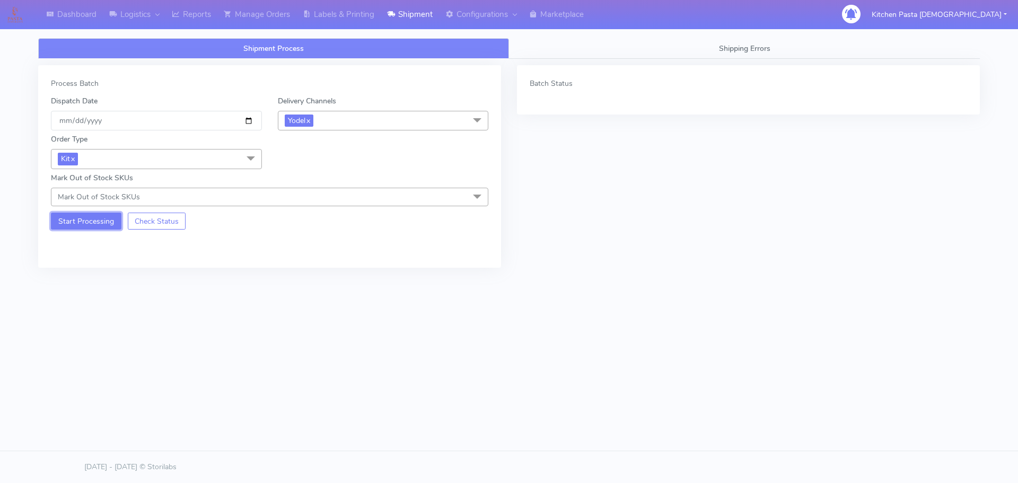
click at [94, 217] on button "Start Processing" at bounding box center [86, 221] width 71 height 17
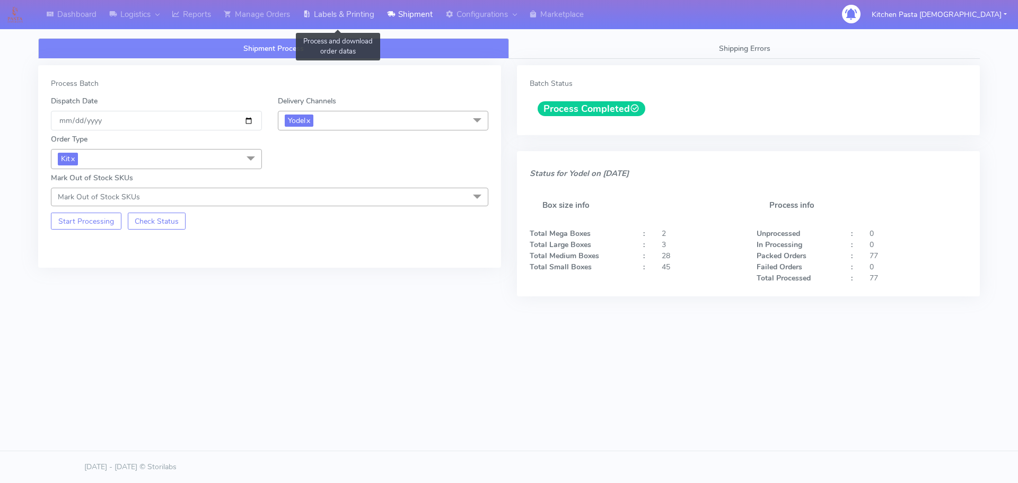
click at [327, 15] on link "Labels & Printing" at bounding box center [338, 14] width 84 height 29
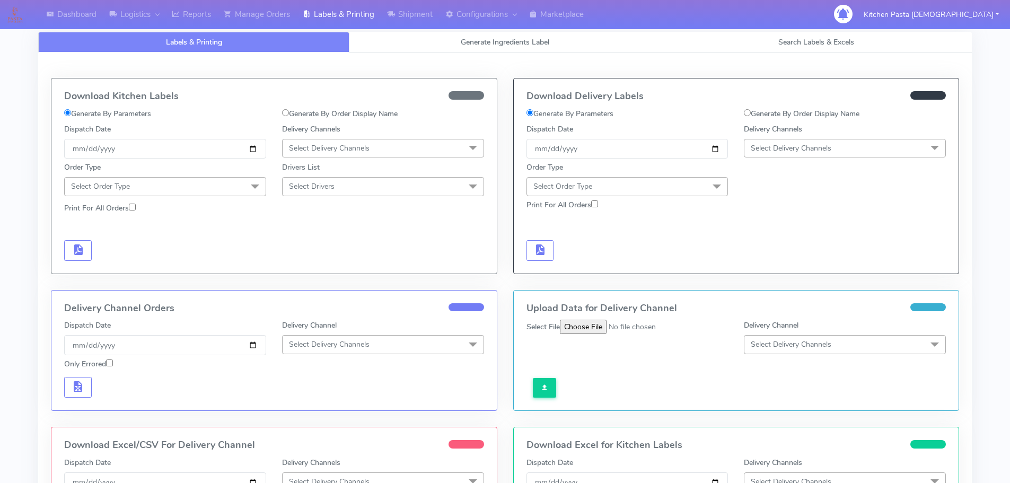
click at [846, 148] on span "Select Delivery Channels" at bounding box center [845, 148] width 202 height 19
click at [784, 270] on div "Yodel" at bounding box center [845, 267] width 190 height 11
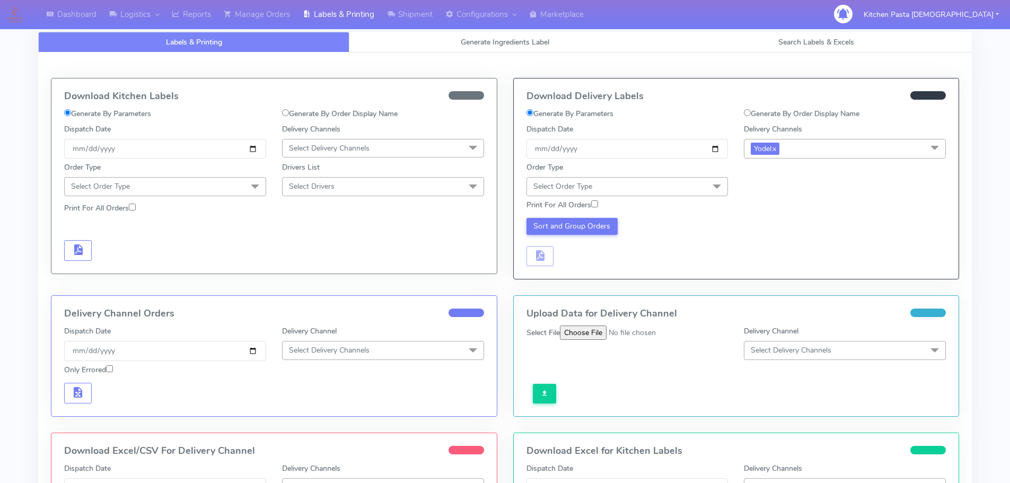
drag, startPoint x: 719, startPoint y: 187, endPoint x: 530, endPoint y: 275, distance: 208.9
click at [715, 189] on span at bounding box center [716, 187] width 21 height 20
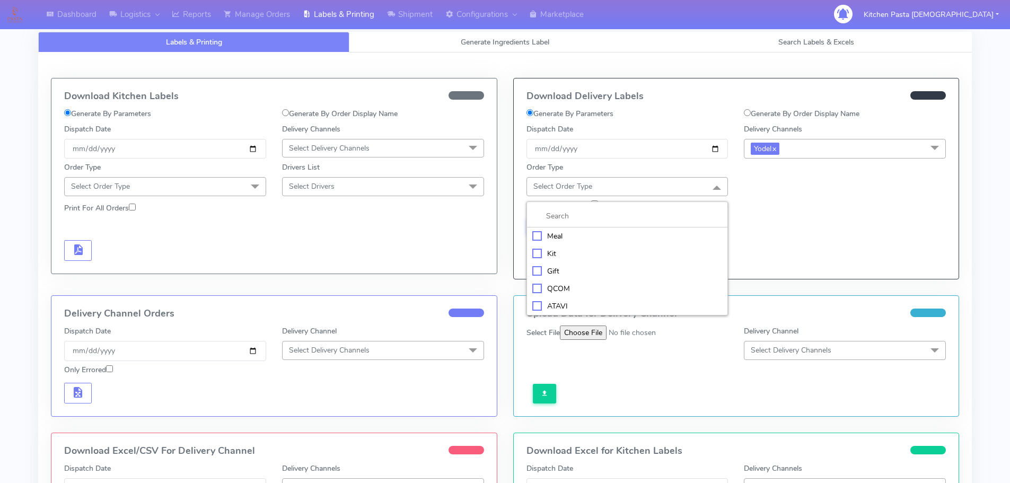
click at [540, 254] on div "Kit" at bounding box center [627, 253] width 190 height 11
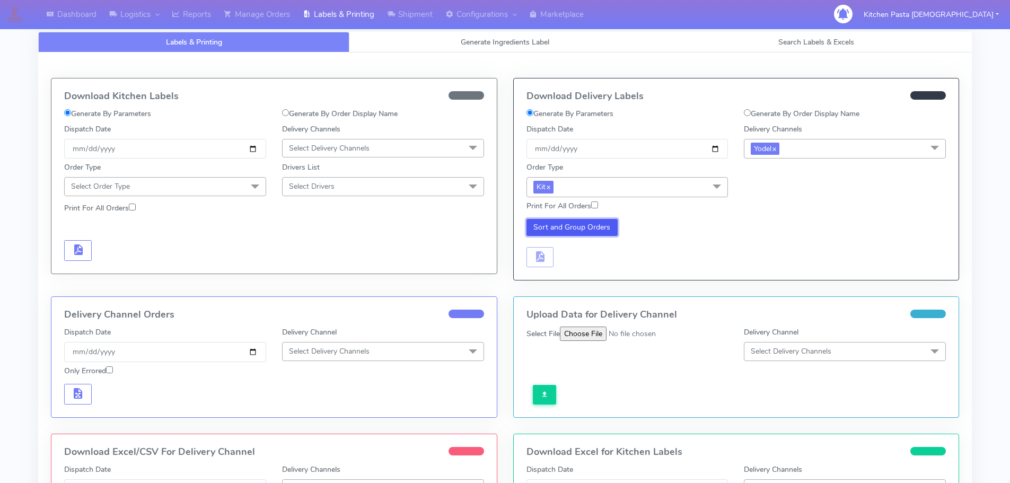
click at [562, 220] on button "Sort and Group Orders" at bounding box center [572, 227] width 92 height 17
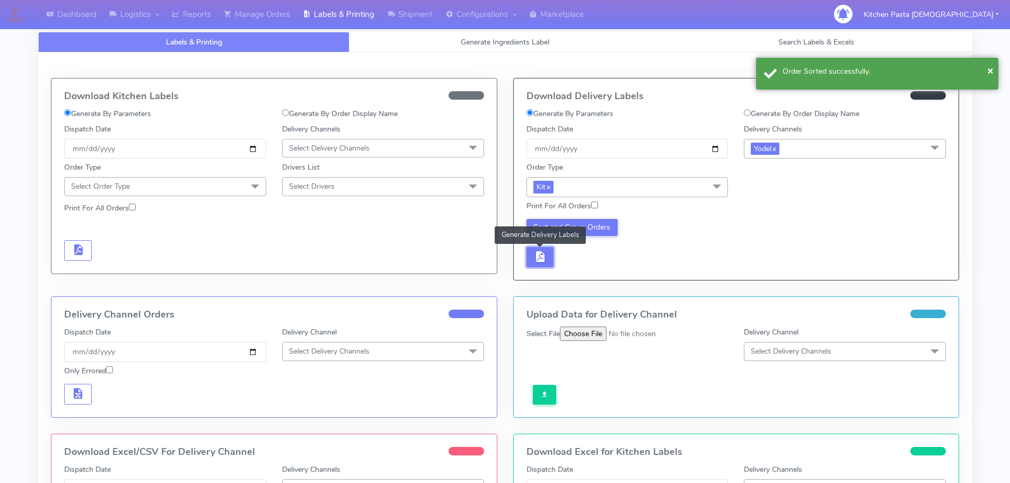
click at [539, 255] on span "button" at bounding box center [539, 259] width 13 height 10
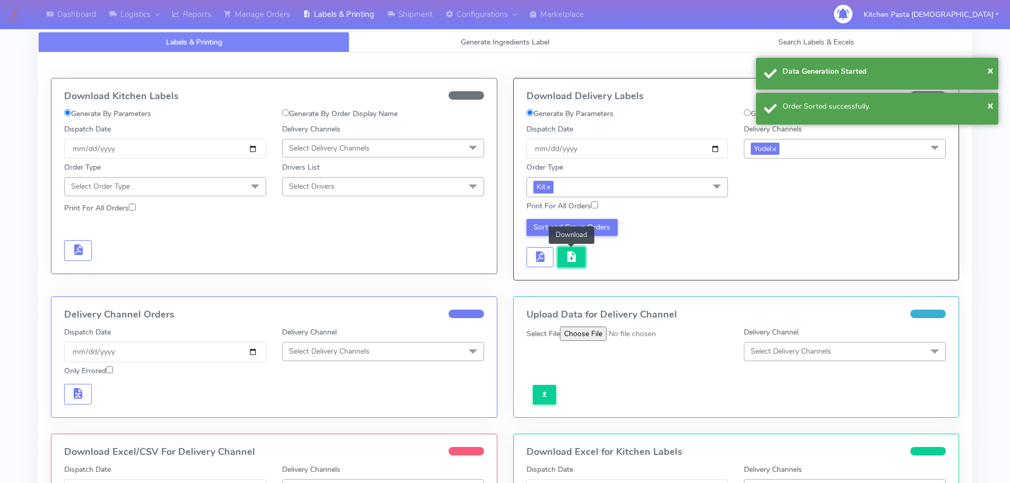
click at [577, 259] on span "button" at bounding box center [571, 259] width 13 height 10
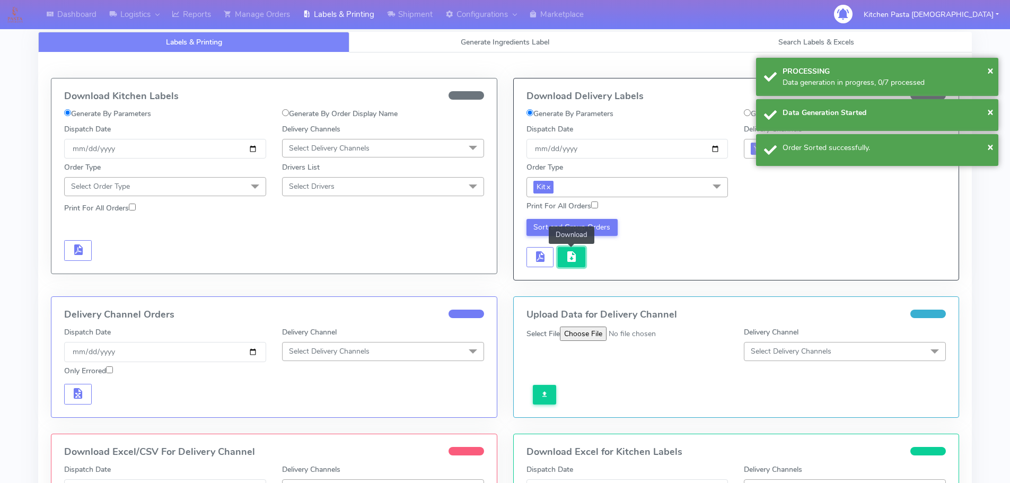
click at [577, 260] on span "button" at bounding box center [571, 259] width 13 height 10
